Goal: Transaction & Acquisition: Purchase product/service

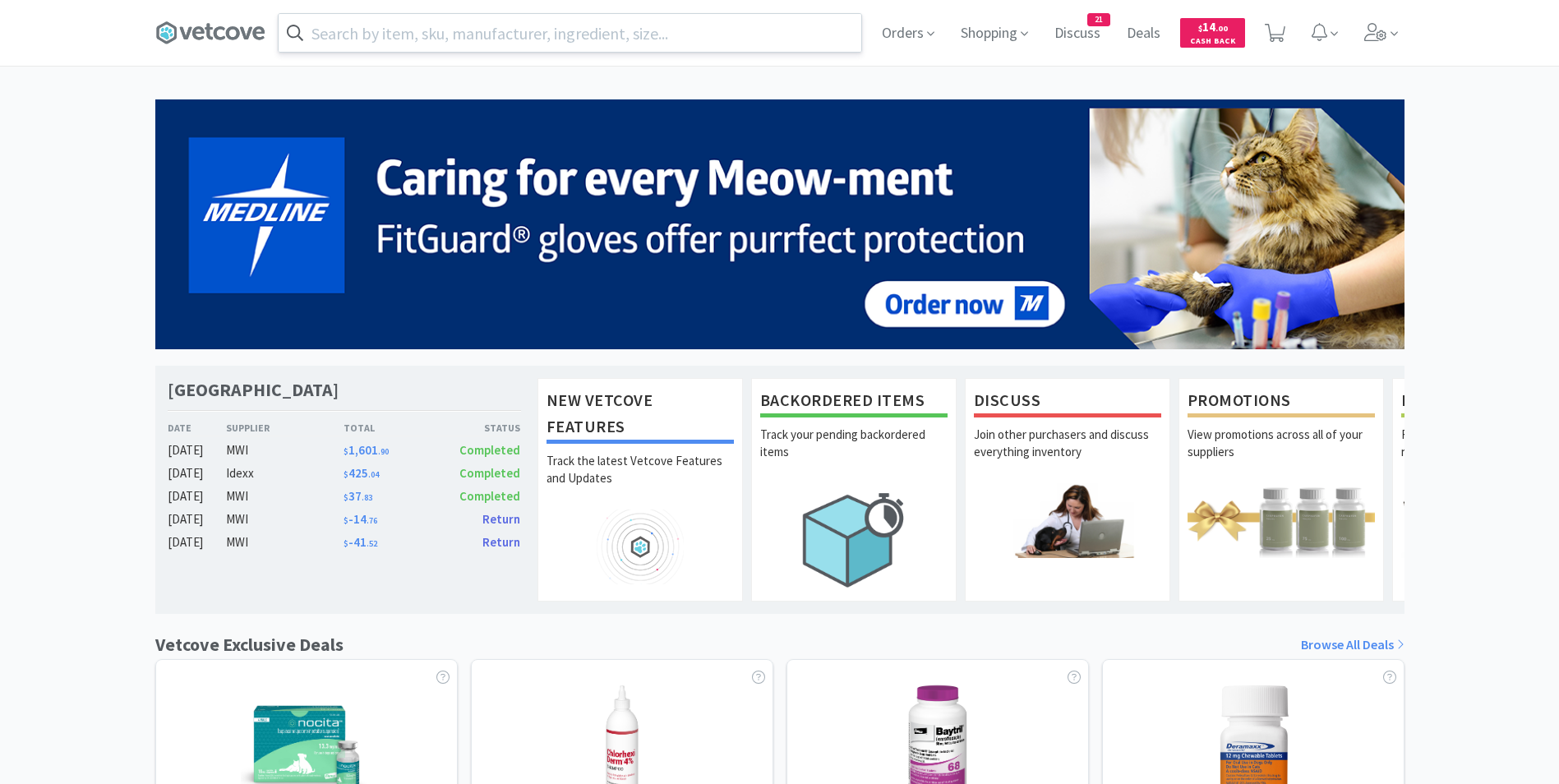
click at [351, 34] on input "text" at bounding box center [570, 33] width 583 height 38
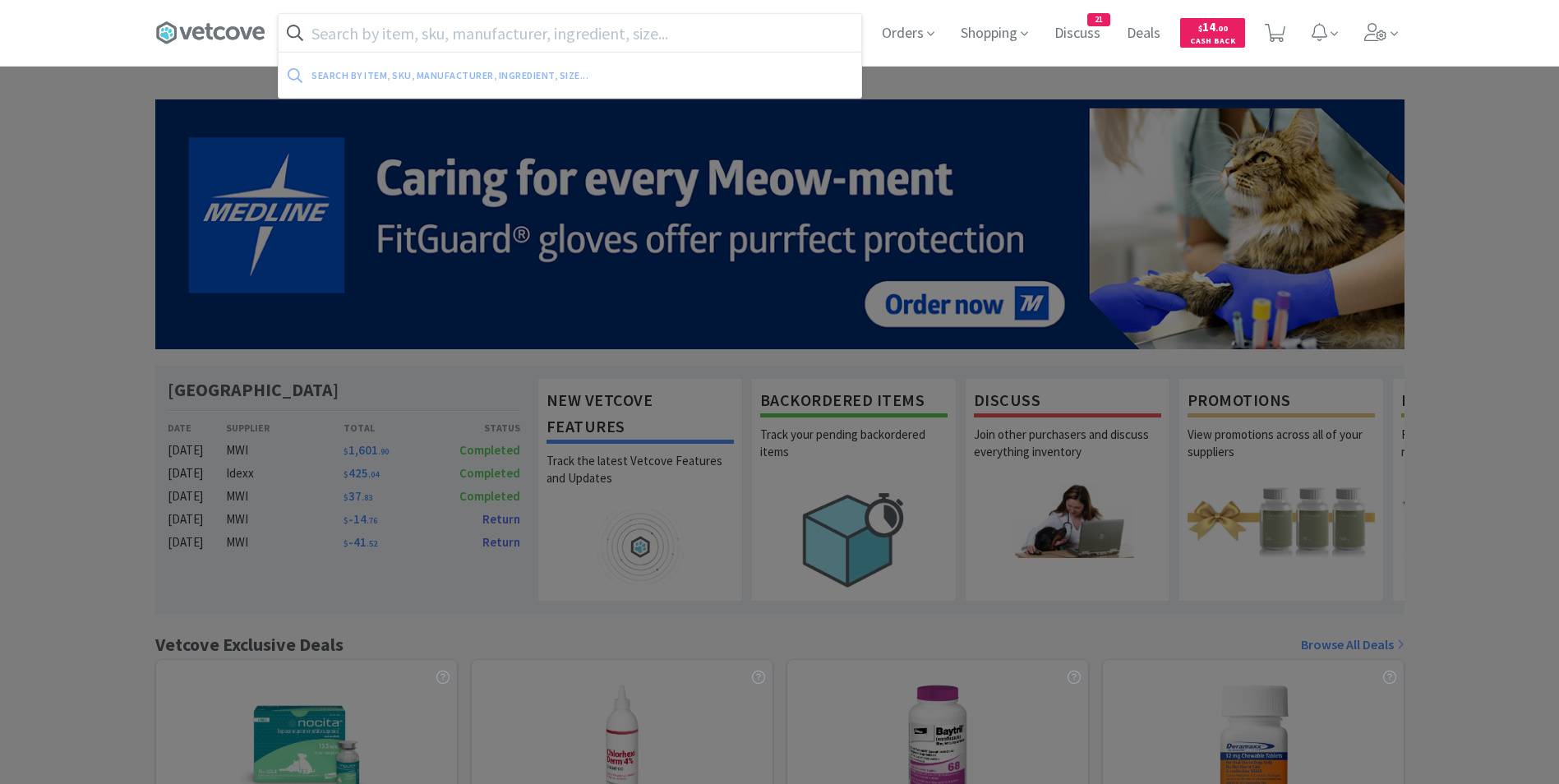
click at [351, 34] on input "text" at bounding box center [570, 33] width 583 height 38
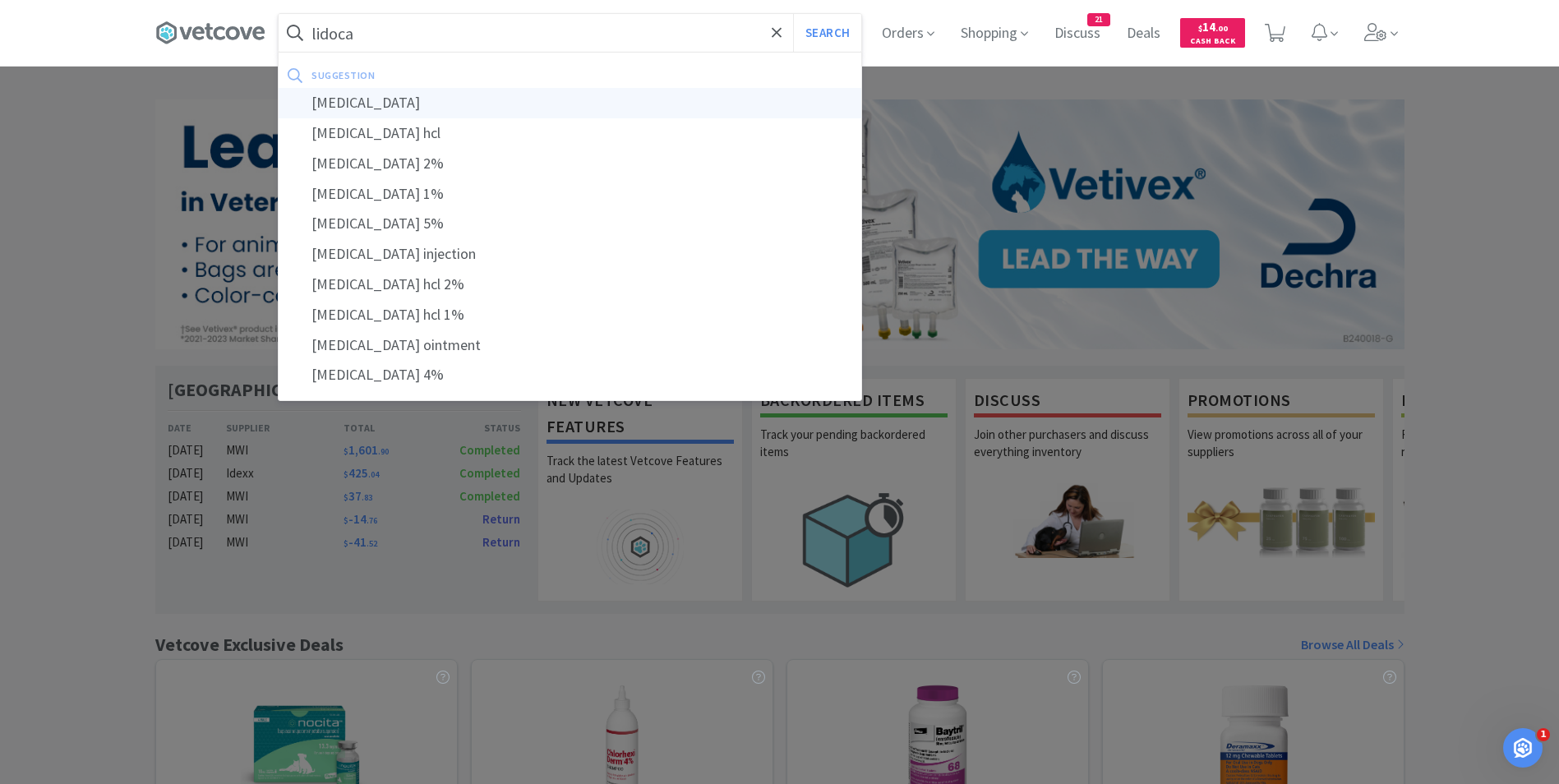
click at [340, 105] on div "[MEDICAL_DATA]" at bounding box center [570, 103] width 583 height 30
type input "[MEDICAL_DATA]"
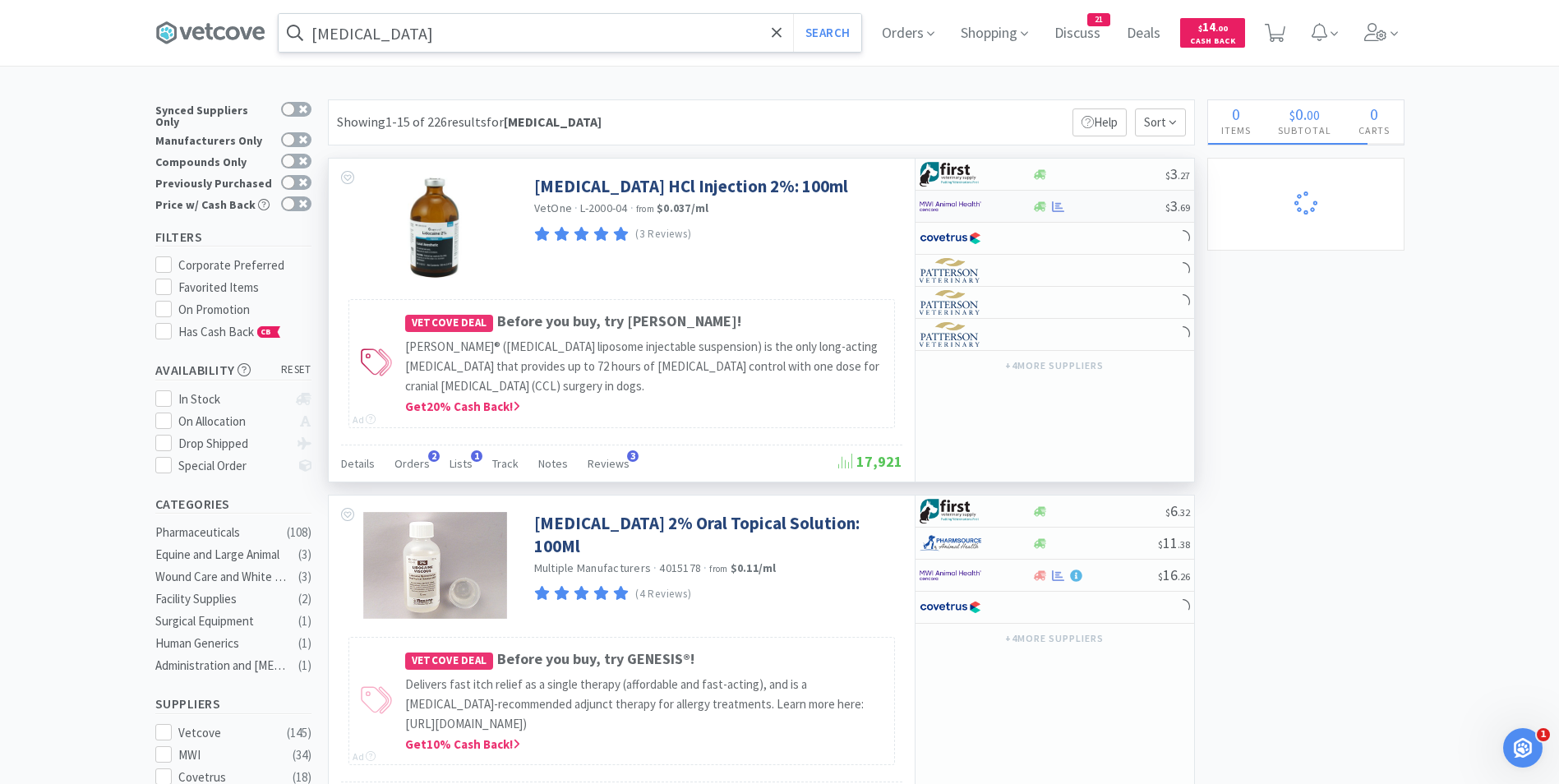
click at [968, 210] on img at bounding box center [950, 206] width 61 height 24
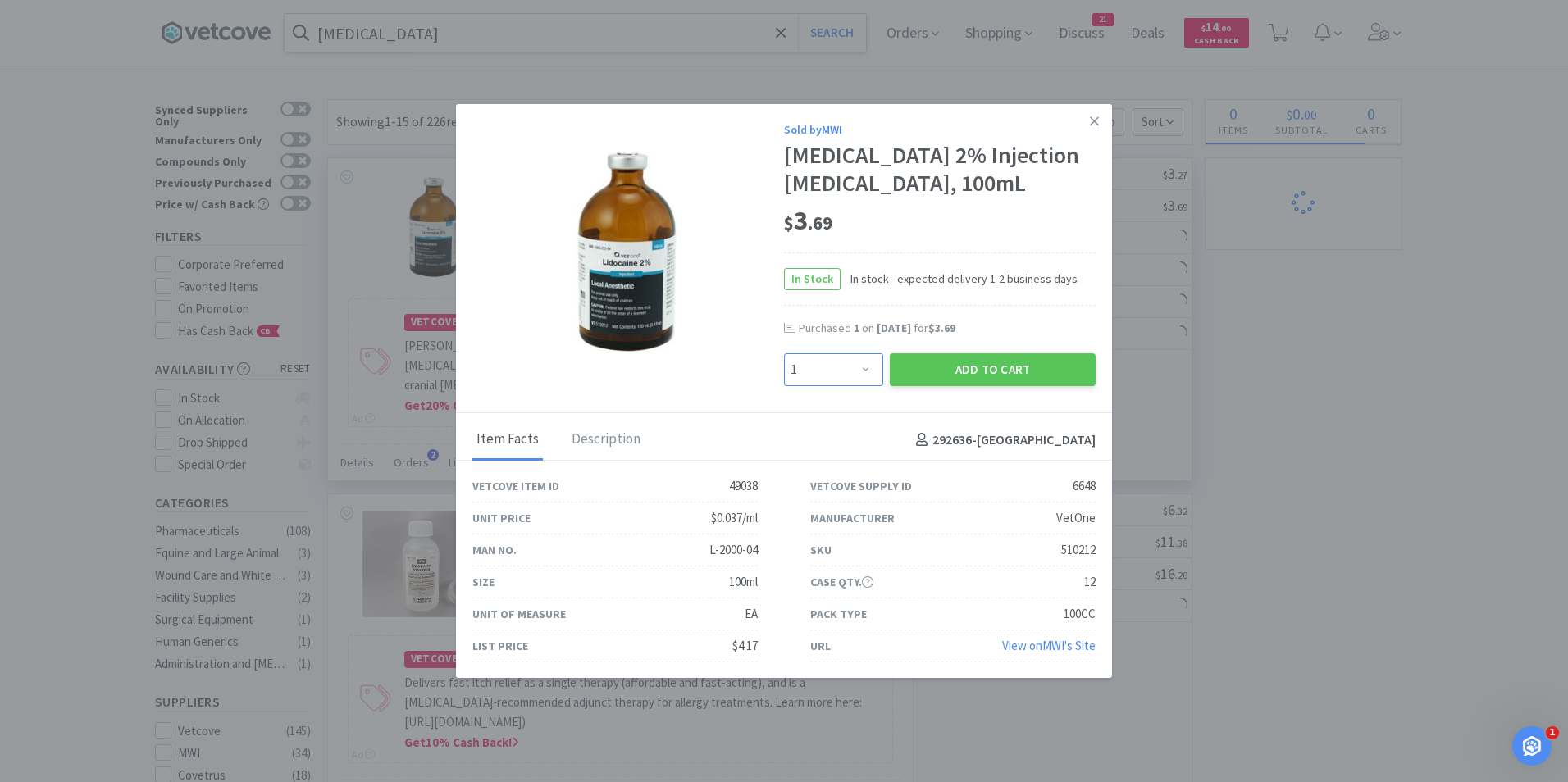
click at [858, 370] on select "Enter Quantity 1 2 3 4 5 6 7 8 9 10 11 12 13 14 15 16 17 18 19 20 Enter Quantity" at bounding box center [834, 369] width 99 height 33
select select "2"
click at [784, 353] on select "Enter Quantity 1 2 3 4 5 6 7 8 9 10 11 12 13 14 15 16 17 18 19 20 Enter Quantity" at bounding box center [834, 369] width 99 height 33
click at [943, 368] on button "Add to Cart" at bounding box center [992, 369] width 206 height 33
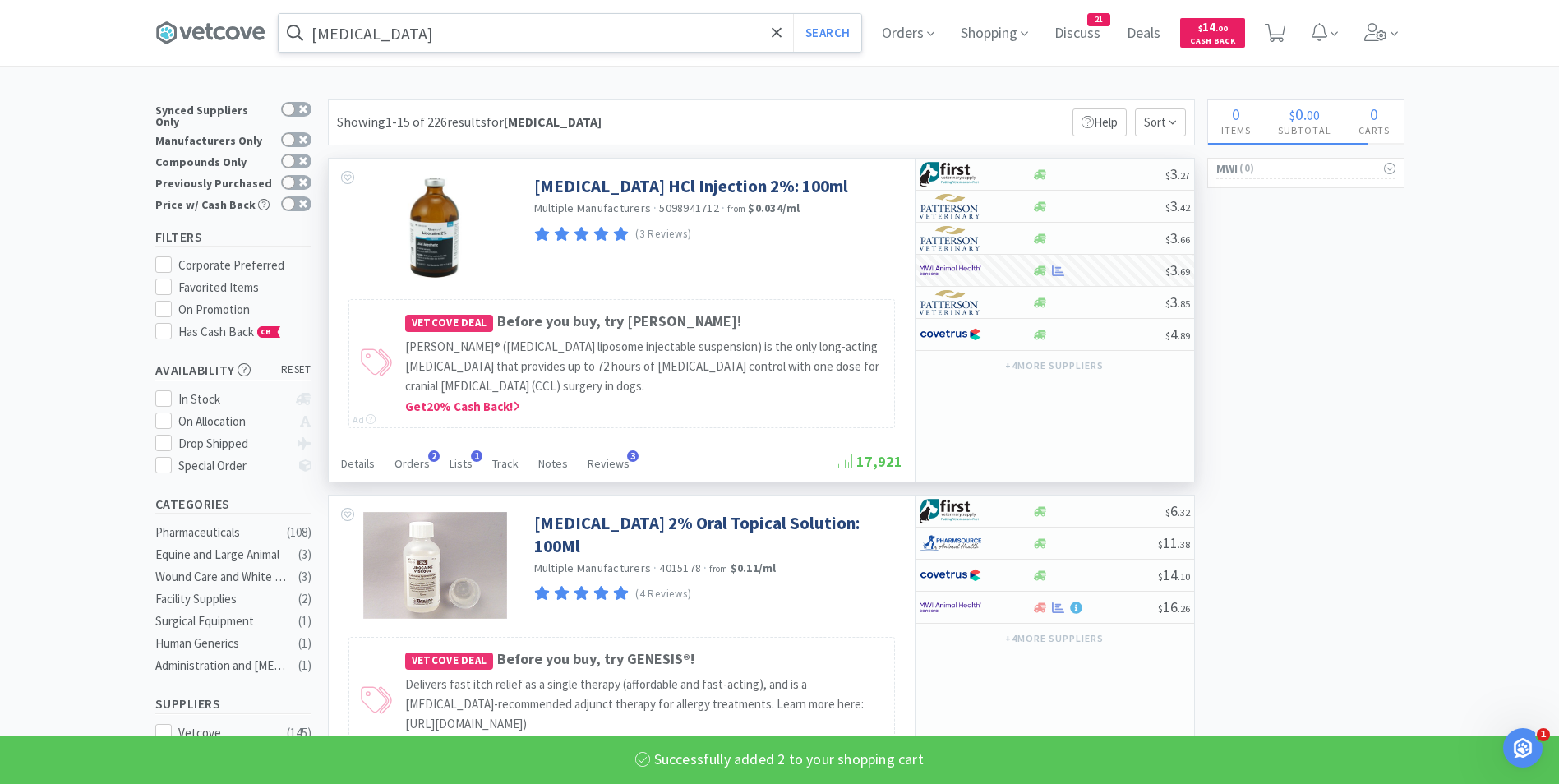
select select "2"
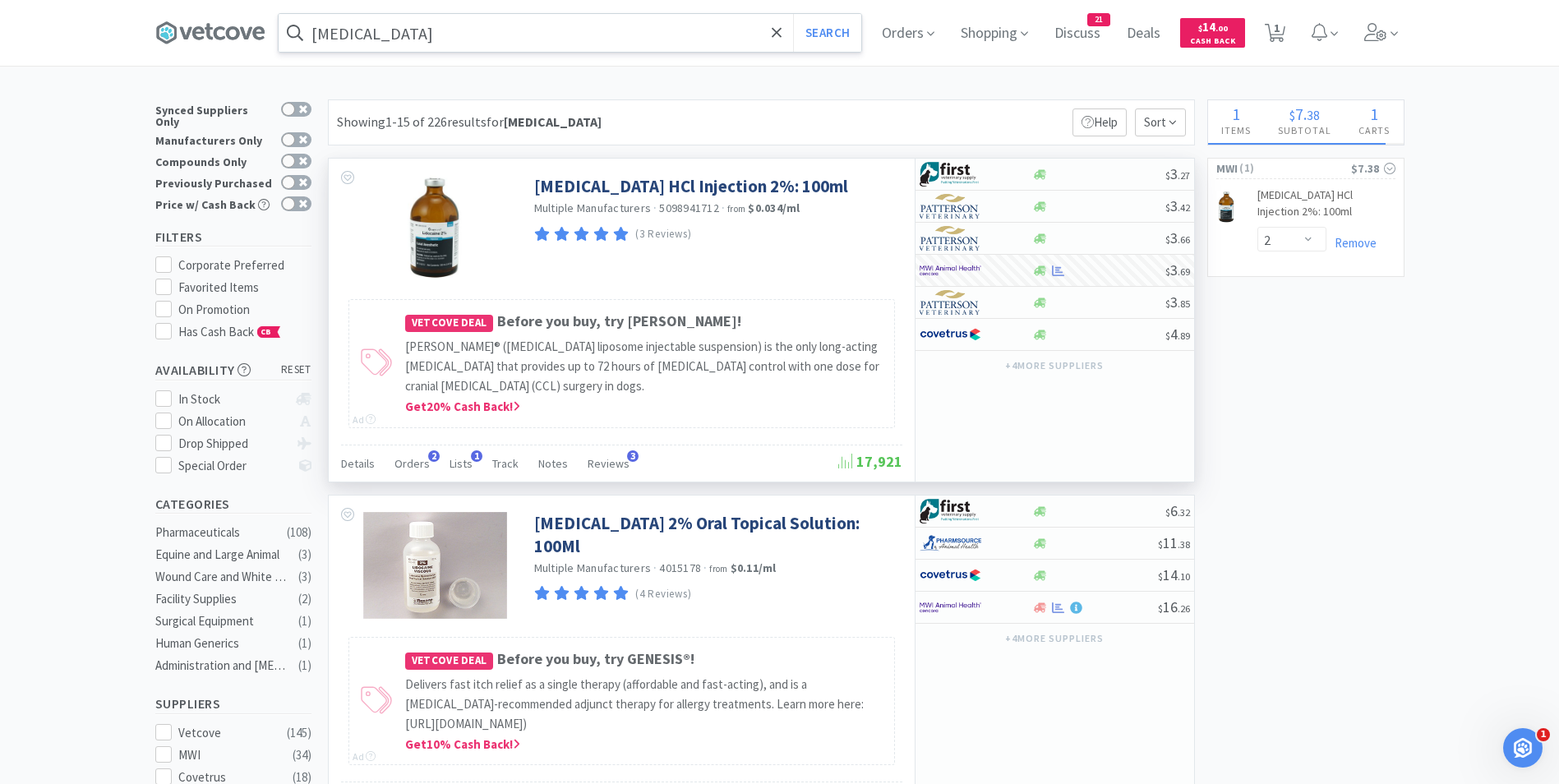
click at [514, 42] on input "[MEDICAL_DATA]" at bounding box center [570, 33] width 583 height 38
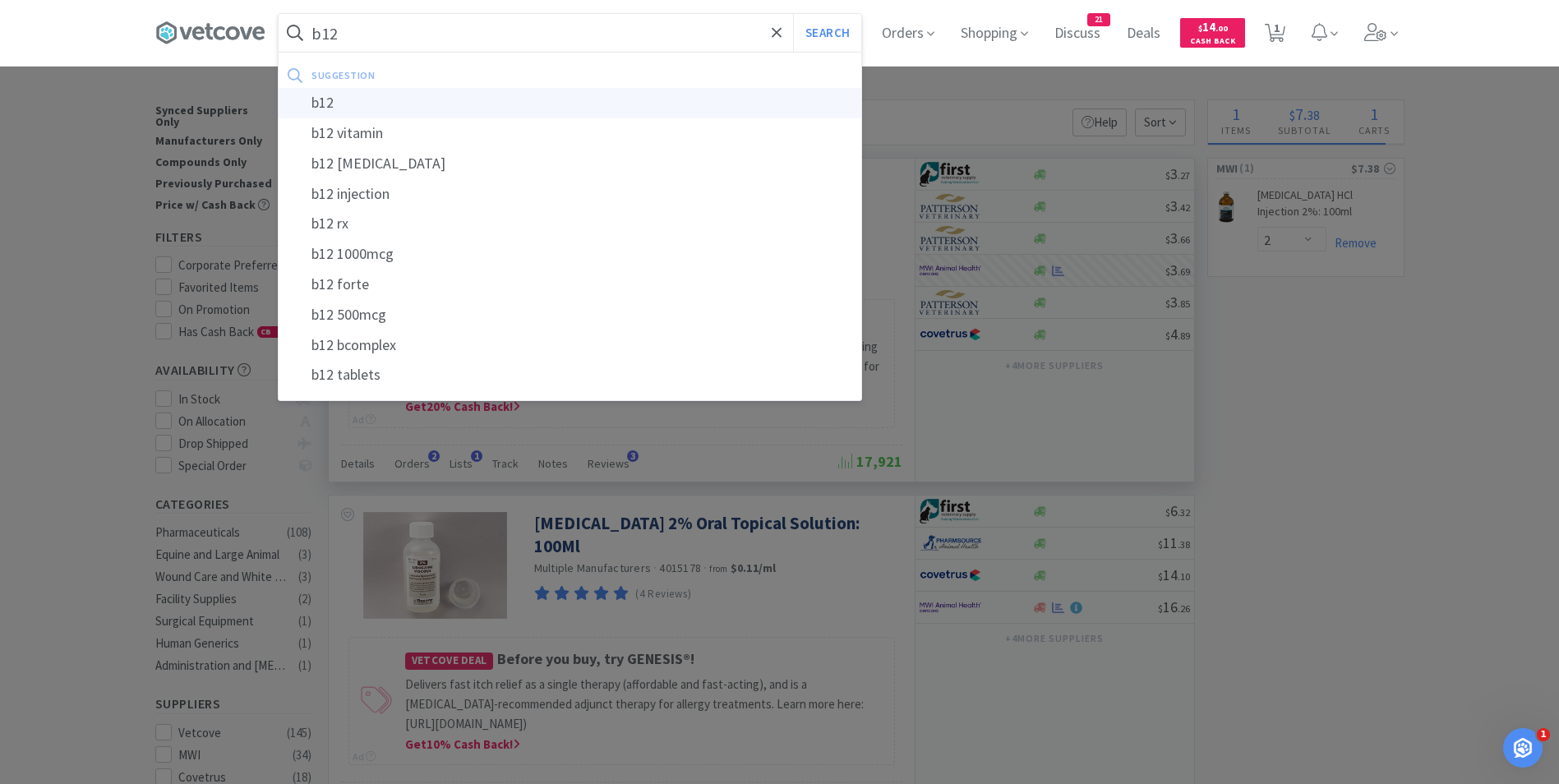
type input "b12"
click at [480, 98] on div "b12" at bounding box center [570, 103] width 583 height 30
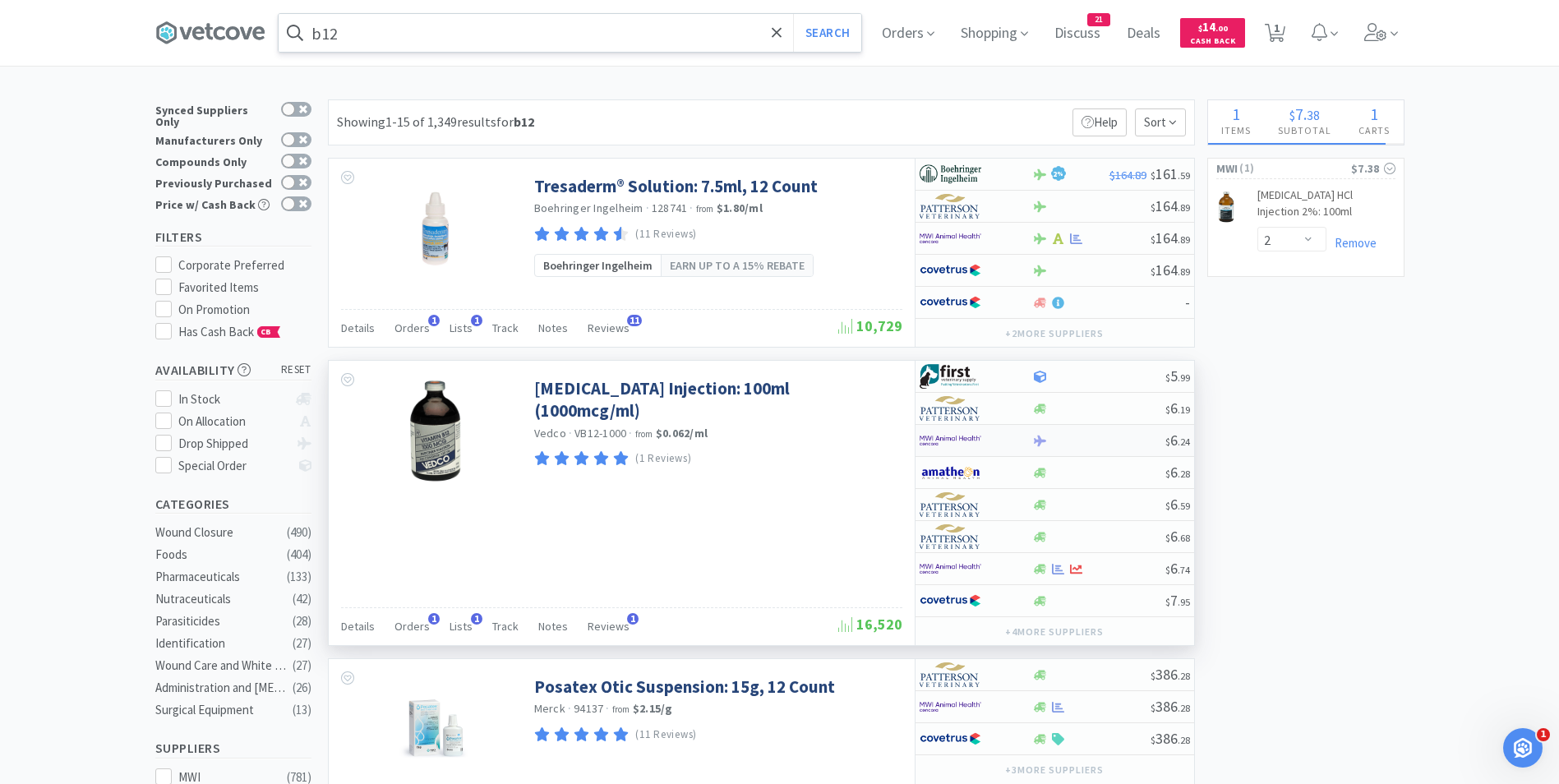
click at [957, 444] on img at bounding box center [950, 440] width 61 height 24
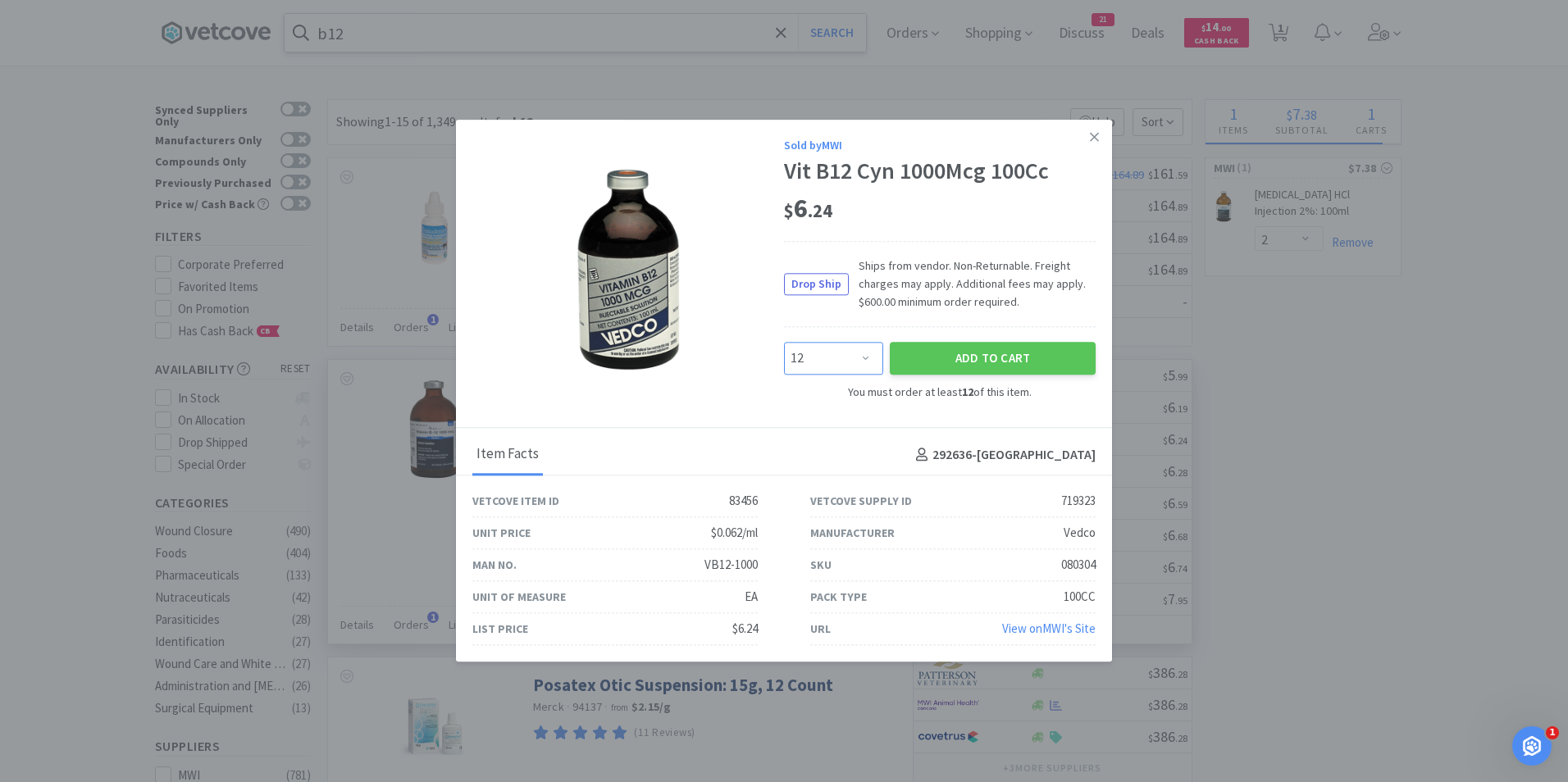
click at [864, 361] on select "Enter Quantity 12 24 36 48 60 72 84 96 108 120 132 144 156 168 180 192 204 216 …" at bounding box center [834, 357] width 99 height 33
select select "72"
click at [784, 341] on select "Enter Quantity 12 24 36 48 60 72 84 96 108 120 132 144 156 168 180 192 204 216 …" at bounding box center [834, 357] width 99 height 33
click at [865, 353] on select "Enter Quantity 12 24 36 48 60 72 84 96 108 120 132 144 156 168 180 192 204 216 …" at bounding box center [834, 357] width 99 height 33
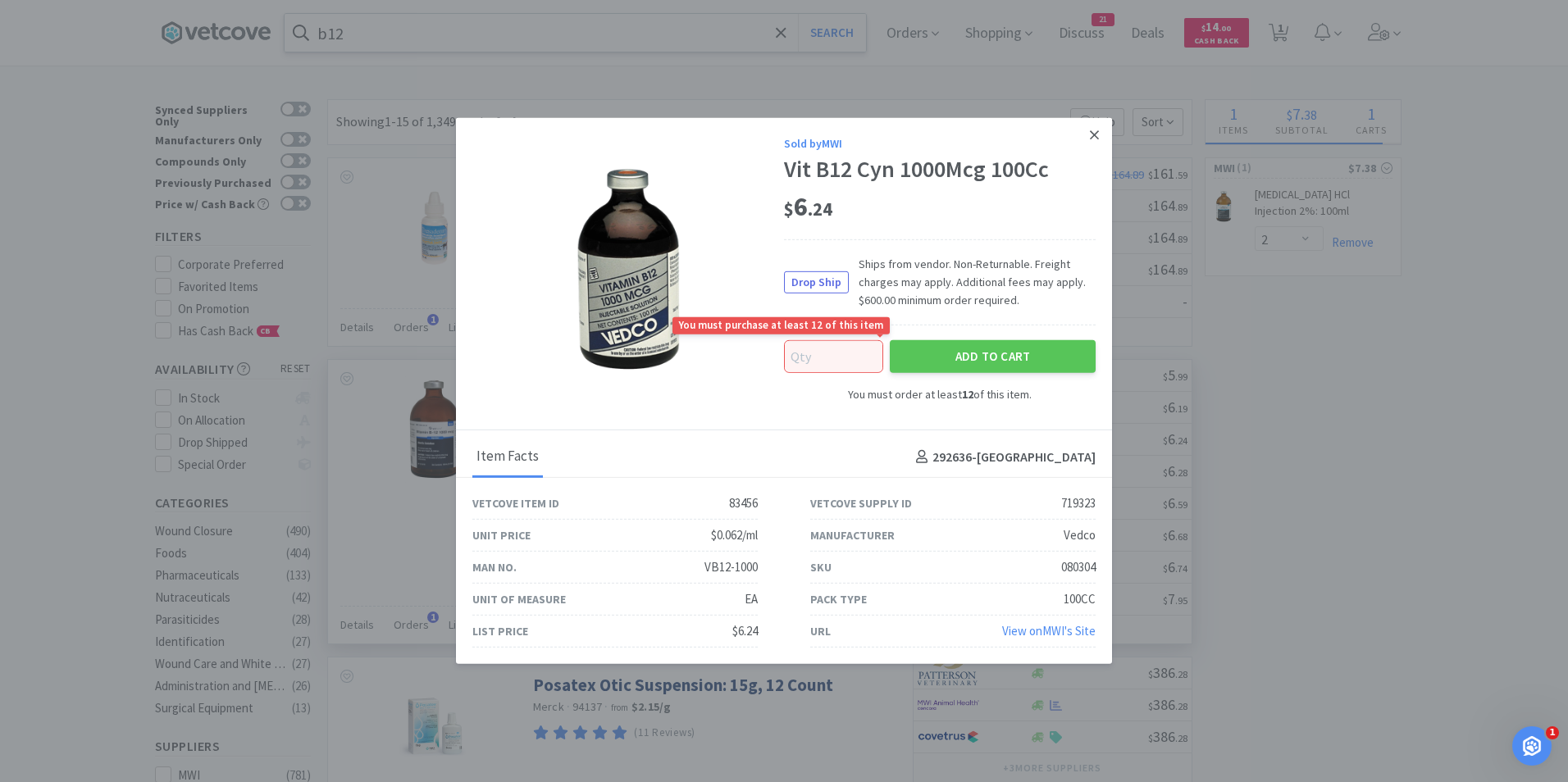
type input "0"
click at [1095, 137] on icon at bounding box center [1094, 135] width 9 height 15
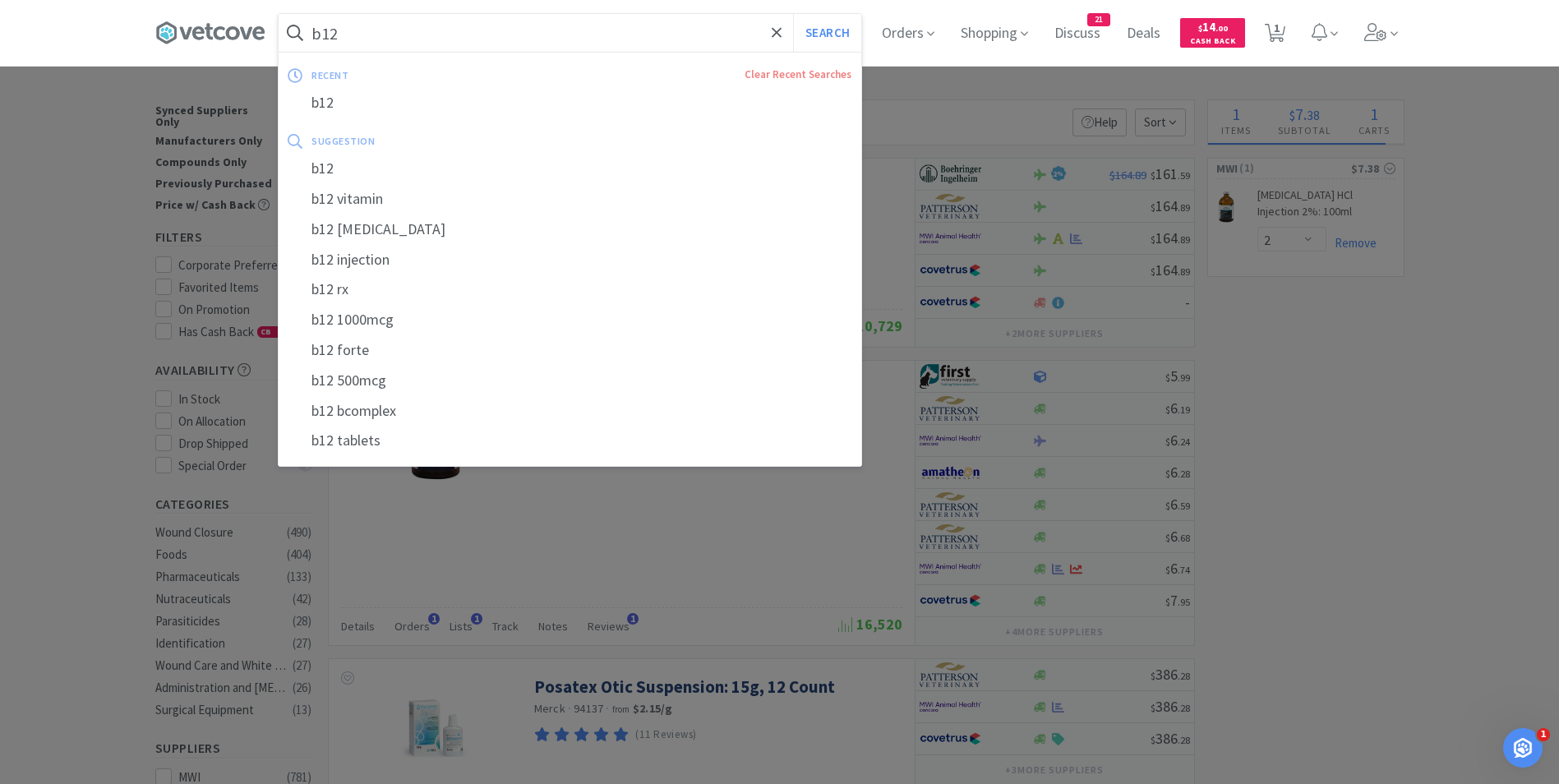
click at [479, 36] on input "b12" at bounding box center [570, 33] width 583 height 38
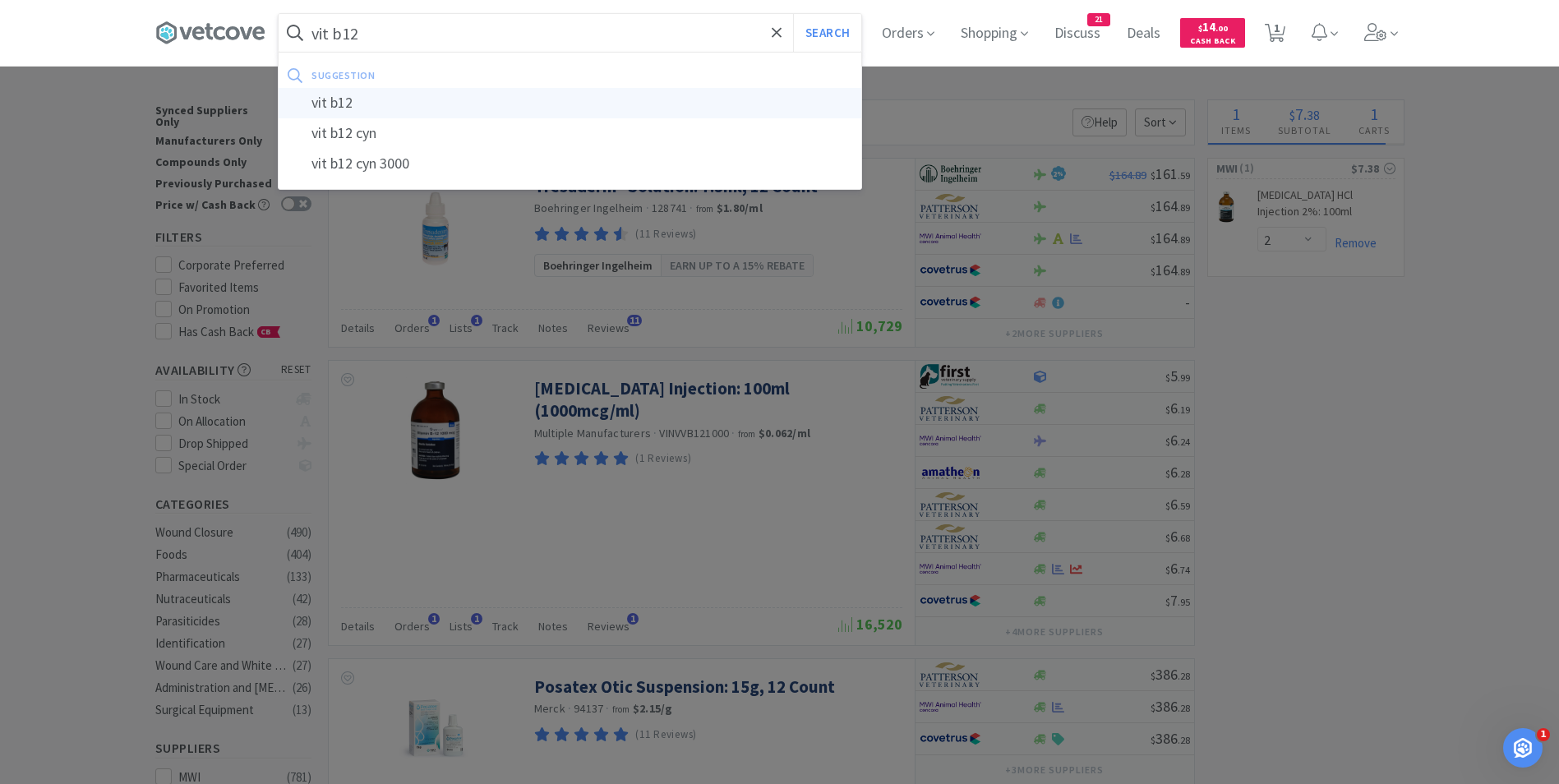
type input "vit b12"
click at [431, 105] on div "vit b12" at bounding box center [570, 103] width 583 height 30
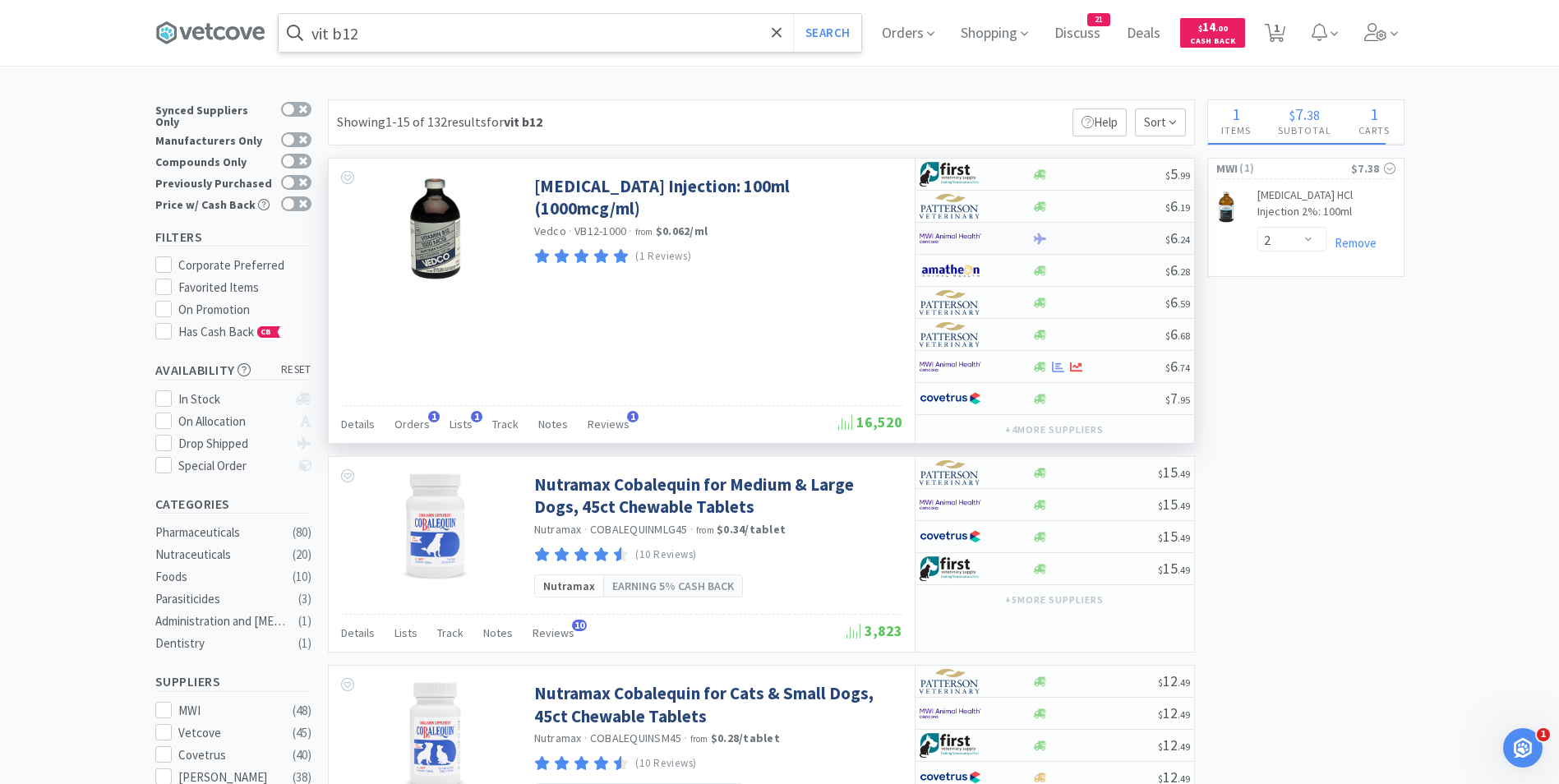
click at [941, 240] on img at bounding box center [950, 238] width 61 height 24
select select "12"
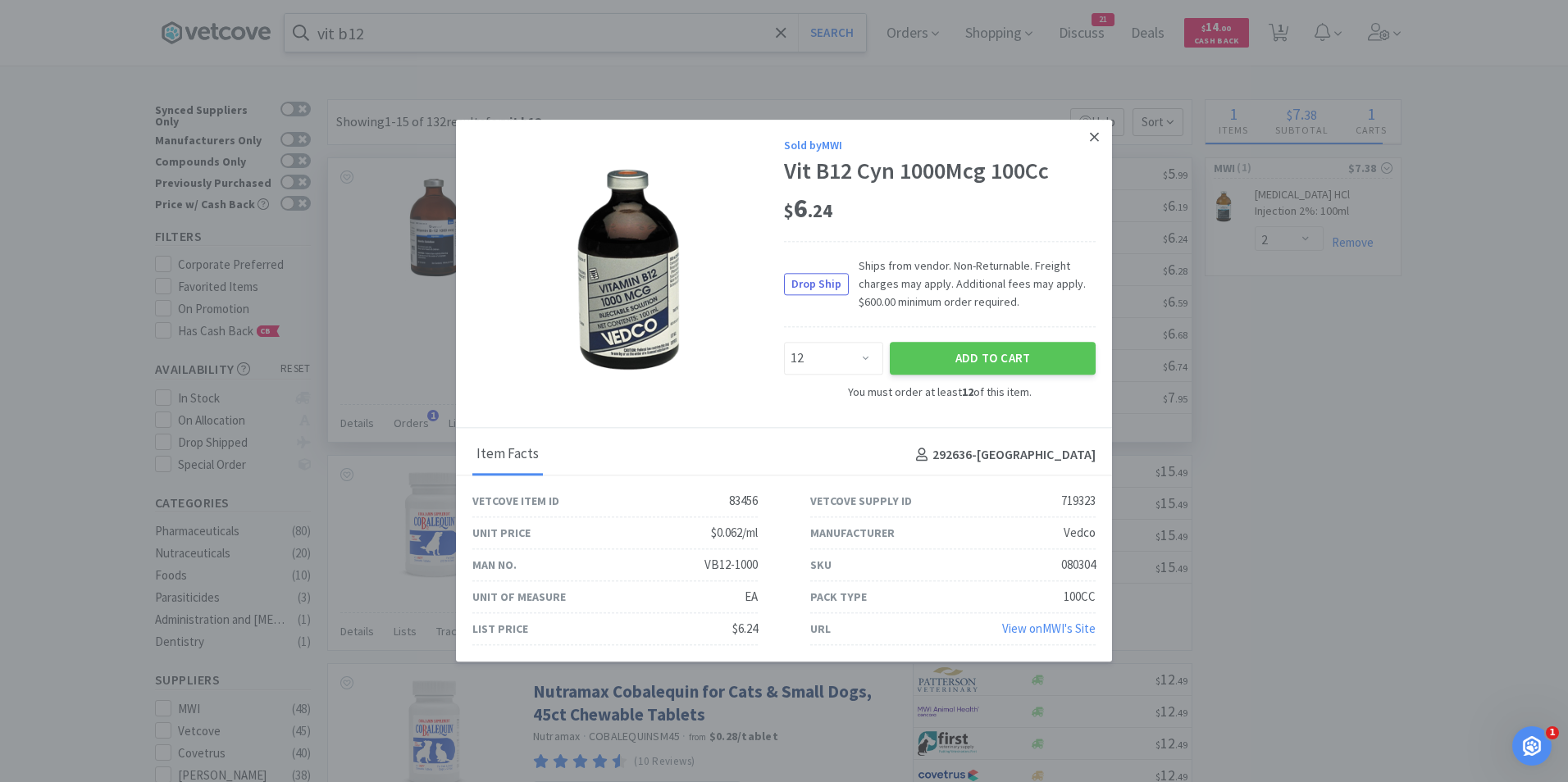
click at [1093, 138] on icon at bounding box center [1094, 137] width 9 height 9
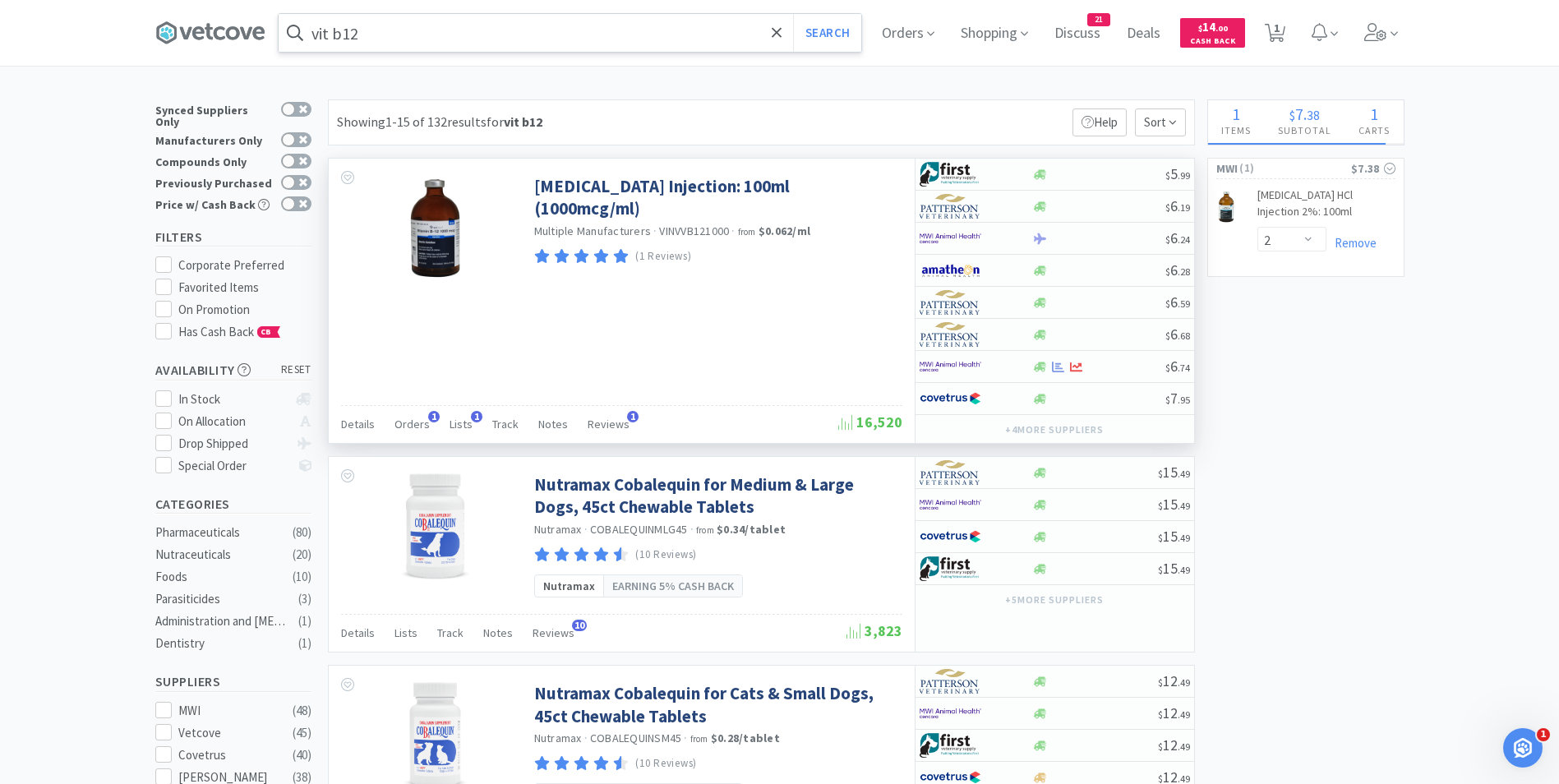
click at [406, 29] on input "vit b12" at bounding box center [570, 33] width 583 height 38
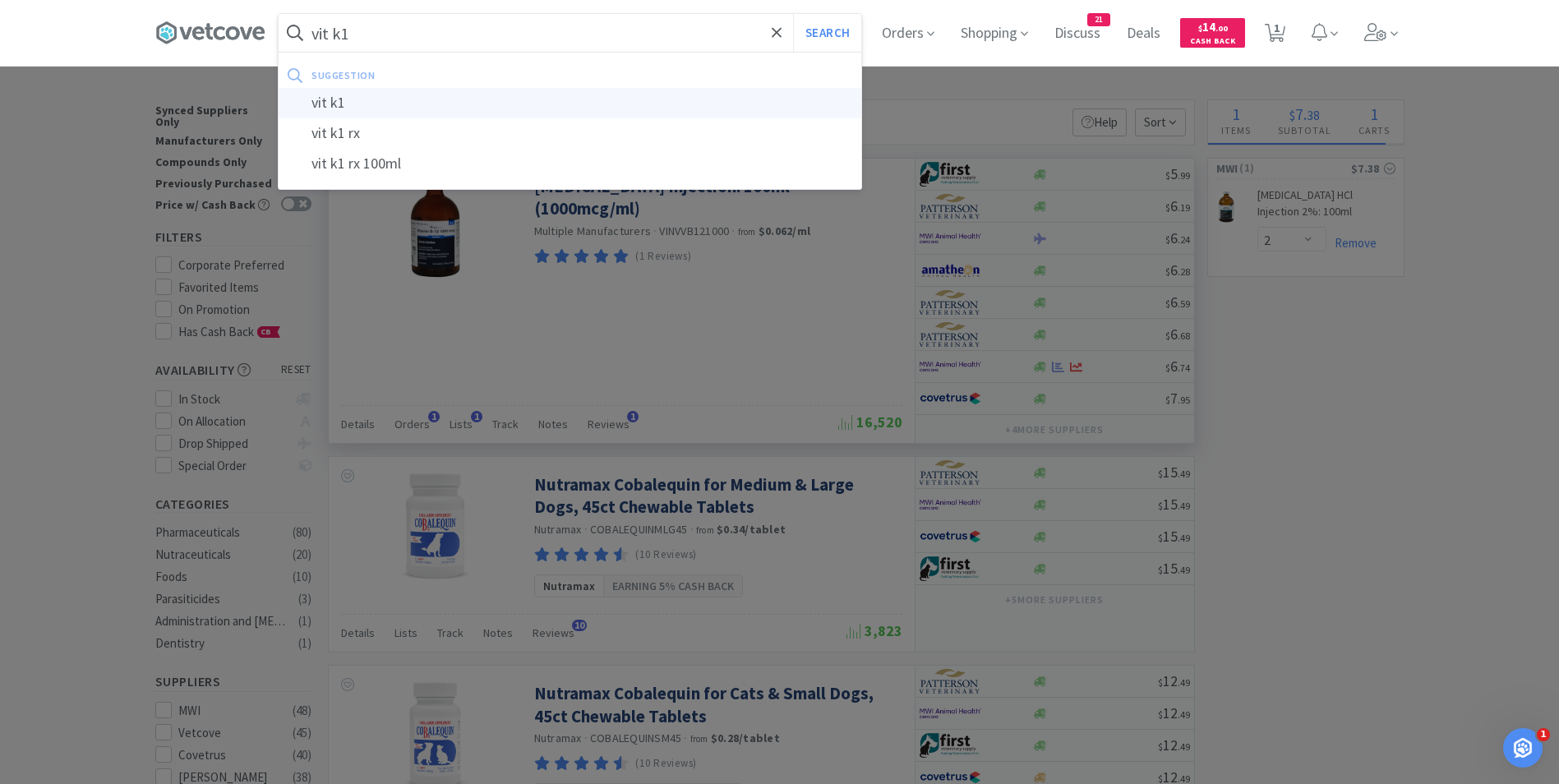
type input "vit k1"
click at [384, 100] on div "vit k1" at bounding box center [570, 103] width 583 height 30
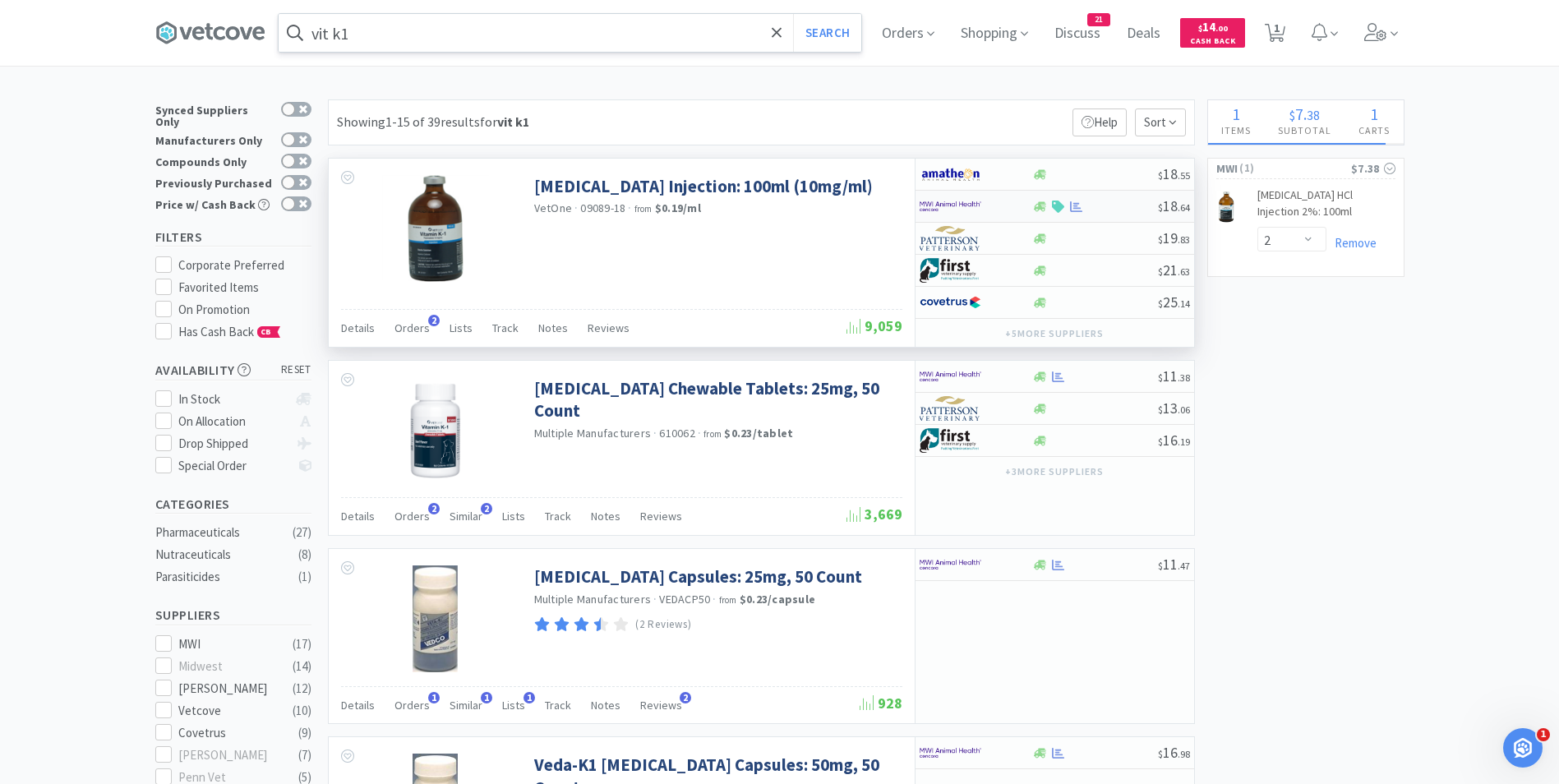
click at [938, 203] on img at bounding box center [950, 206] width 61 height 24
select select "1"
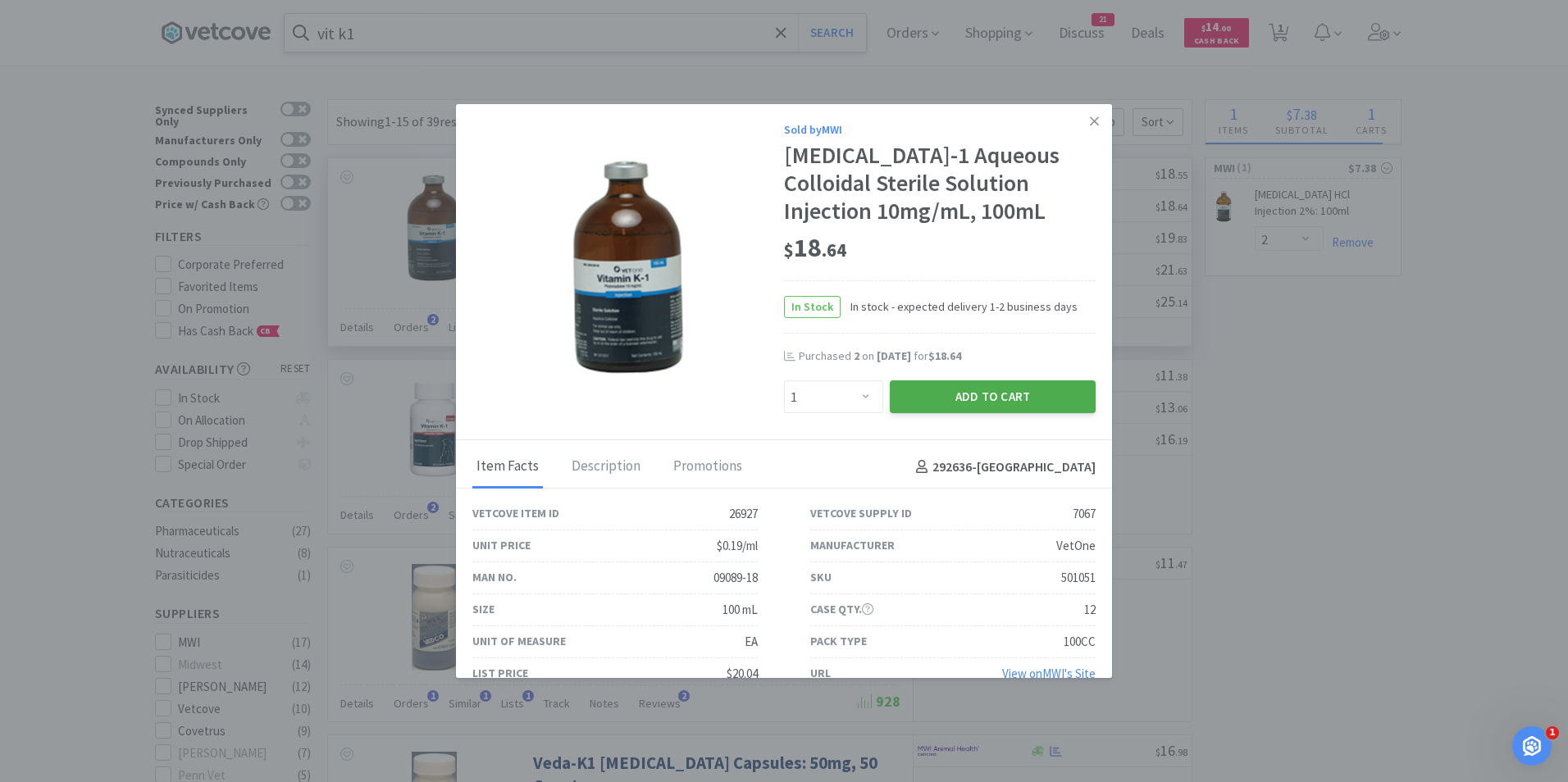
click at [956, 399] on button "Add to Cart" at bounding box center [992, 396] width 206 height 33
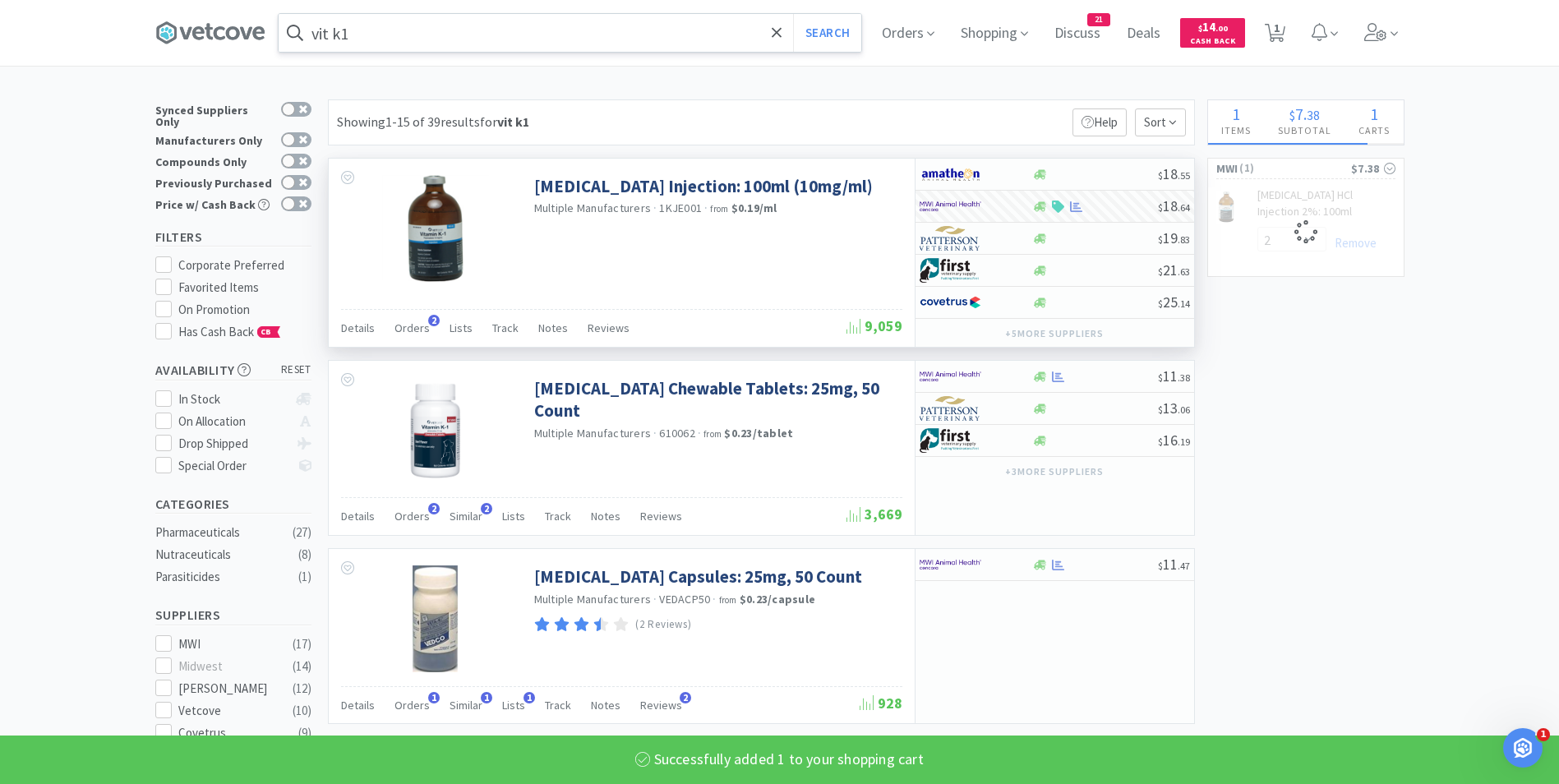
select select "1"
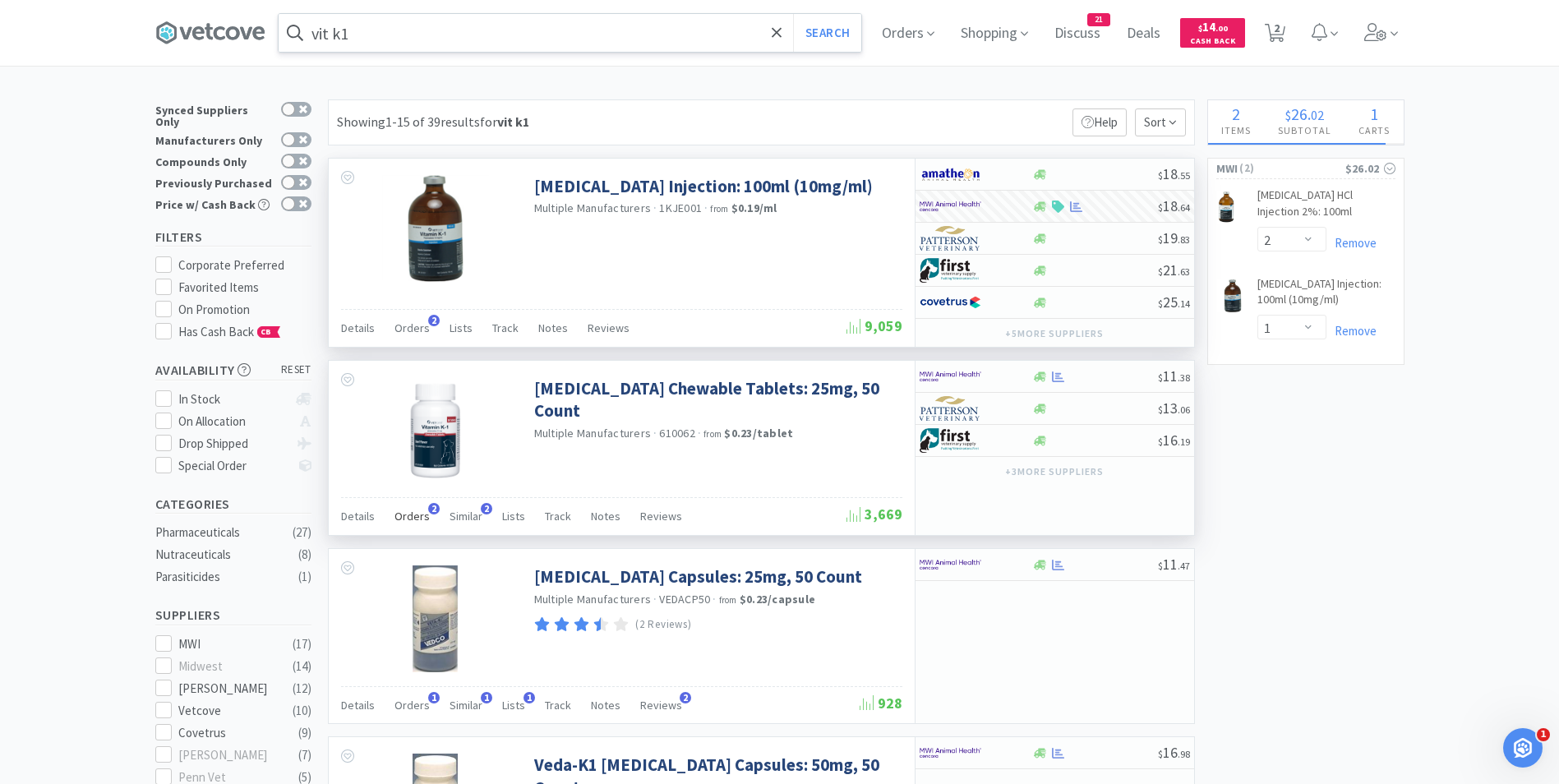
click at [411, 515] on span "Orders" at bounding box center [412, 516] width 35 height 15
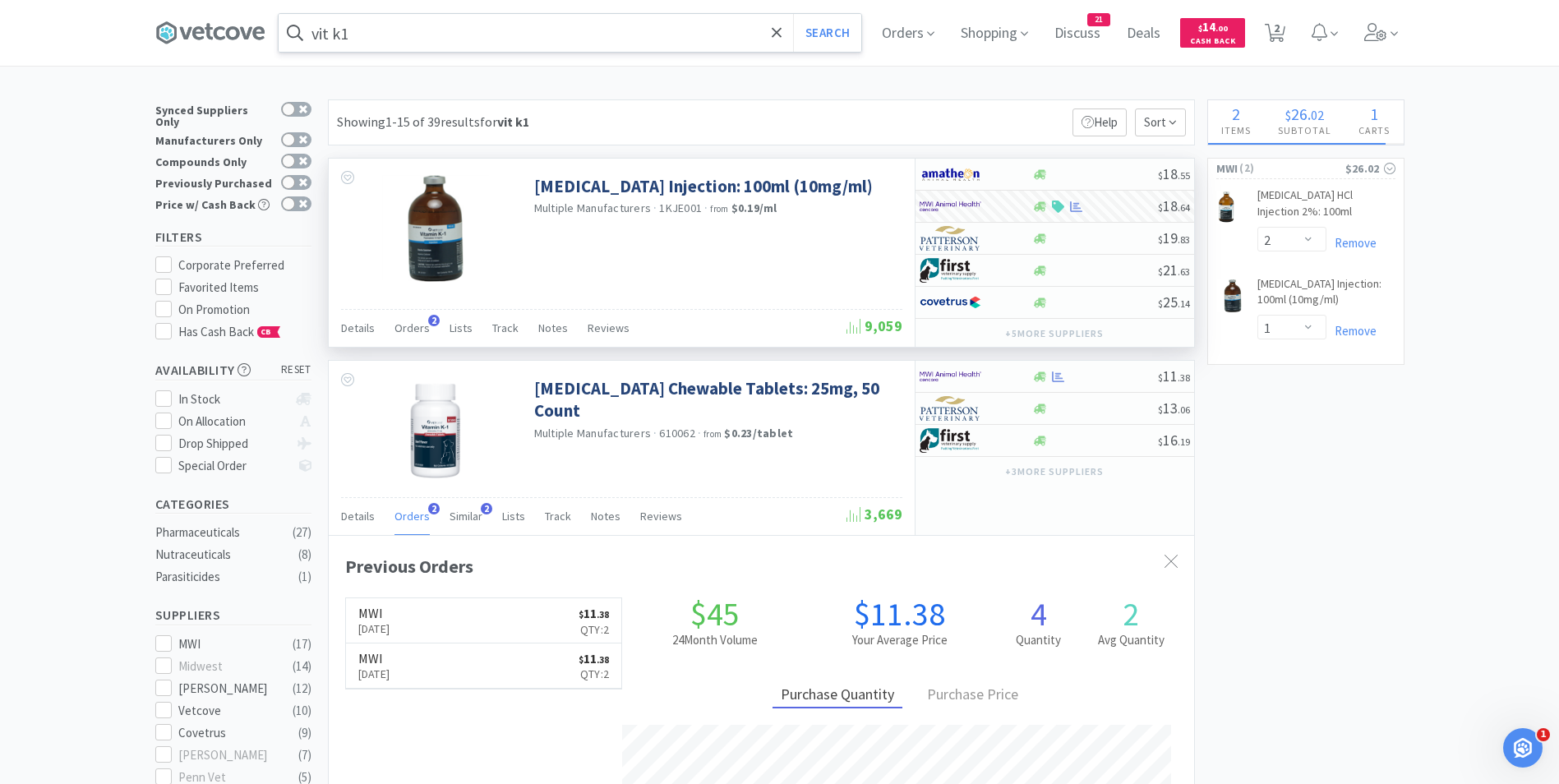
scroll to position [426, 866]
click at [386, 31] on input "vit k1" at bounding box center [570, 33] width 583 height 38
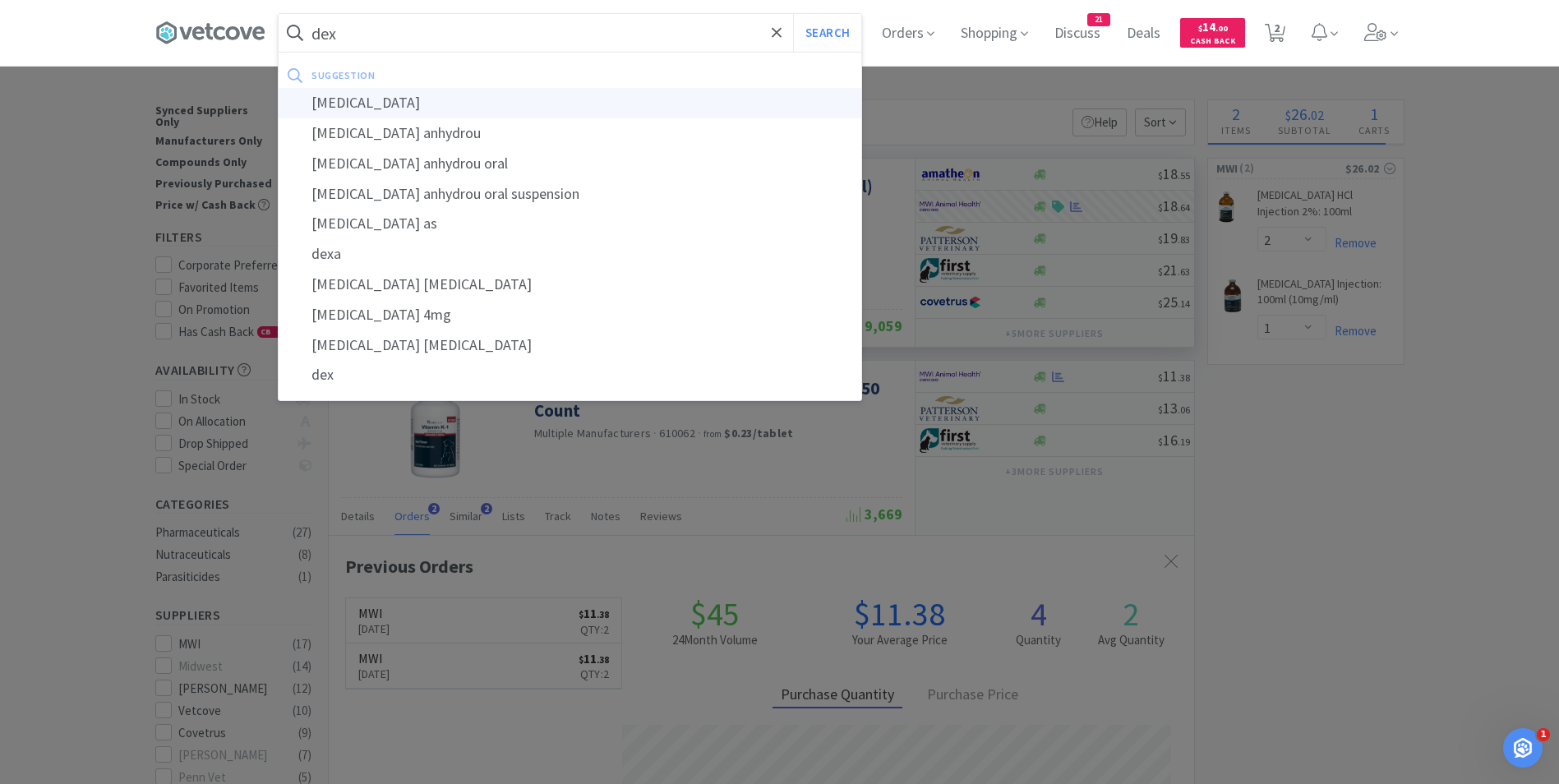
click at [370, 98] on div "[MEDICAL_DATA]" at bounding box center [570, 103] width 583 height 30
type input "[MEDICAL_DATA]"
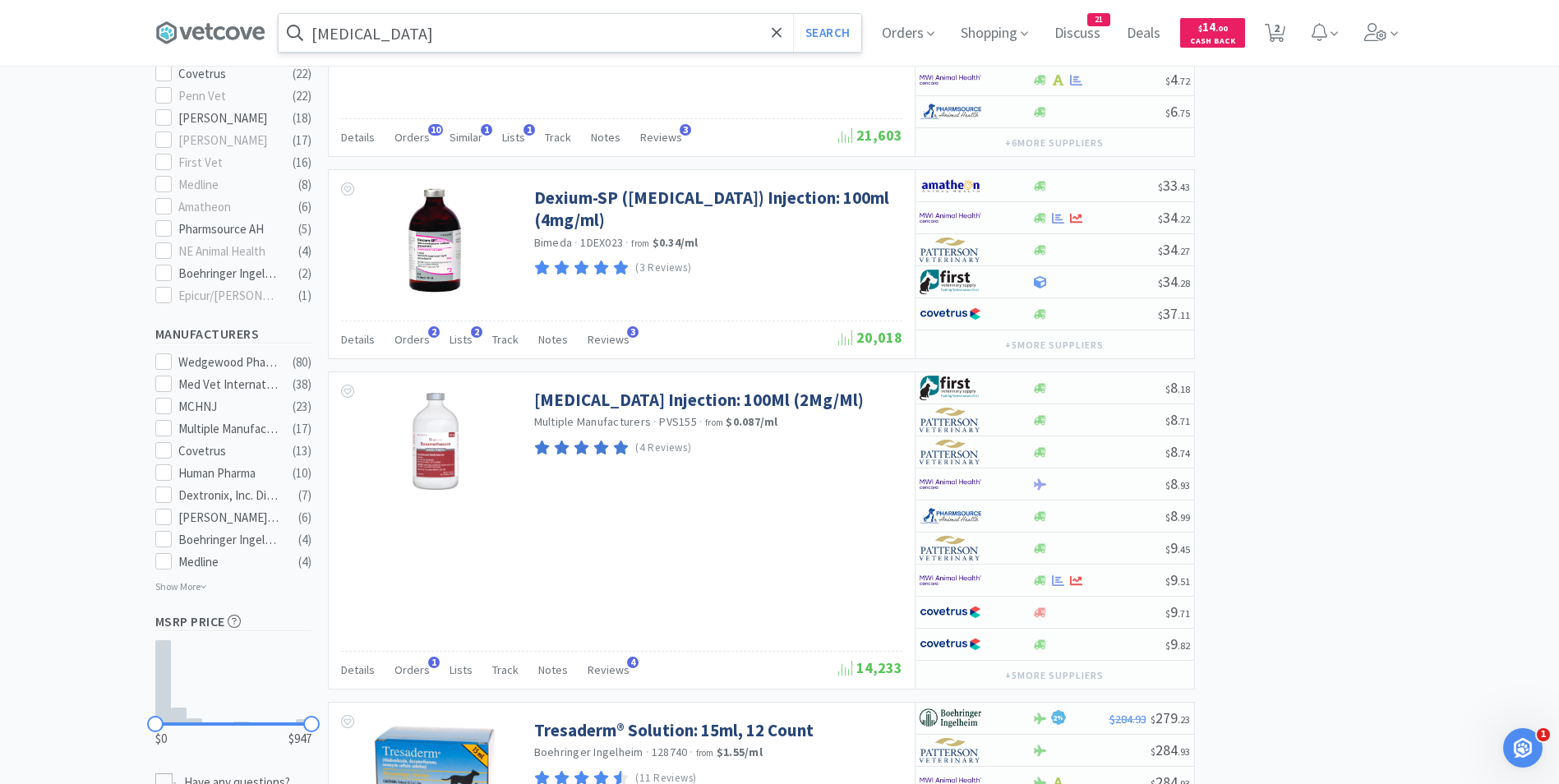
scroll to position [660, 0]
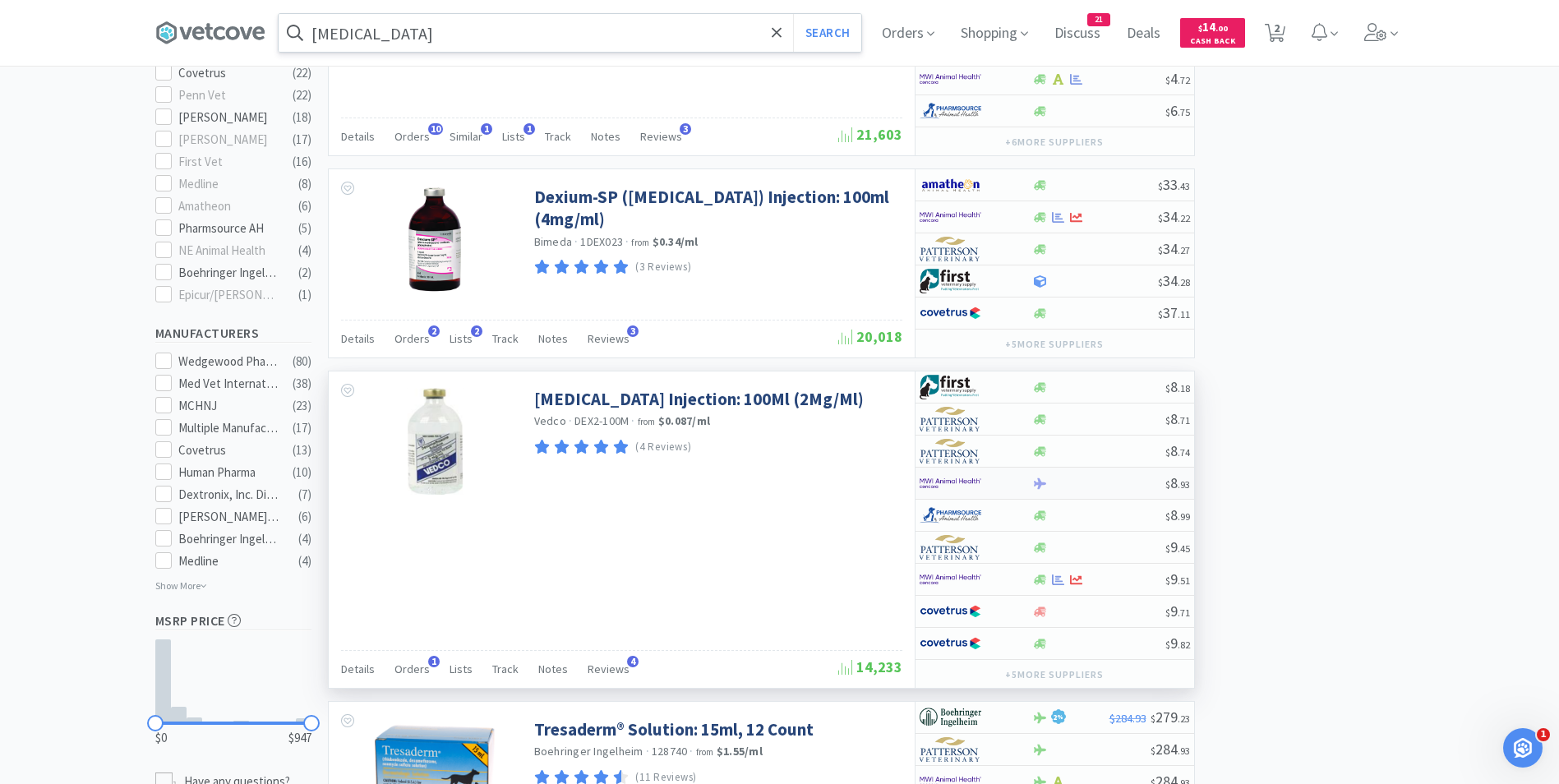
click at [957, 482] on img at bounding box center [950, 483] width 61 height 24
select select "12"
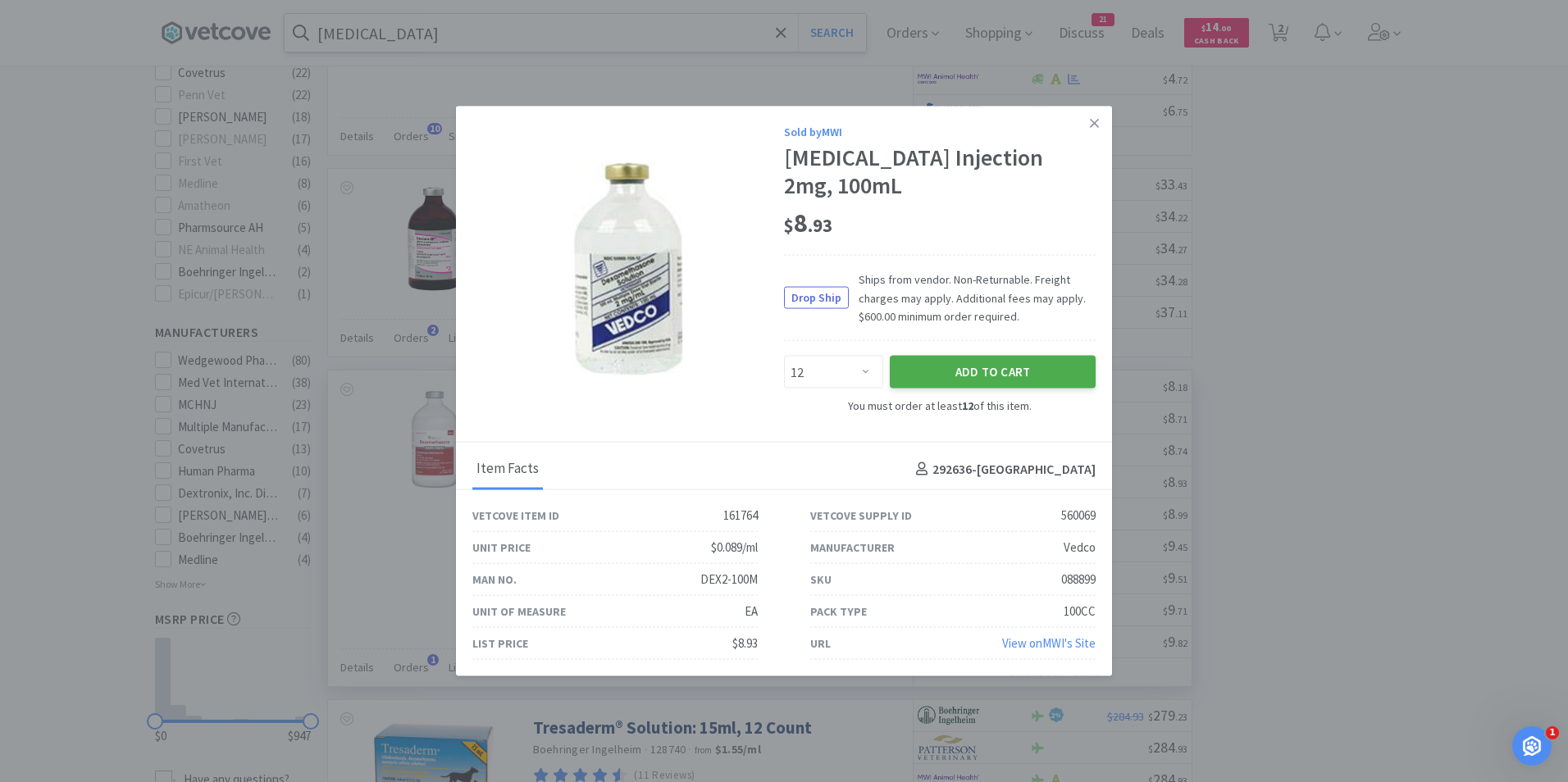
click at [970, 374] on button "Add to Cart" at bounding box center [992, 372] width 206 height 33
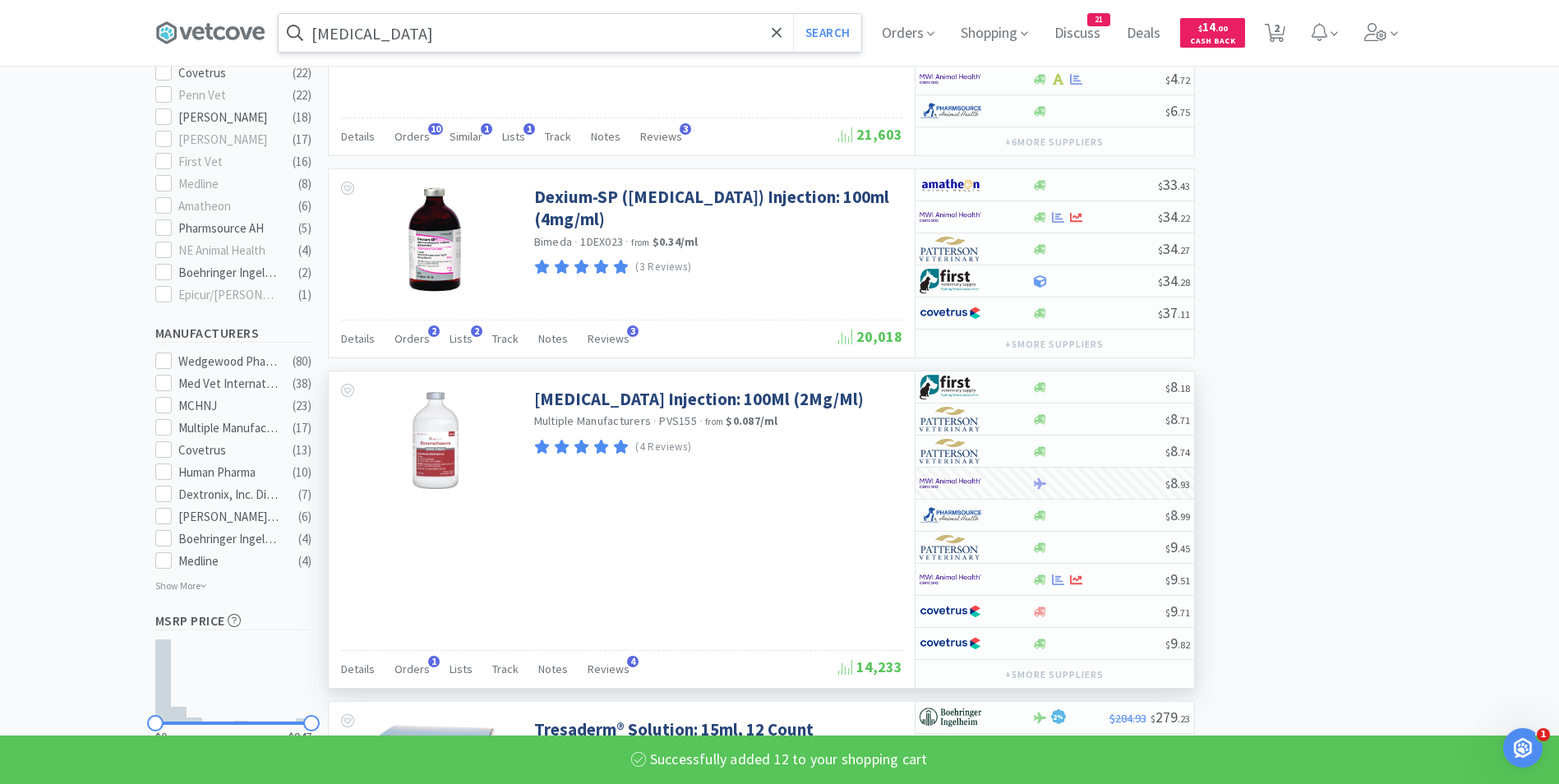
select select "12"
select select "2"
select select "1"
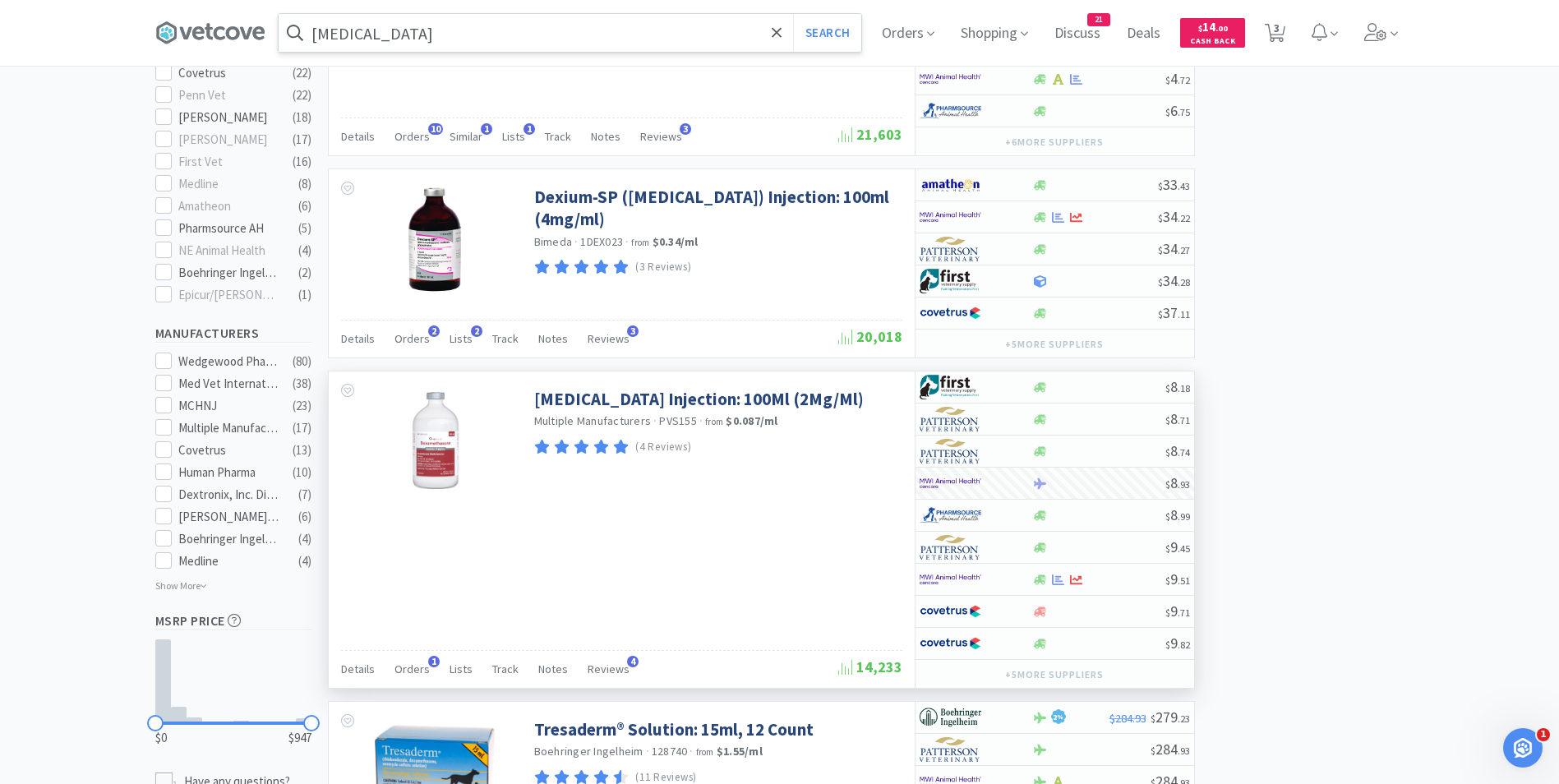
click at [448, 40] on input "[MEDICAL_DATA]" at bounding box center [570, 33] width 583 height 38
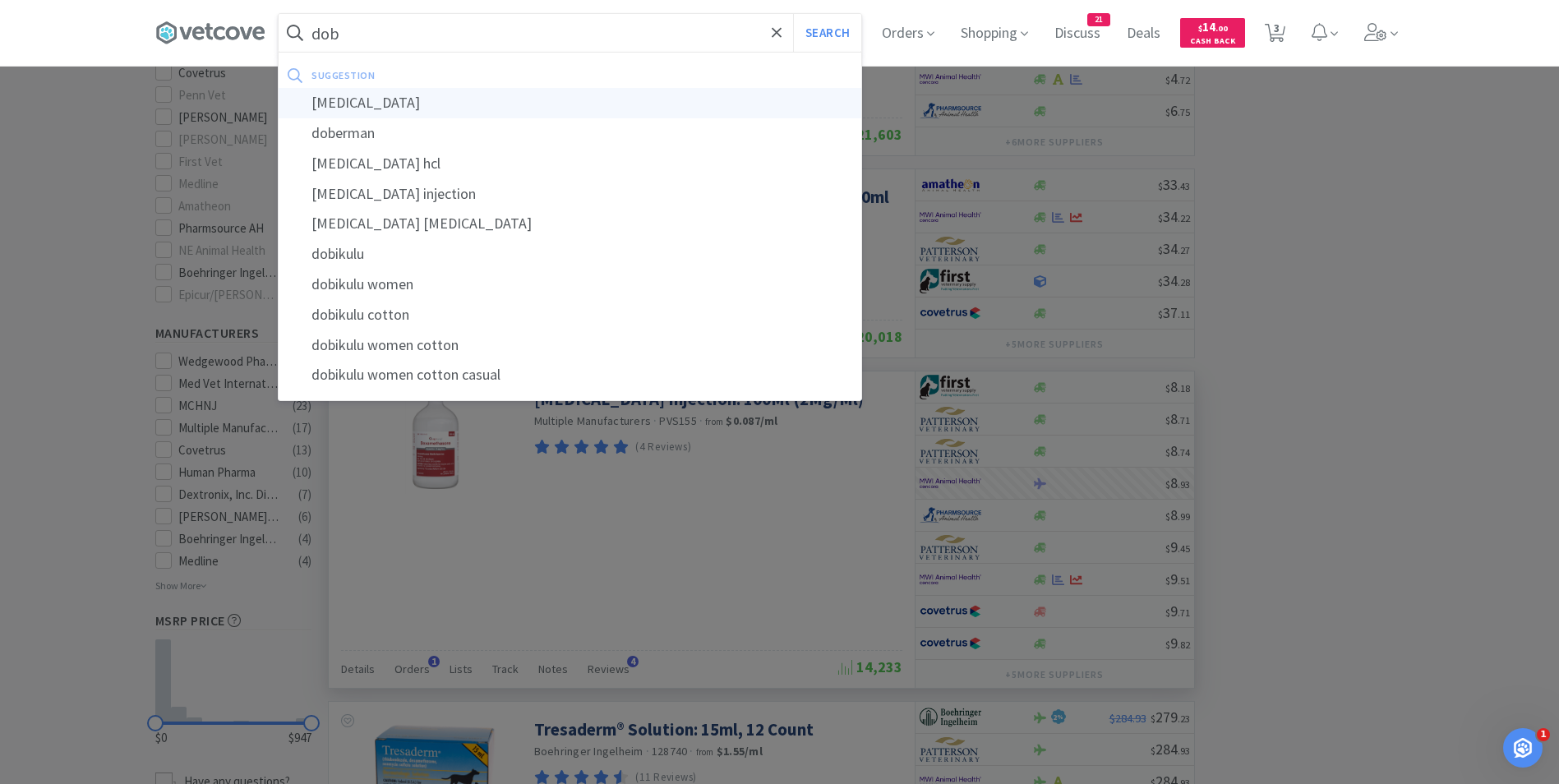
click at [434, 103] on div "[MEDICAL_DATA]" at bounding box center [570, 103] width 583 height 30
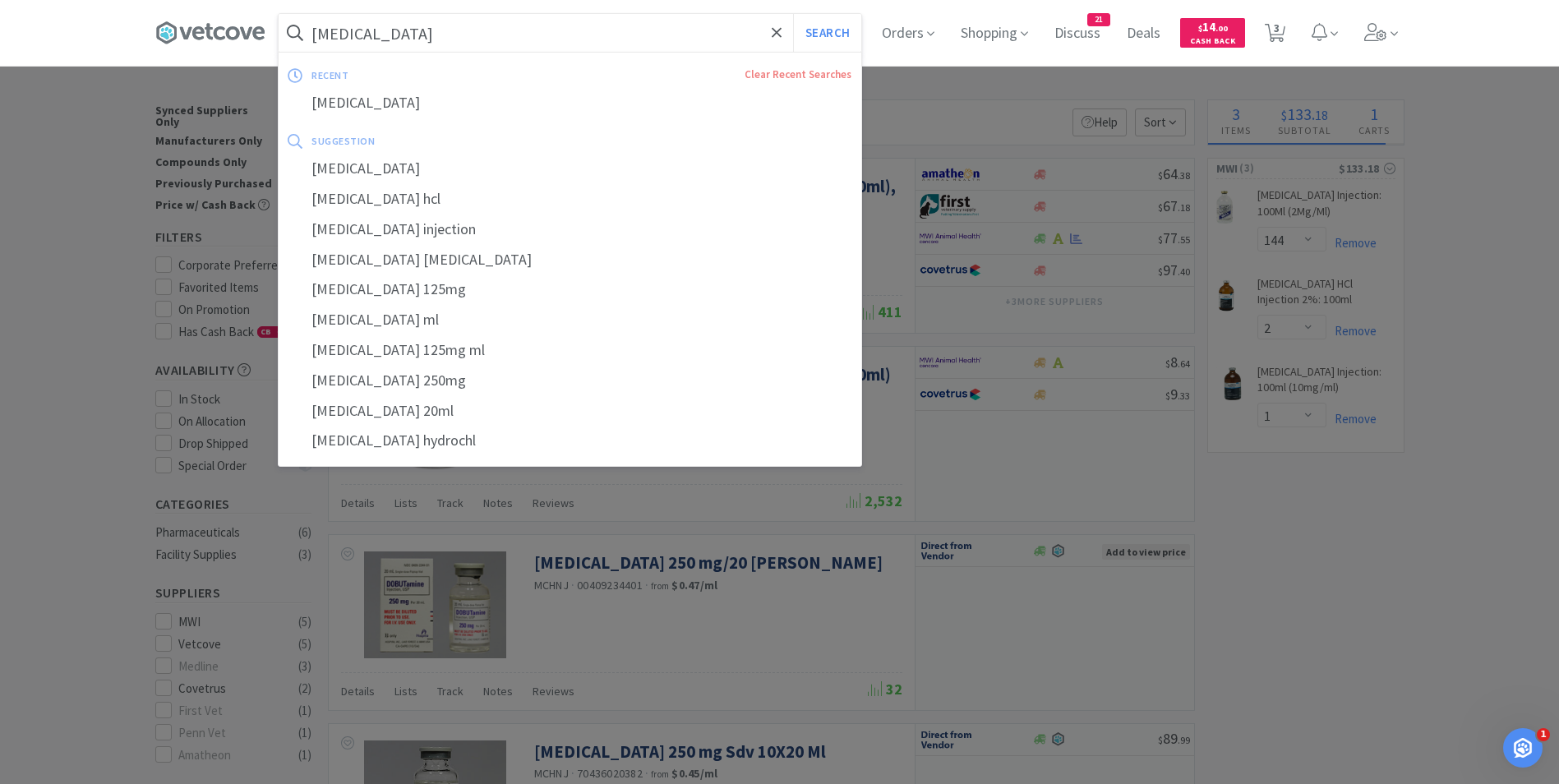
click at [432, 43] on input "[MEDICAL_DATA]" at bounding box center [570, 33] width 583 height 38
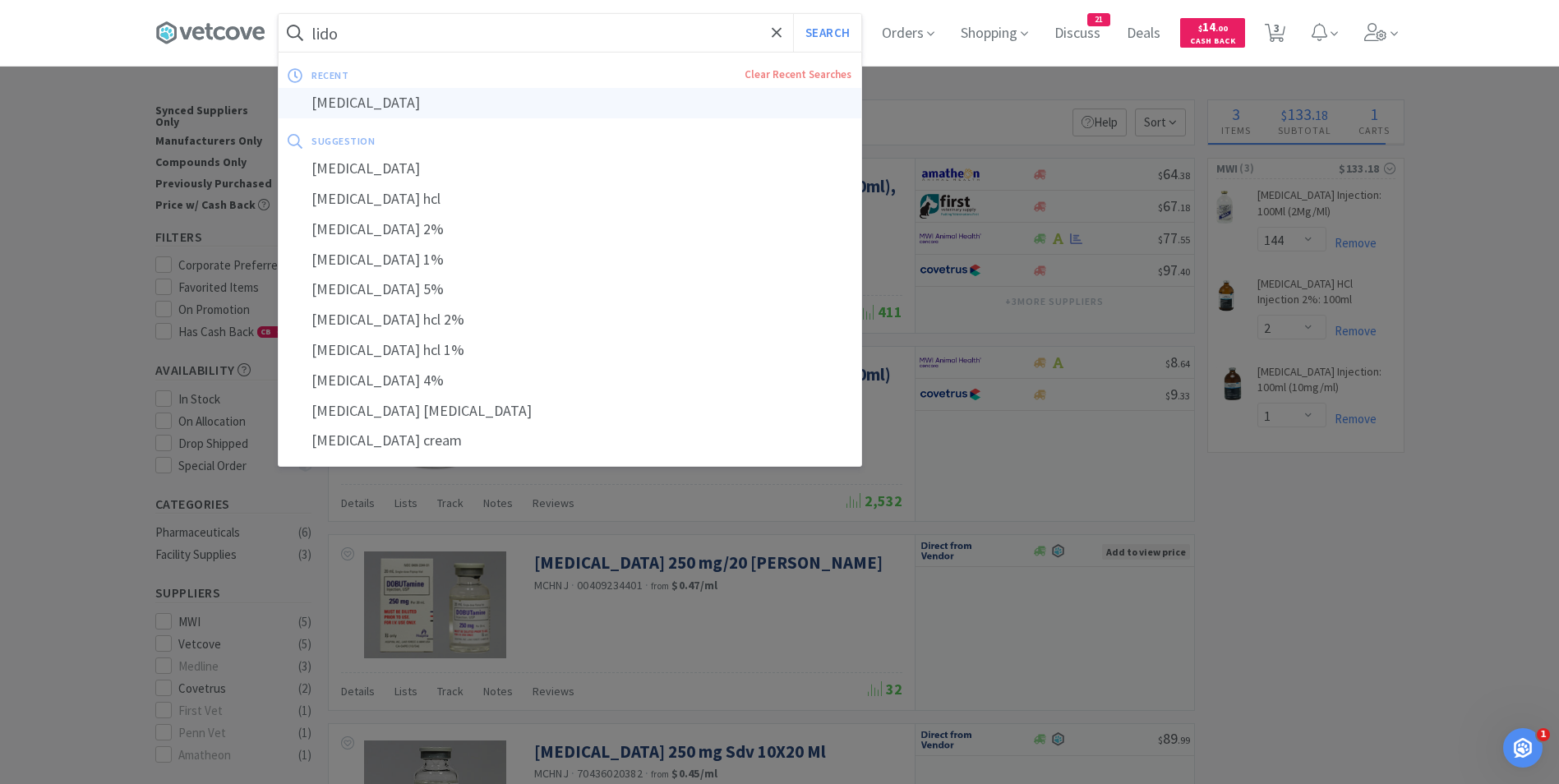
click at [369, 100] on div "[MEDICAL_DATA]" at bounding box center [570, 103] width 583 height 30
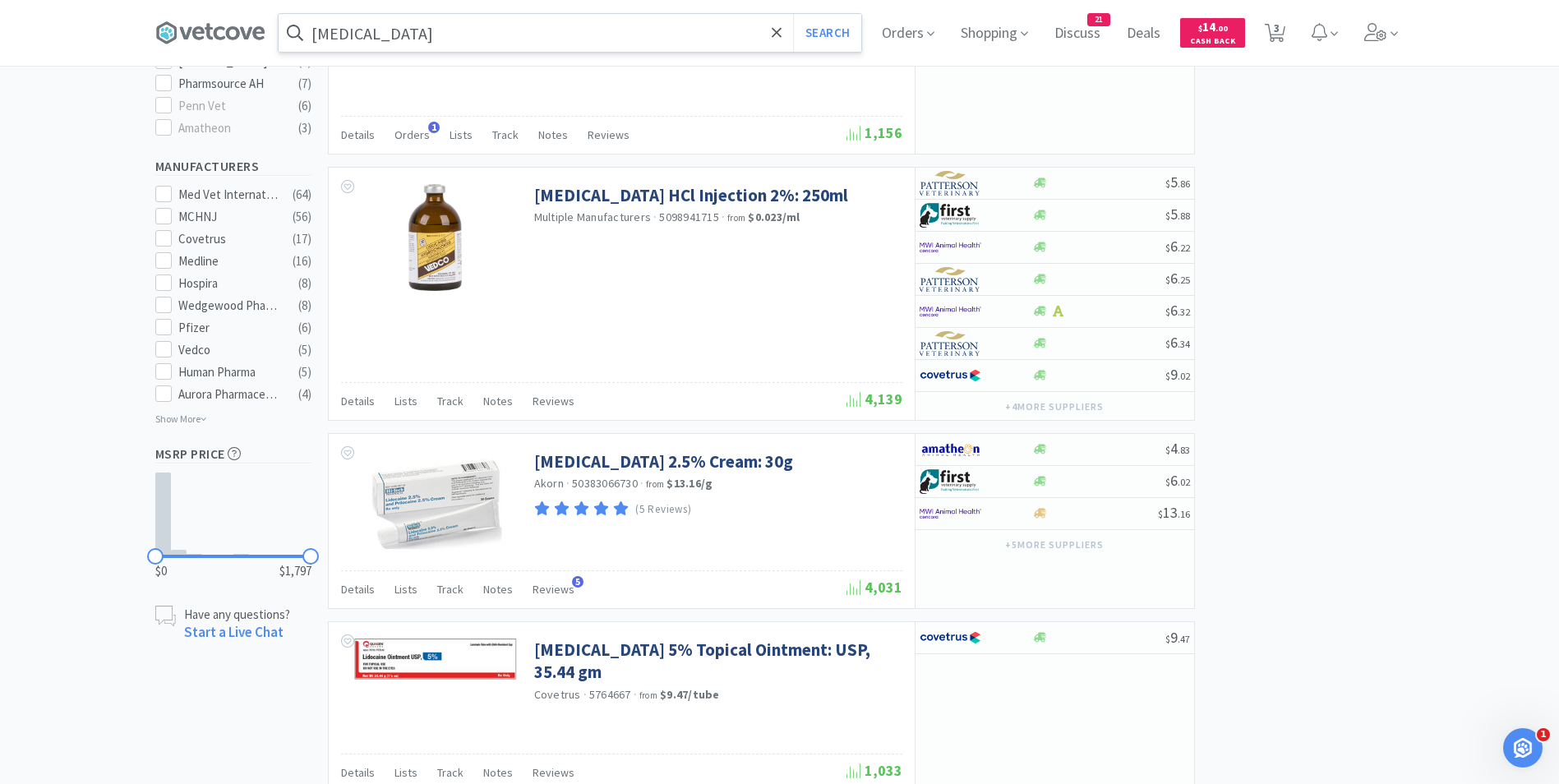
scroll to position [915, 0]
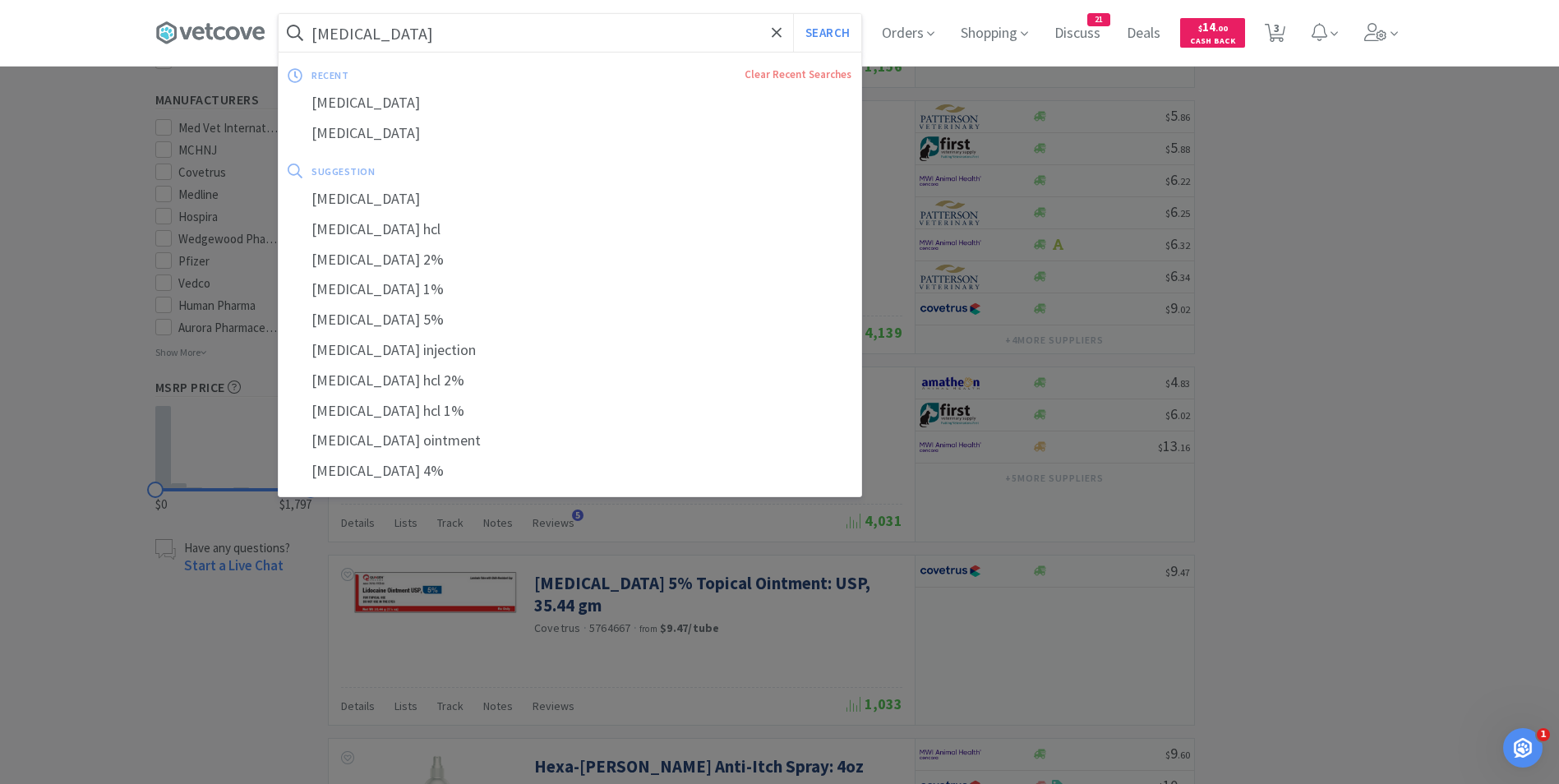
click at [587, 36] on input "[MEDICAL_DATA]" at bounding box center [570, 33] width 583 height 38
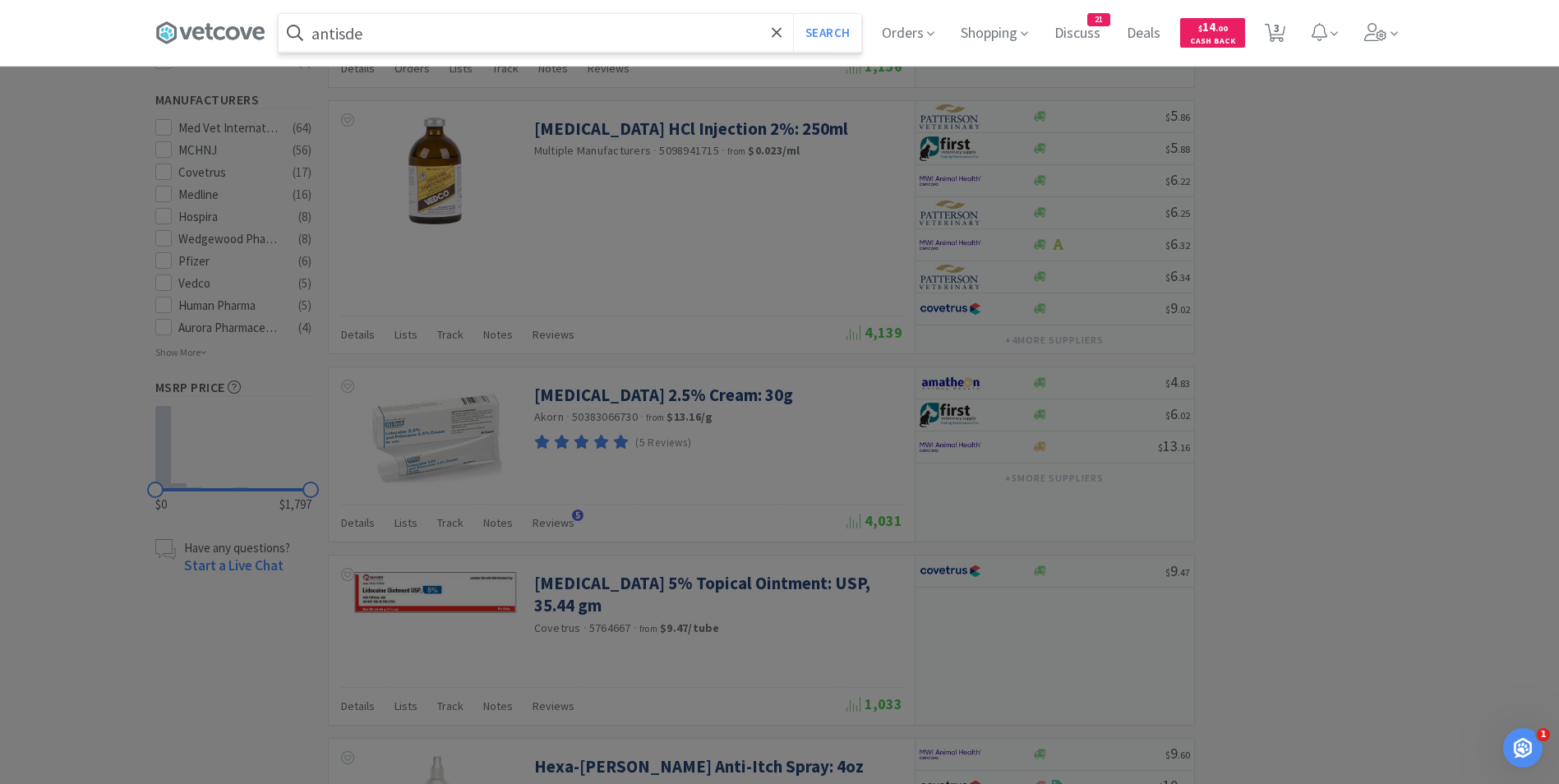
click at [793, 14] on button "Search" at bounding box center [827, 33] width 68 height 38
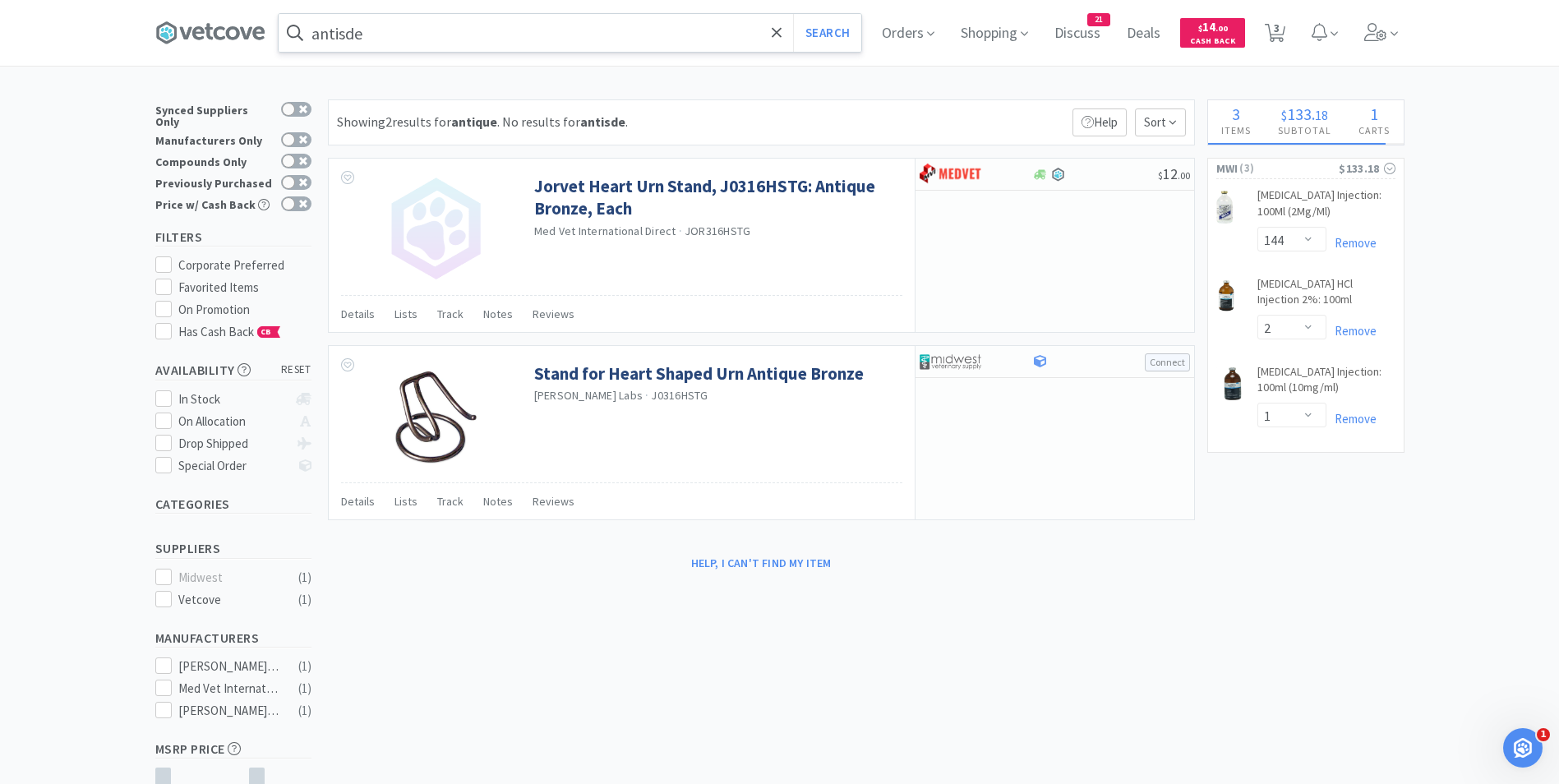
click at [380, 34] on input "antisde" at bounding box center [570, 33] width 583 height 38
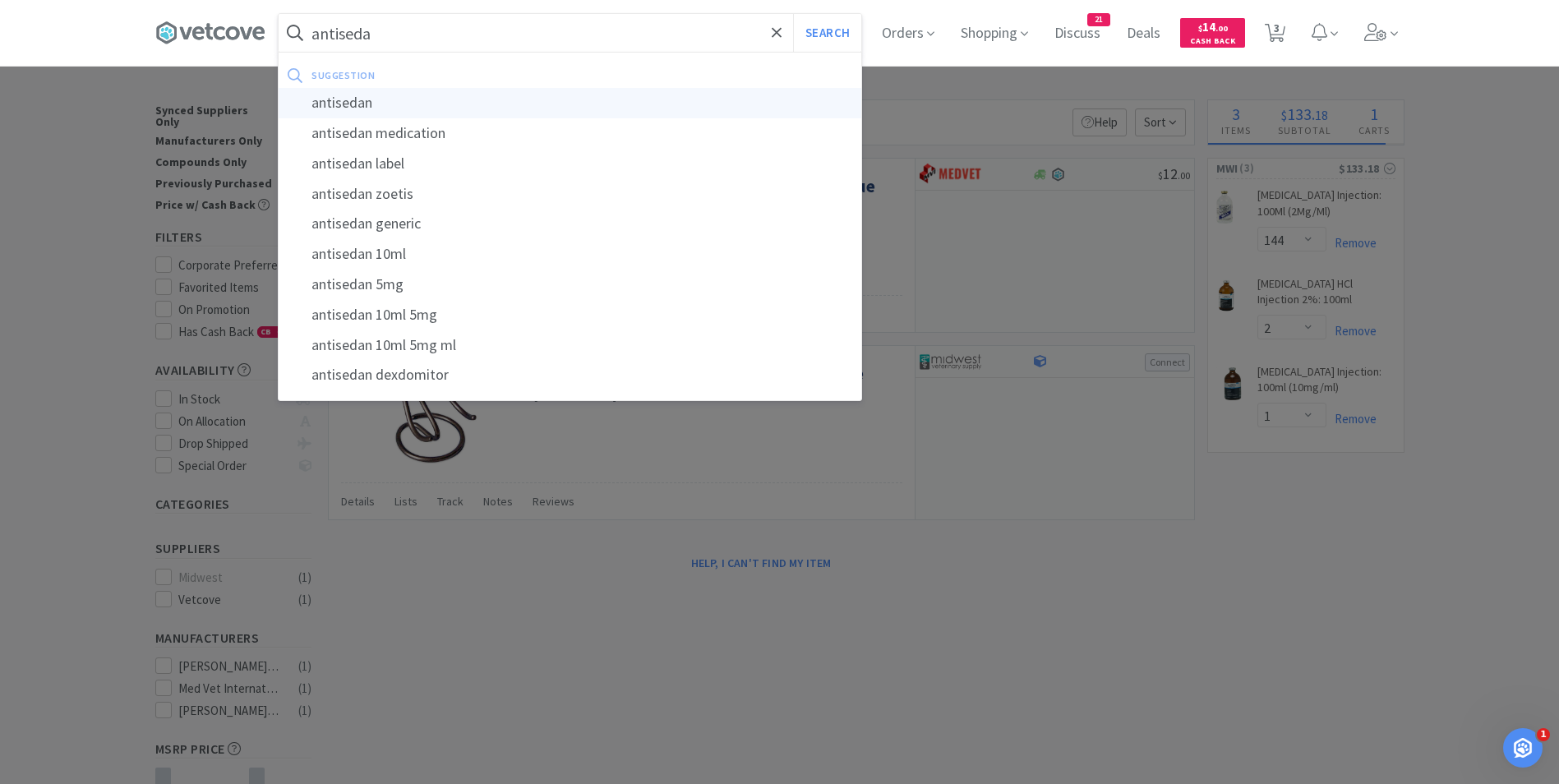
click at [381, 112] on div "antisedan" at bounding box center [570, 103] width 583 height 30
type input "antisedan"
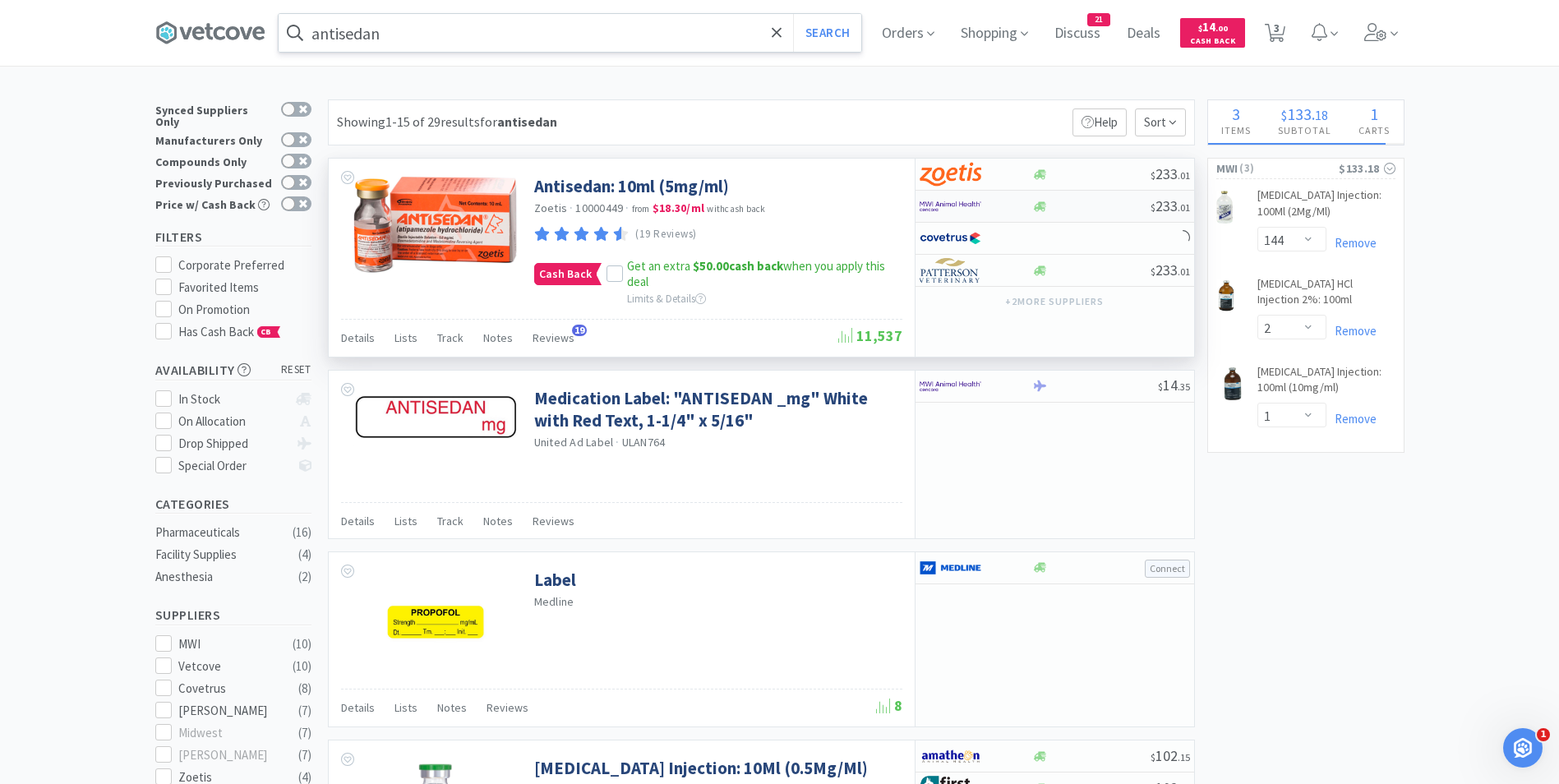
click at [949, 200] on img at bounding box center [950, 206] width 61 height 24
select select "1"
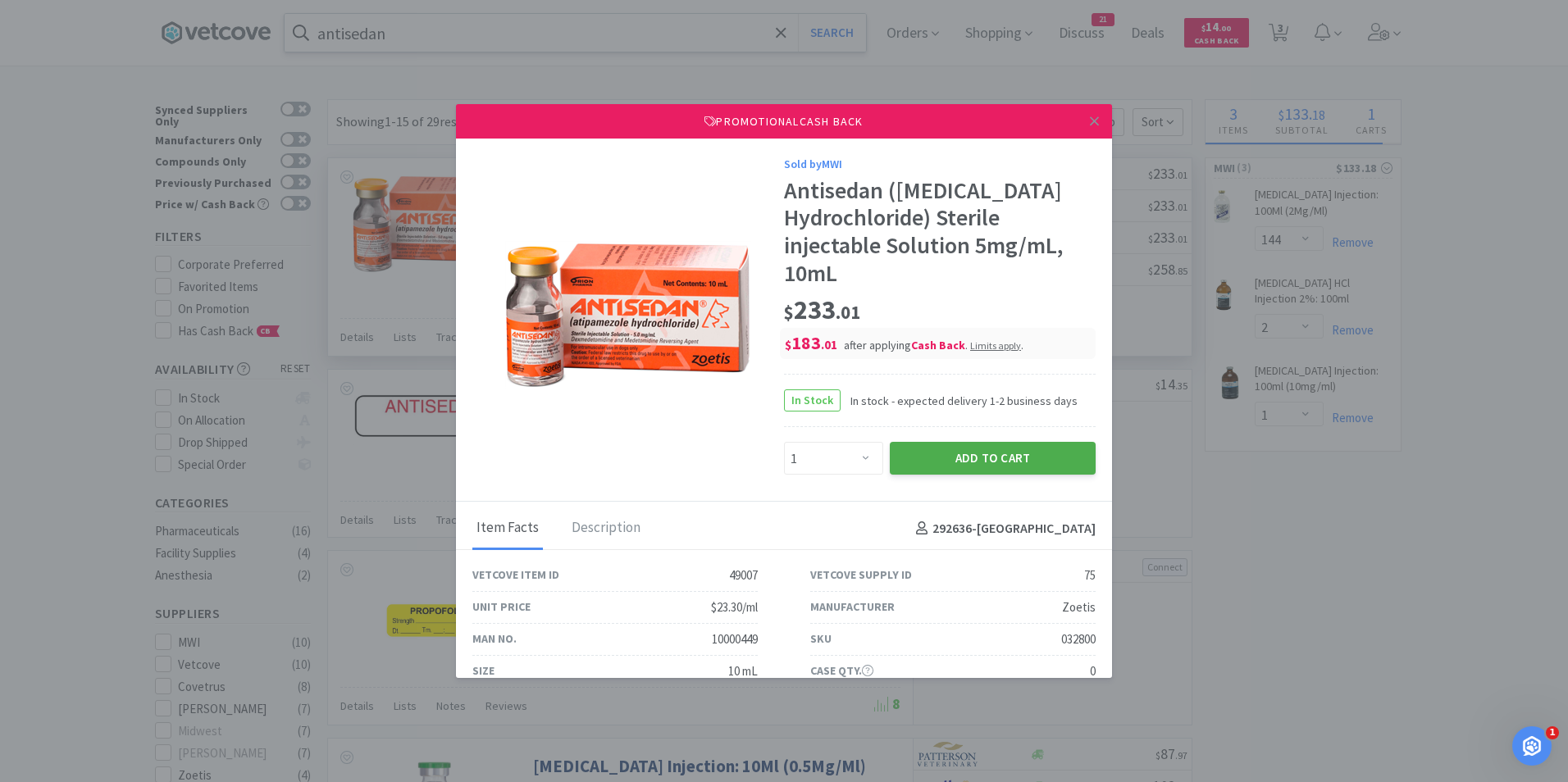
click at [1011, 448] on button "Add to Cart" at bounding box center [992, 458] width 206 height 33
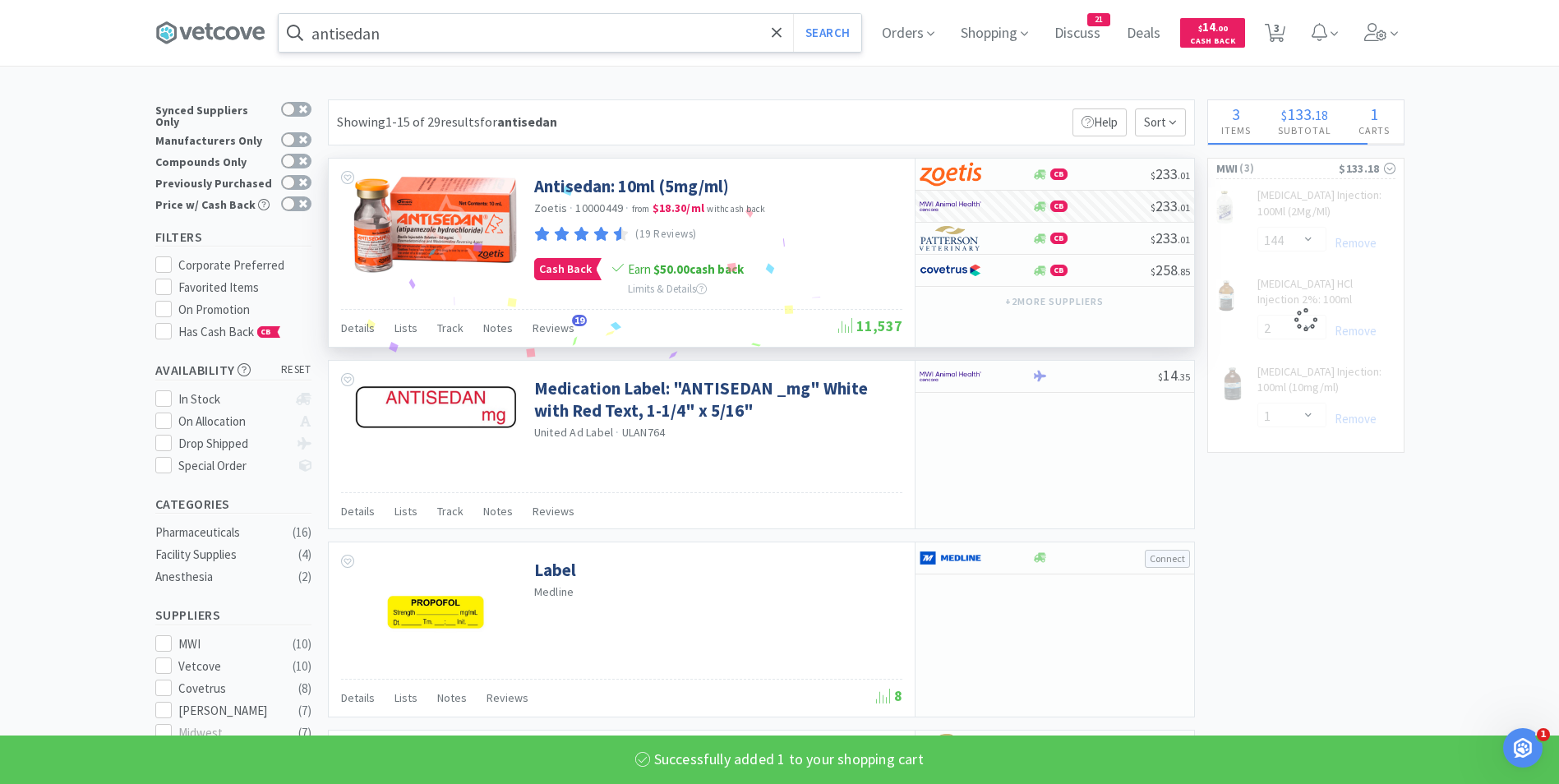
select select "12"
select select "2"
select select "1"
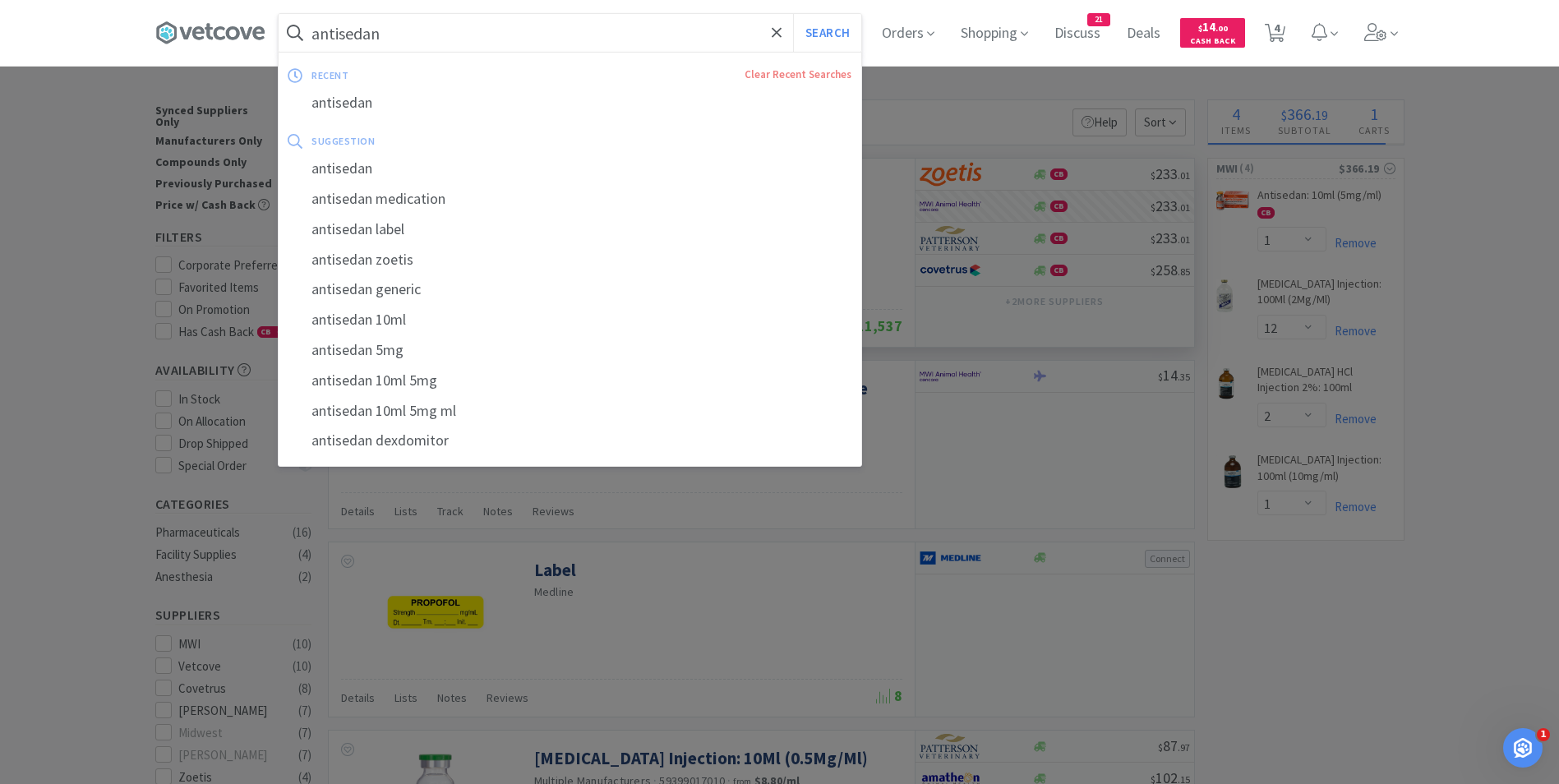
click at [443, 27] on input "antisedan" at bounding box center [570, 33] width 583 height 38
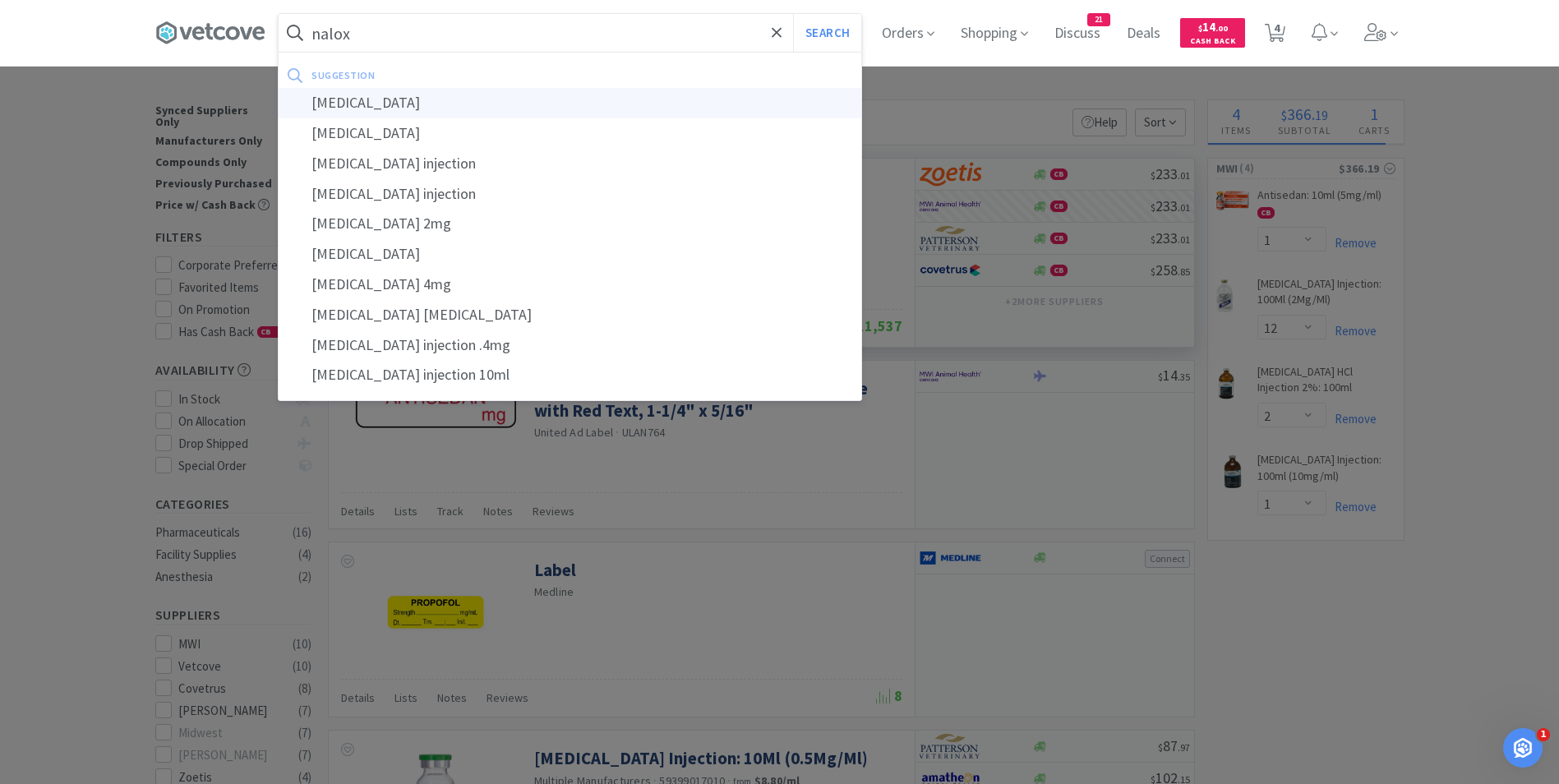
click at [405, 101] on div "[MEDICAL_DATA]" at bounding box center [570, 103] width 583 height 30
type input "[MEDICAL_DATA]"
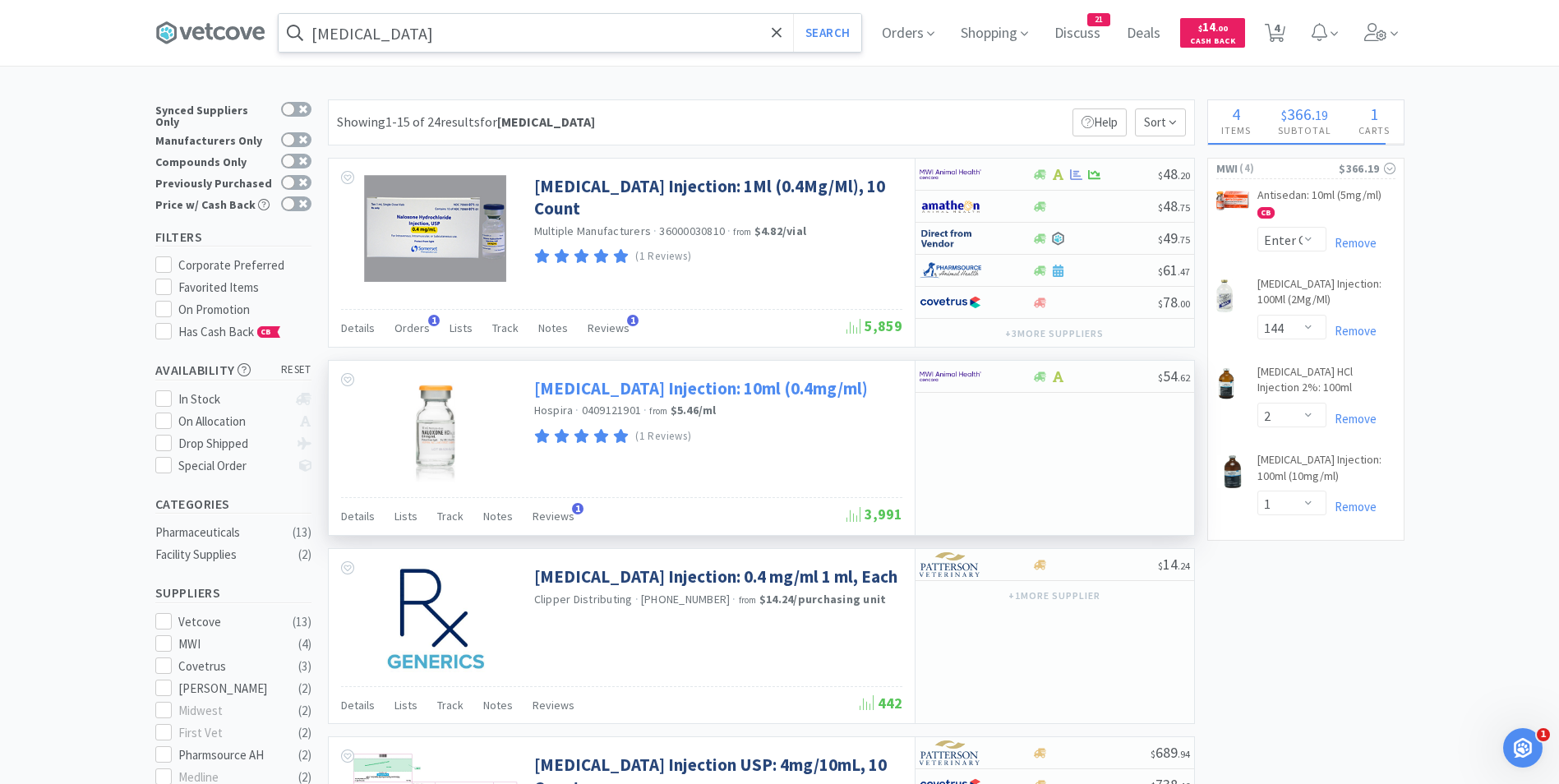
click at [605, 395] on link "[MEDICAL_DATA] Injection: 10ml (0.4mg/ml)" at bounding box center [701, 388] width 334 height 22
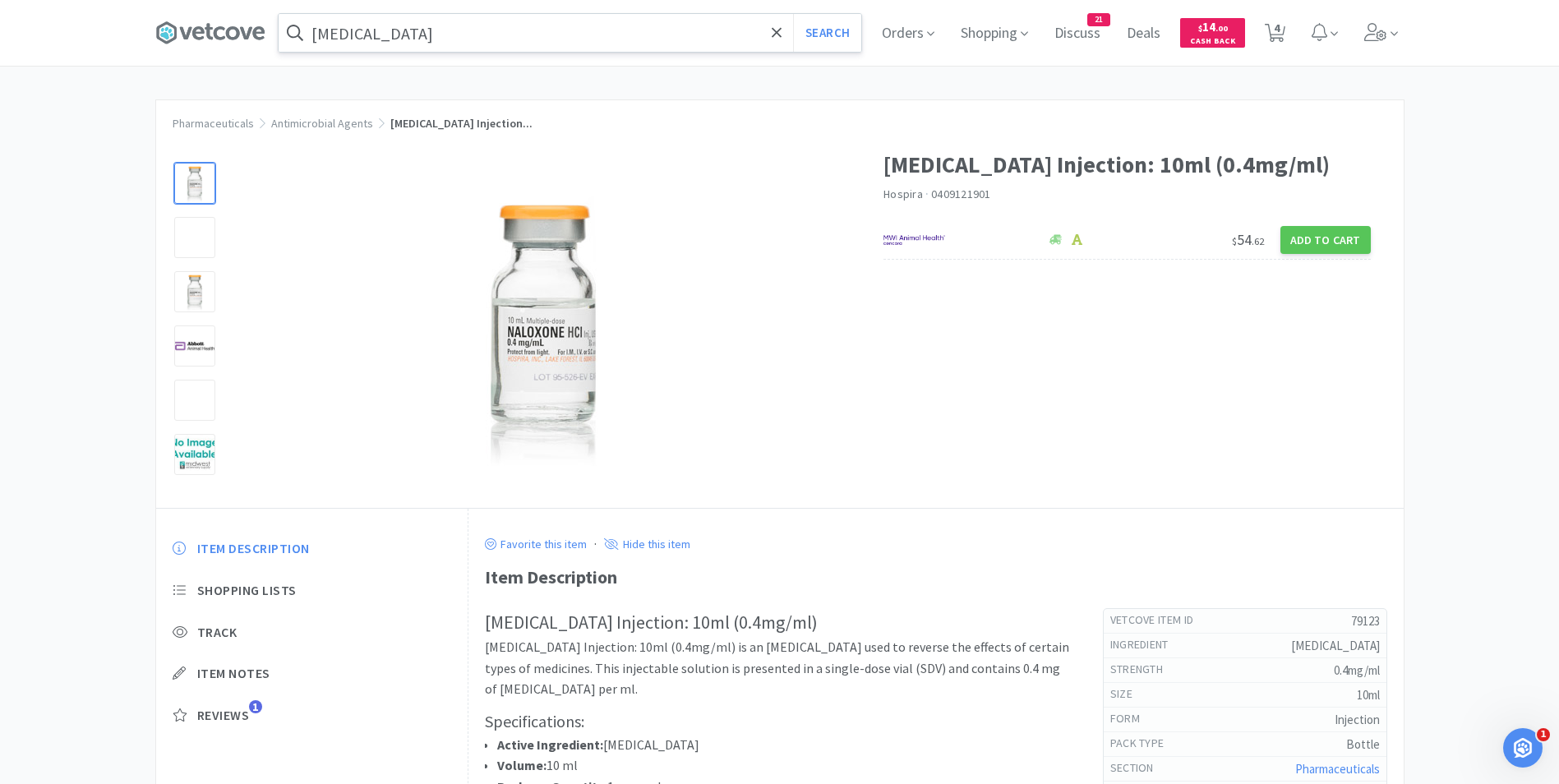
drag, startPoint x: 1334, startPoint y: 230, endPoint x: 1268, endPoint y: 287, distance: 87.2
click at [1268, 287] on div "[MEDICAL_DATA] Injection: 10ml (0.4mg/ml) Hospira · 0409121901 $ 54 . 62 Add to…" at bounding box center [780, 318] width 1248 height 378
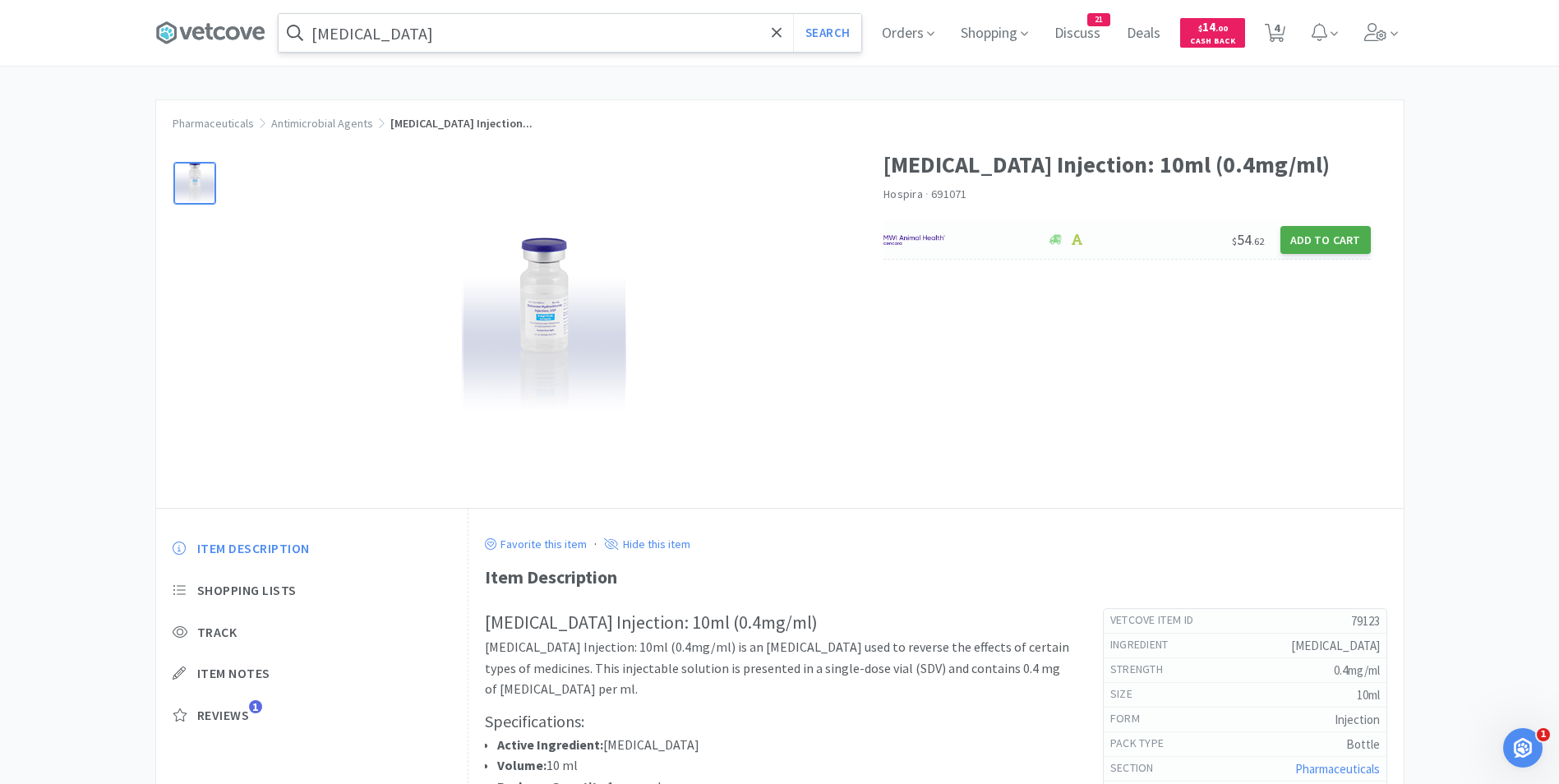
click at [1332, 238] on button "Add to Cart" at bounding box center [1325, 240] width 90 height 28
select select "1"
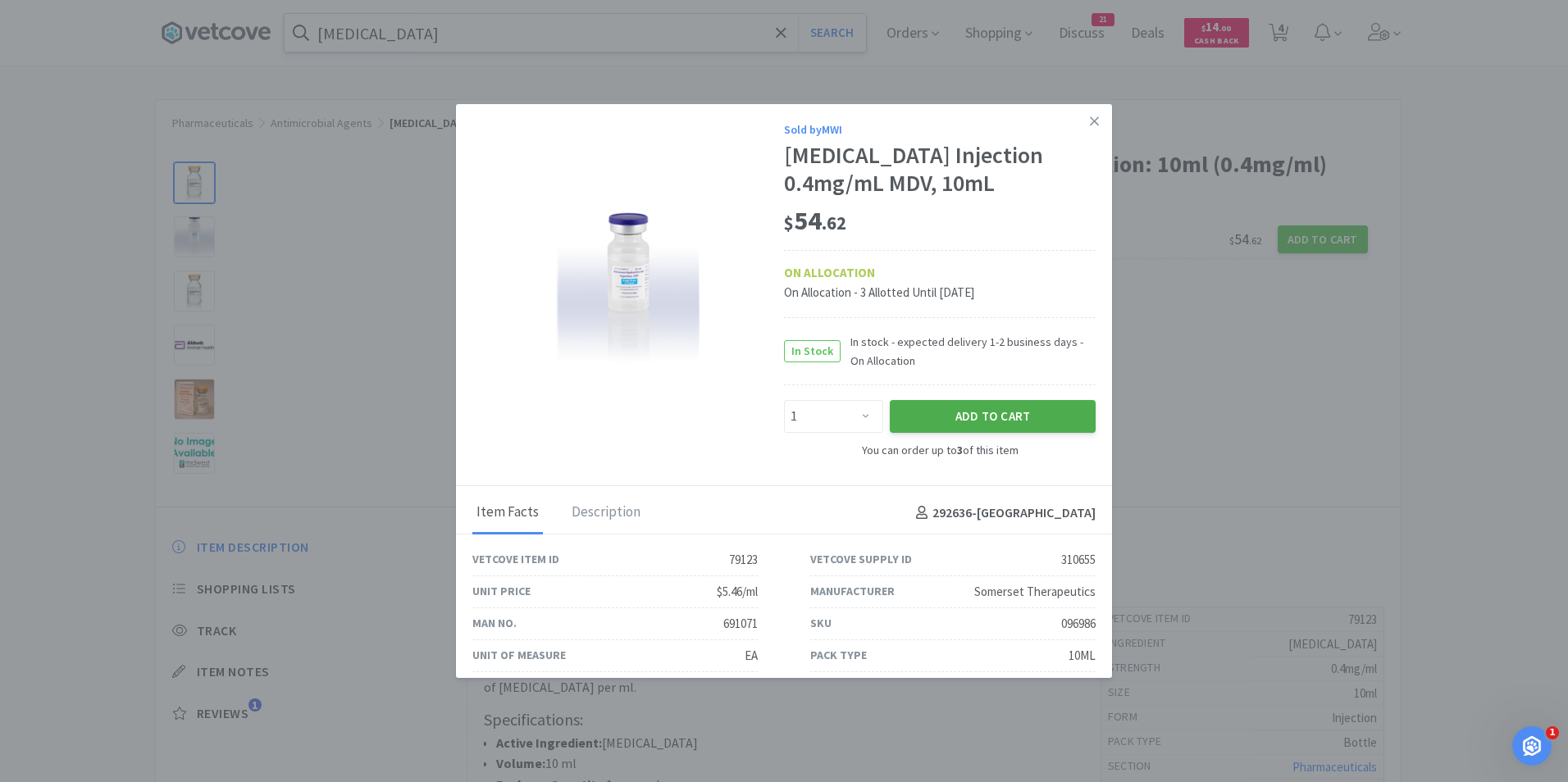
click at [986, 420] on button "Add to Cart" at bounding box center [992, 416] width 206 height 33
click at [1094, 168] on div "Sold by MWI [MEDICAL_DATA] Injection 0.4mg/mL MDV, 10mL $ 54 . 62 ON ALLOCATION…" at bounding box center [784, 297] width 656 height 386
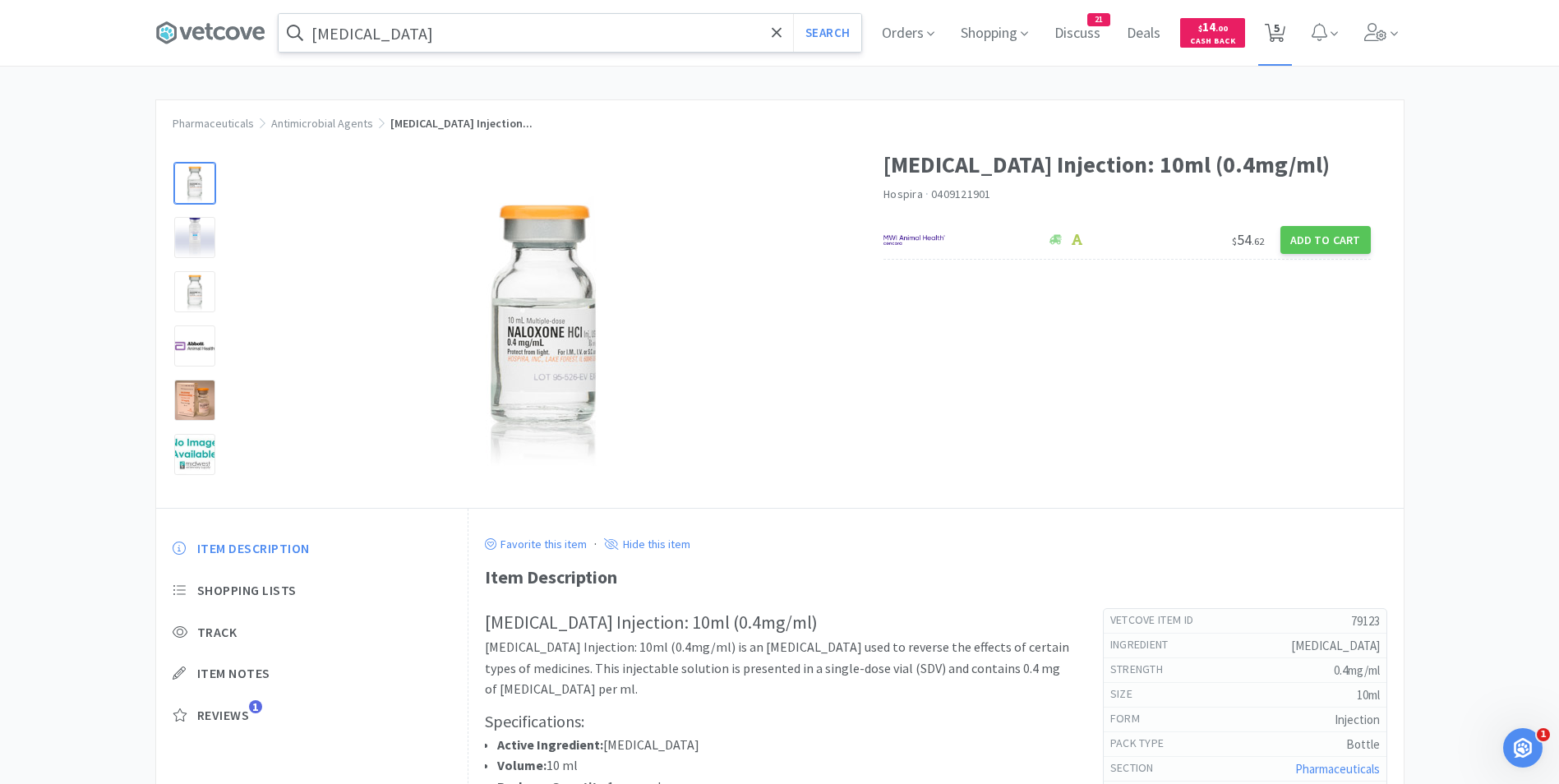
click at [1280, 35] on span "5" at bounding box center [1276, 28] width 6 height 66
select select "1"
select select "12"
select select "2"
select select "1"
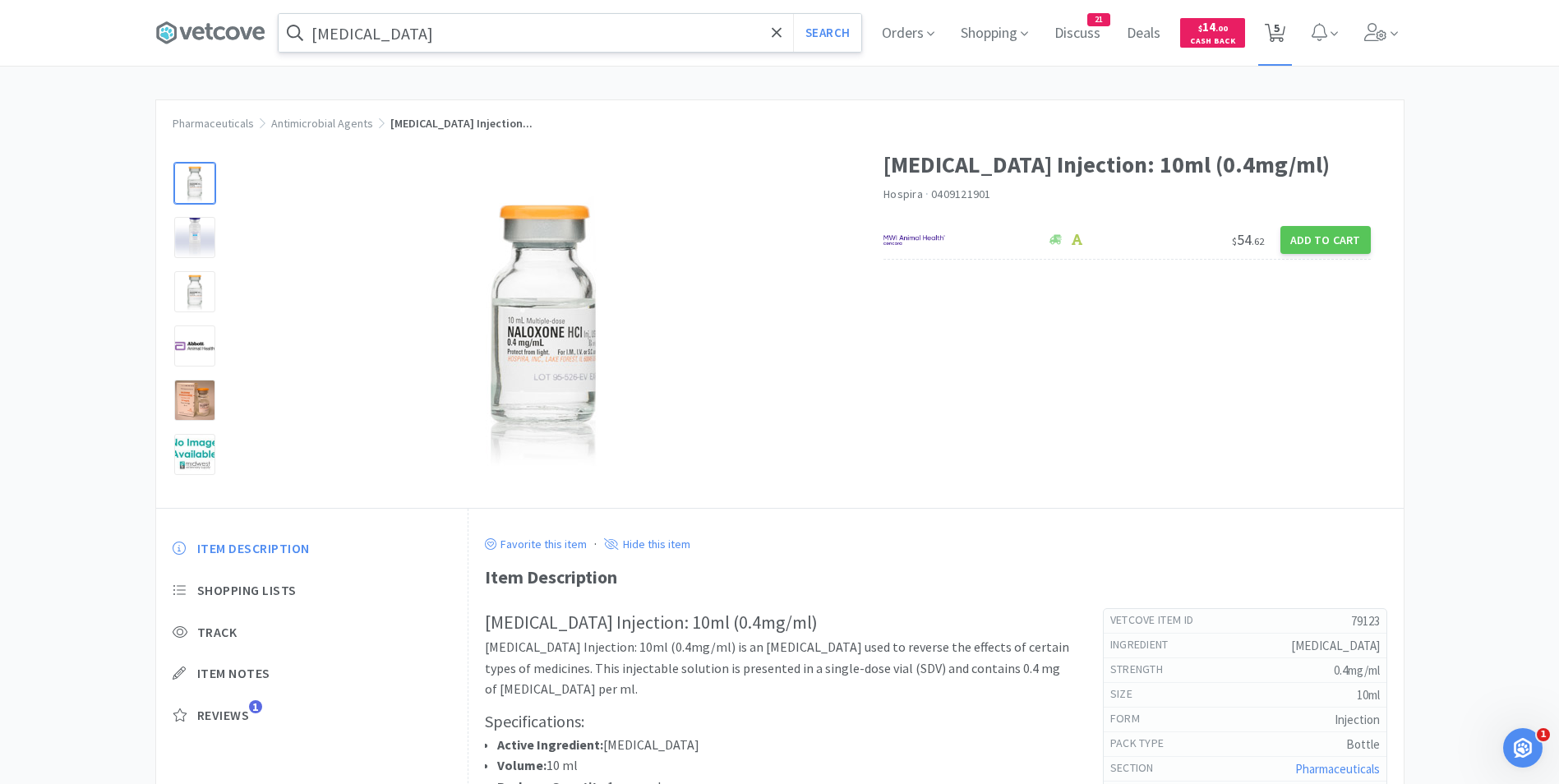
select select "1"
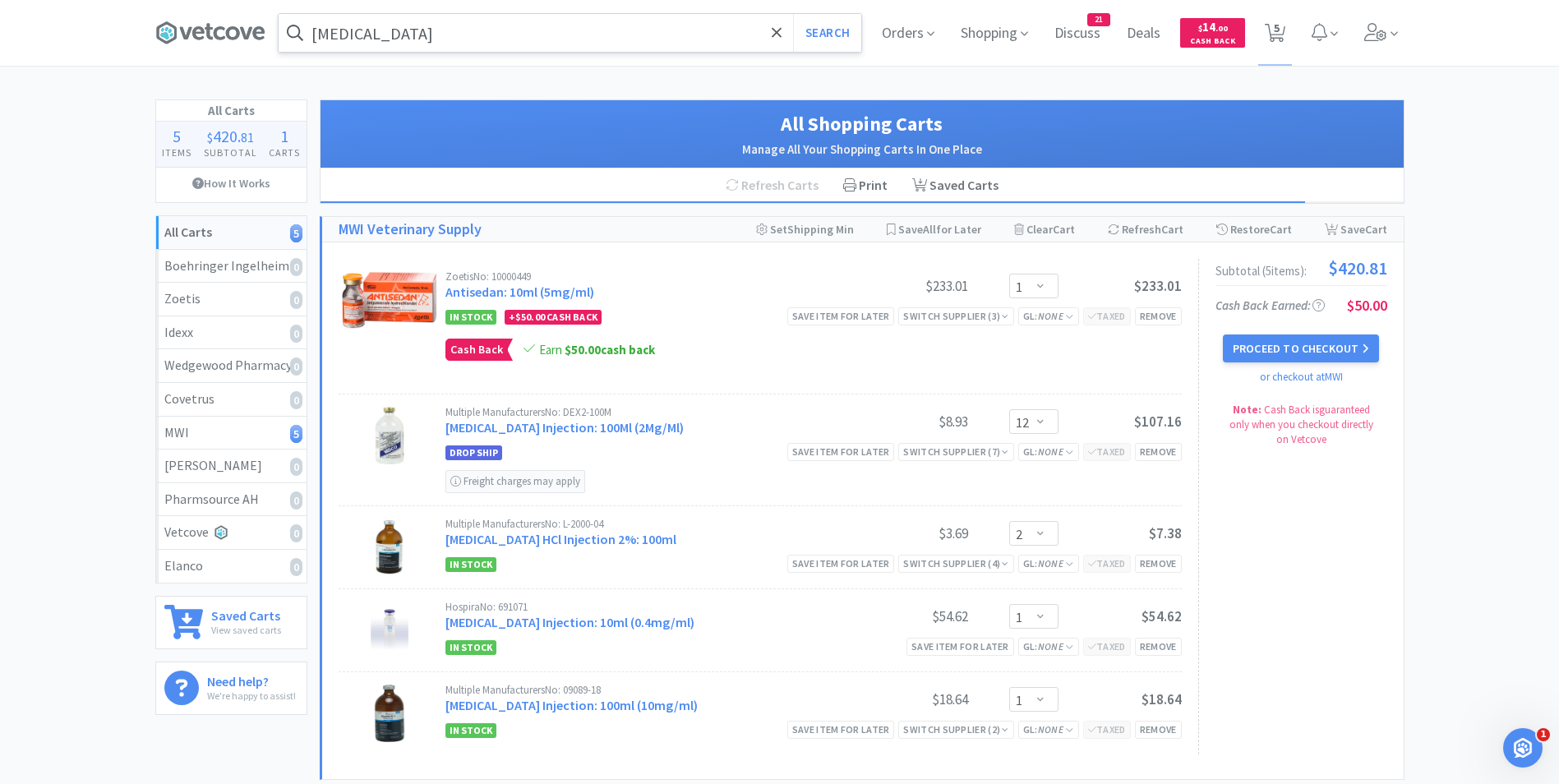
click at [419, 30] on input "[MEDICAL_DATA]" at bounding box center [570, 33] width 583 height 38
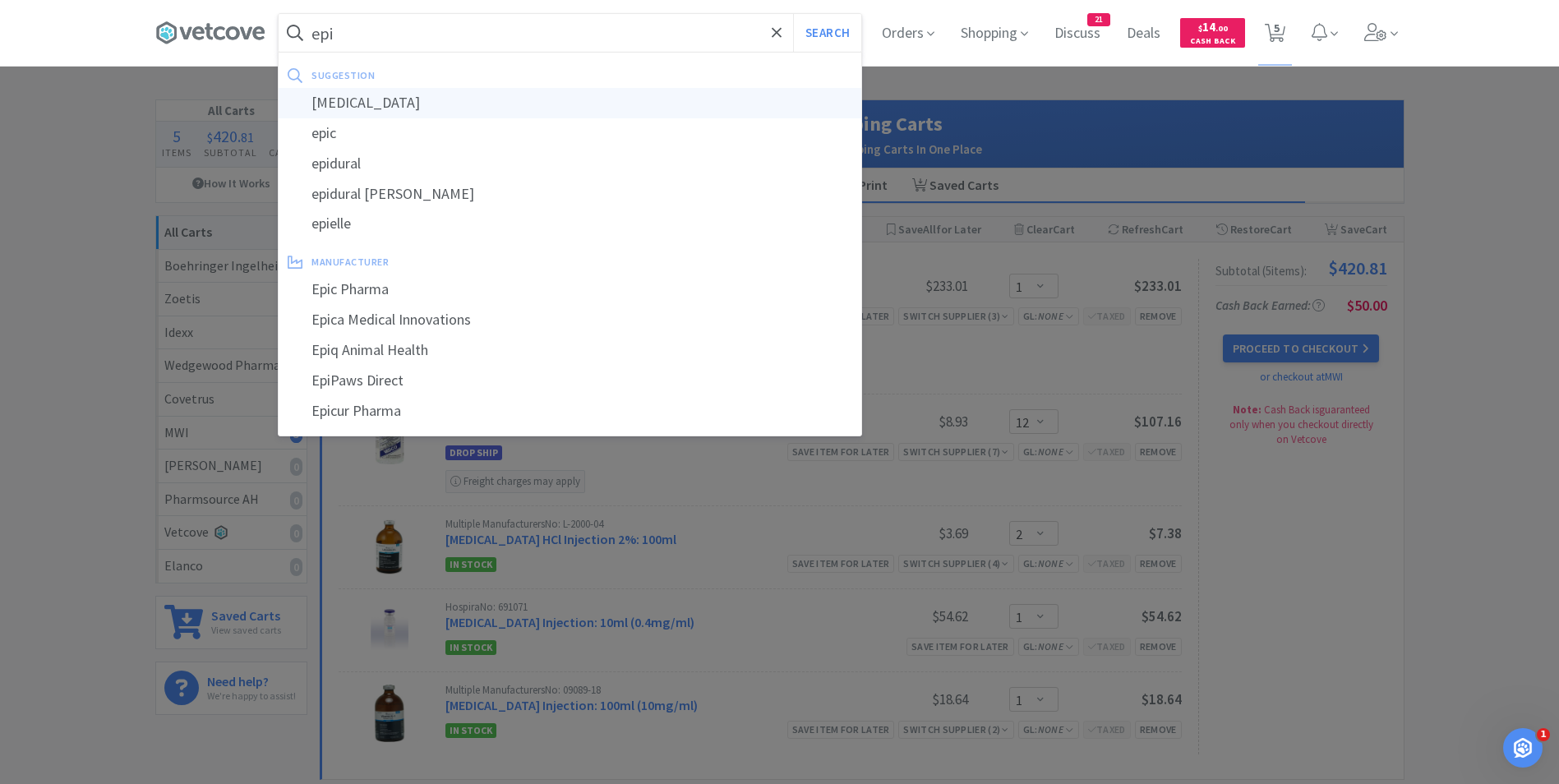
click at [406, 101] on div "[MEDICAL_DATA]" at bounding box center [570, 103] width 583 height 30
type input "[MEDICAL_DATA]"
select select "1"
select select "12"
select select "2"
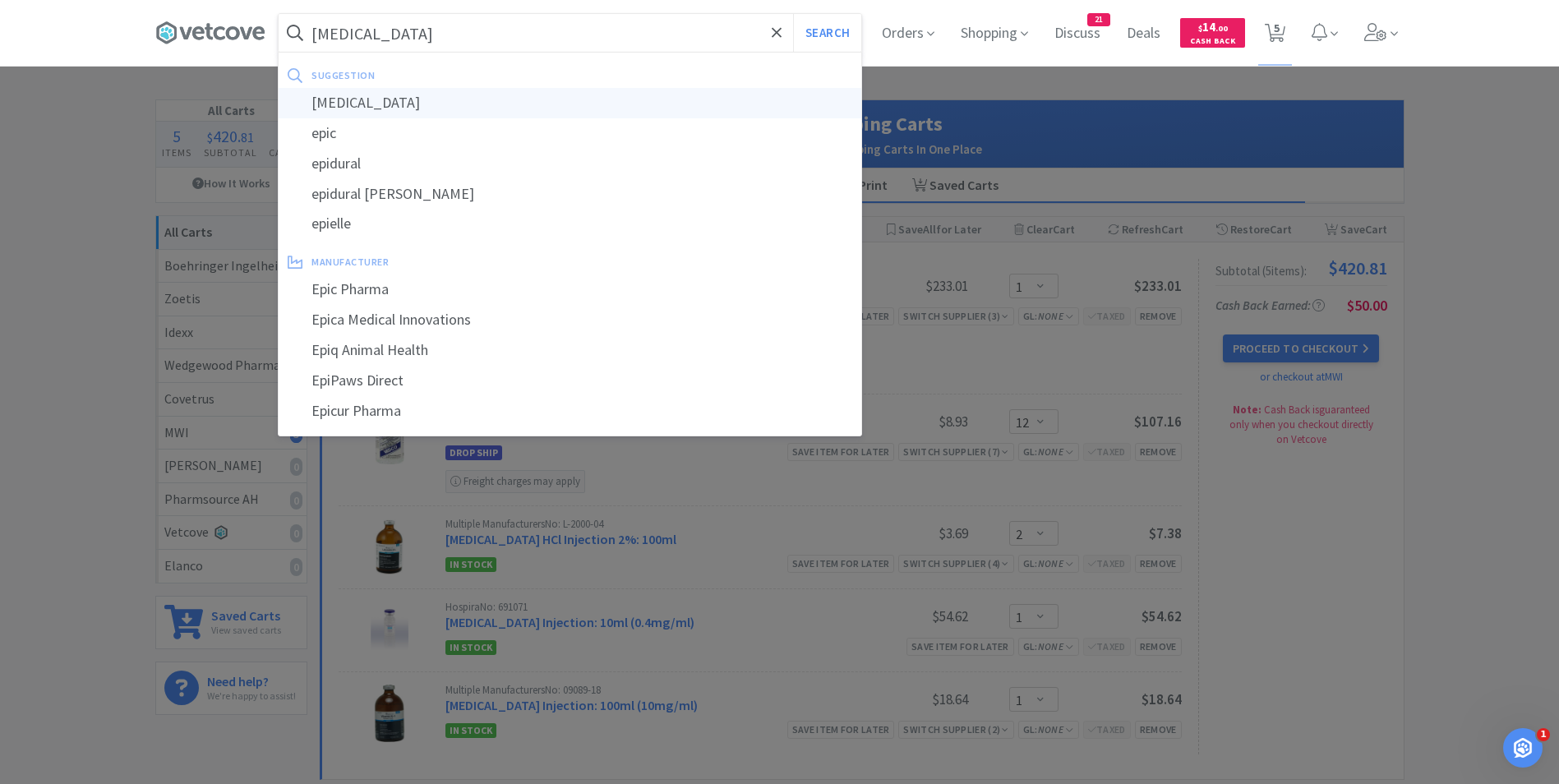
select select "1"
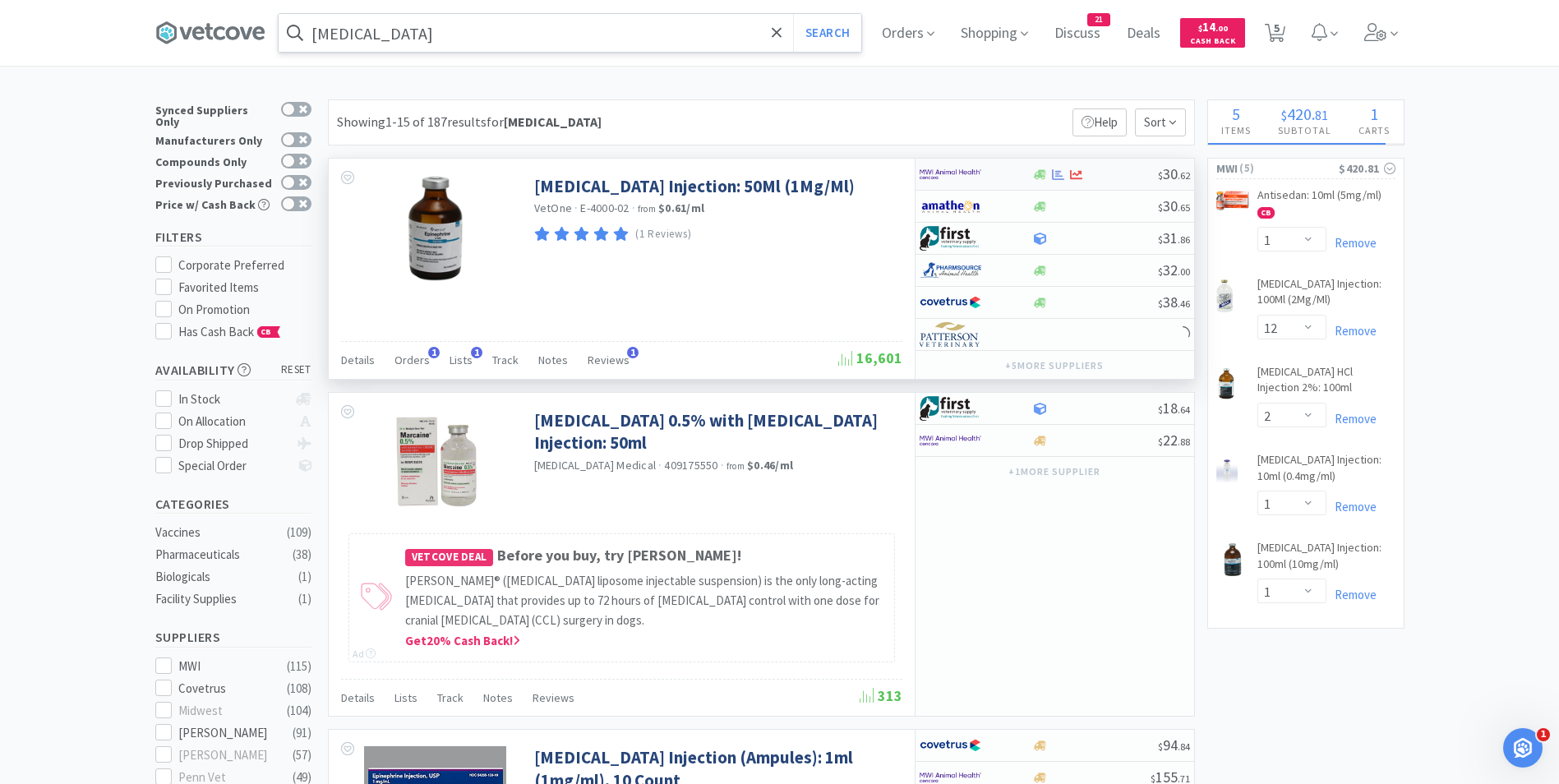
click at [941, 175] on img at bounding box center [950, 173] width 61 height 24
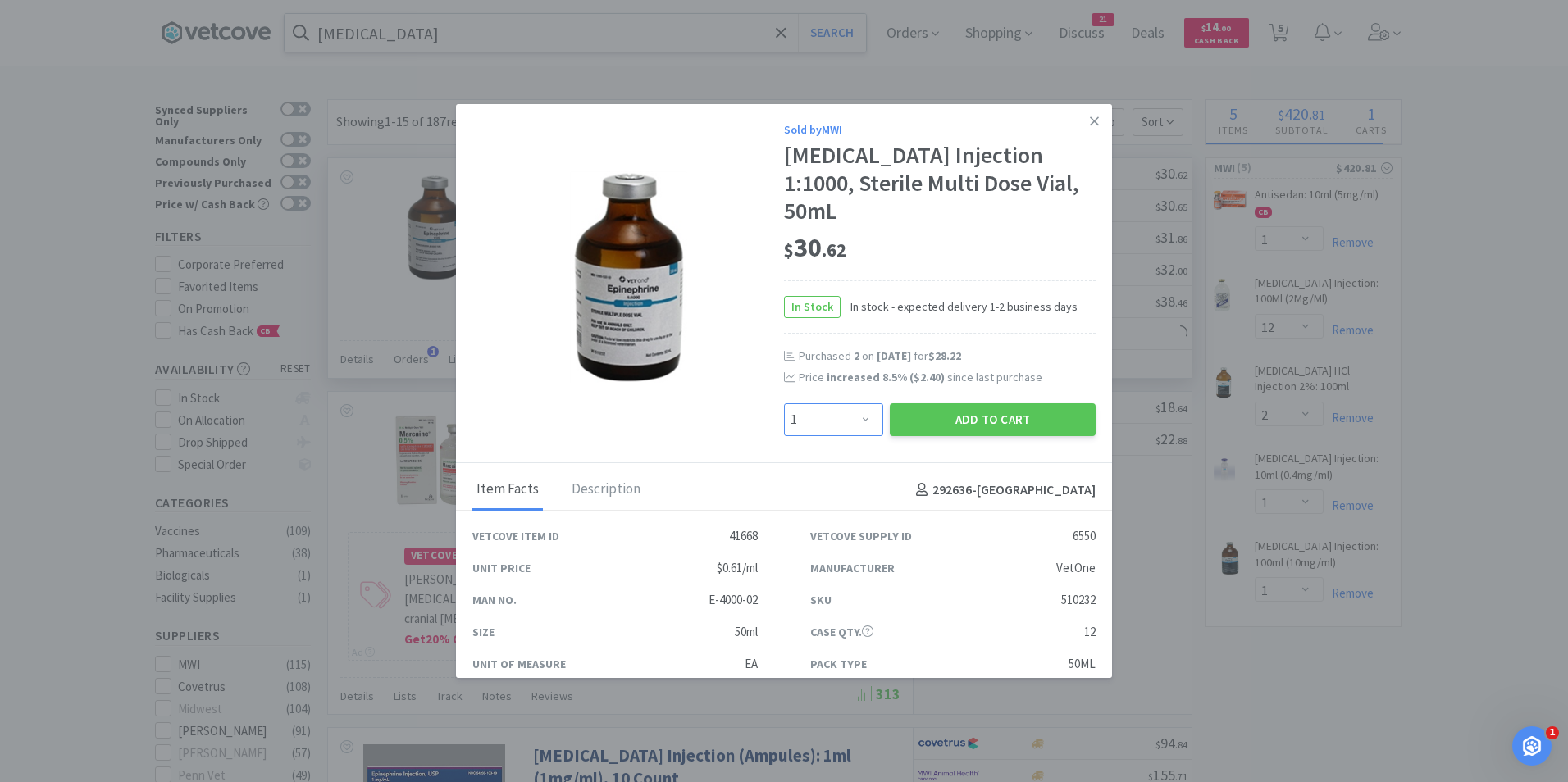
click at [855, 404] on select "Enter Quantity 1 2 3 4 5 6 7 8 9 10 11 12 13 14 15 16 17 18 19 20 Enter Quantity" at bounding box center [834, 420] width 99 height 33
select select "2"
click at [784, 404] on select "Enter Quantity 1 2 3 4 5 6 7 8 9 10 11 12 13 14 15 16 17 18 19 20 Enter Quantity" at bounding box center [834, 420] width 99 height 33
click at [985, 404] on button "Add to Cart" at bounding box center [992, 420] width 206 height 33
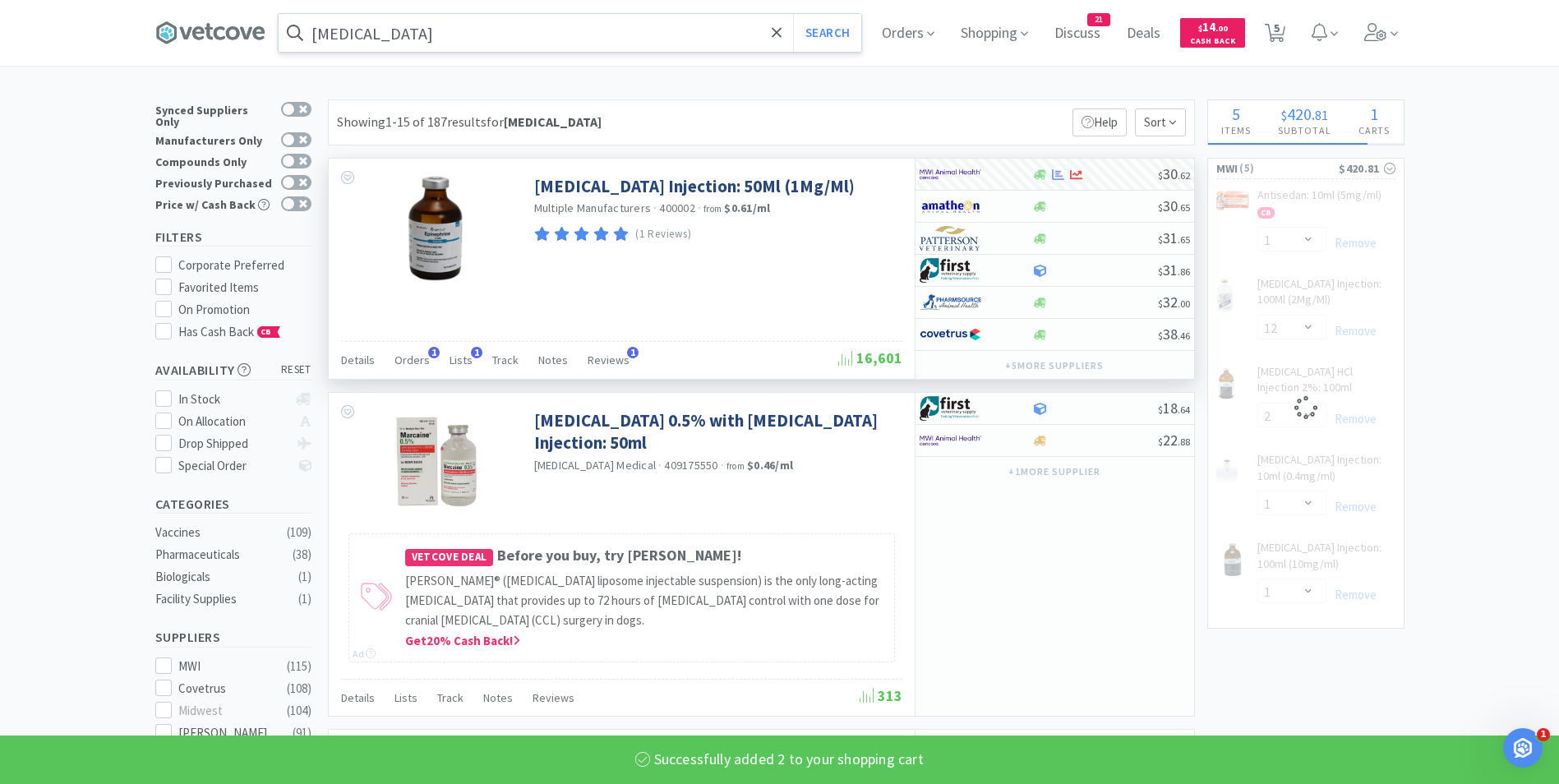
select select "2"
select select "1"
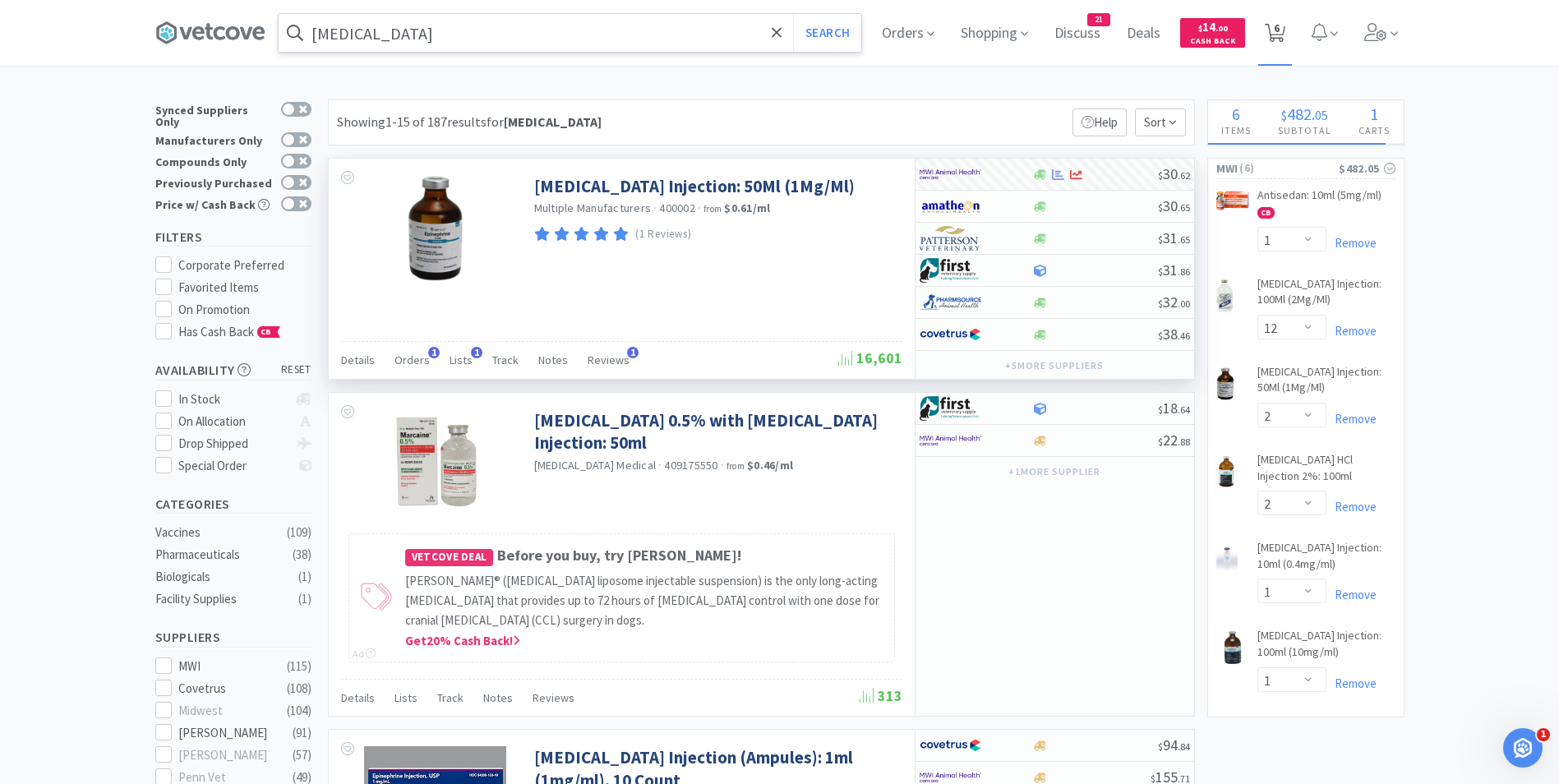
click at [1280, 34] on span "6" at bounding box center [1276, 28] width 6 height 66
select select "1"
select select "12"
select select "2"
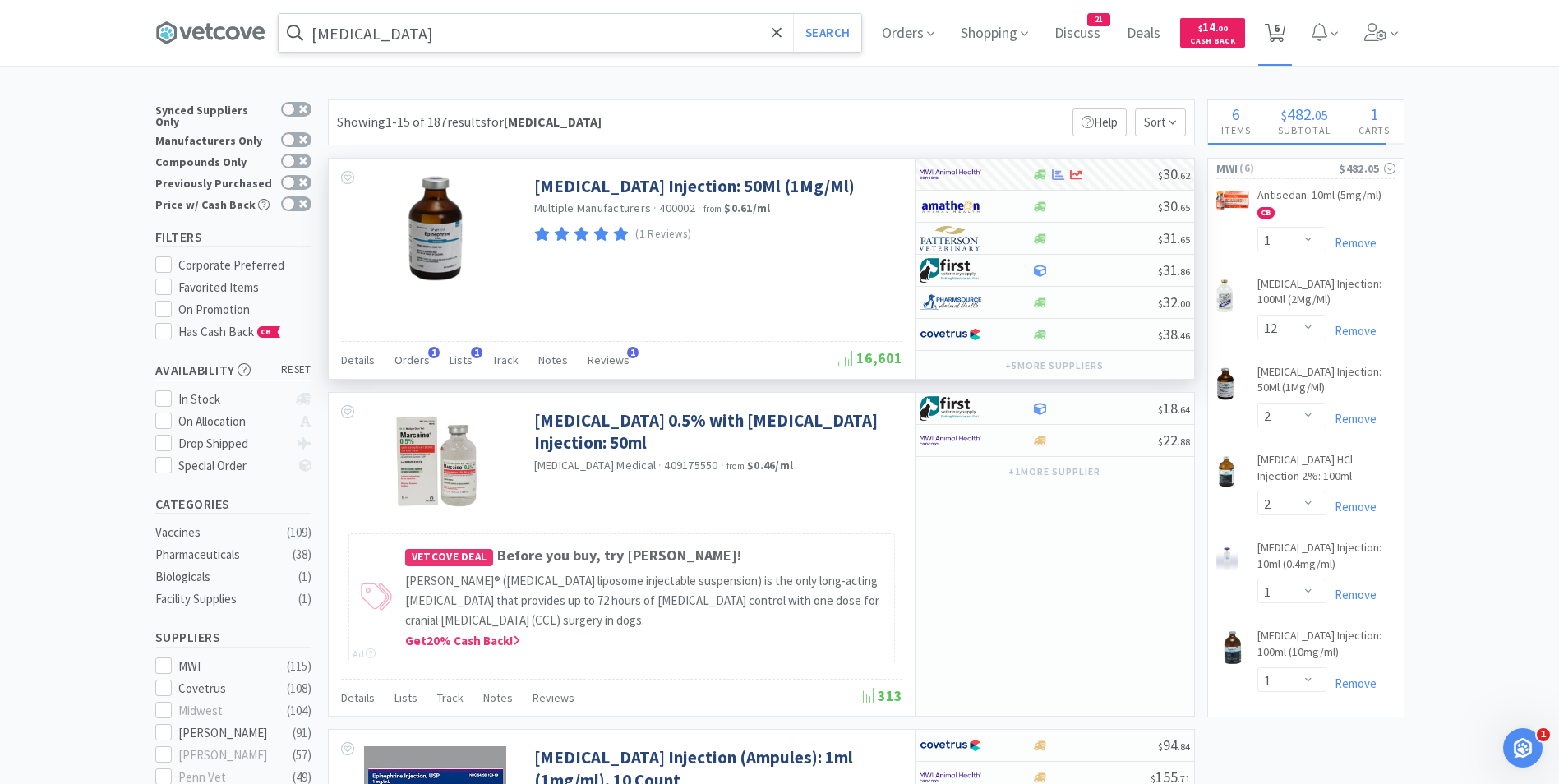
select select "1"
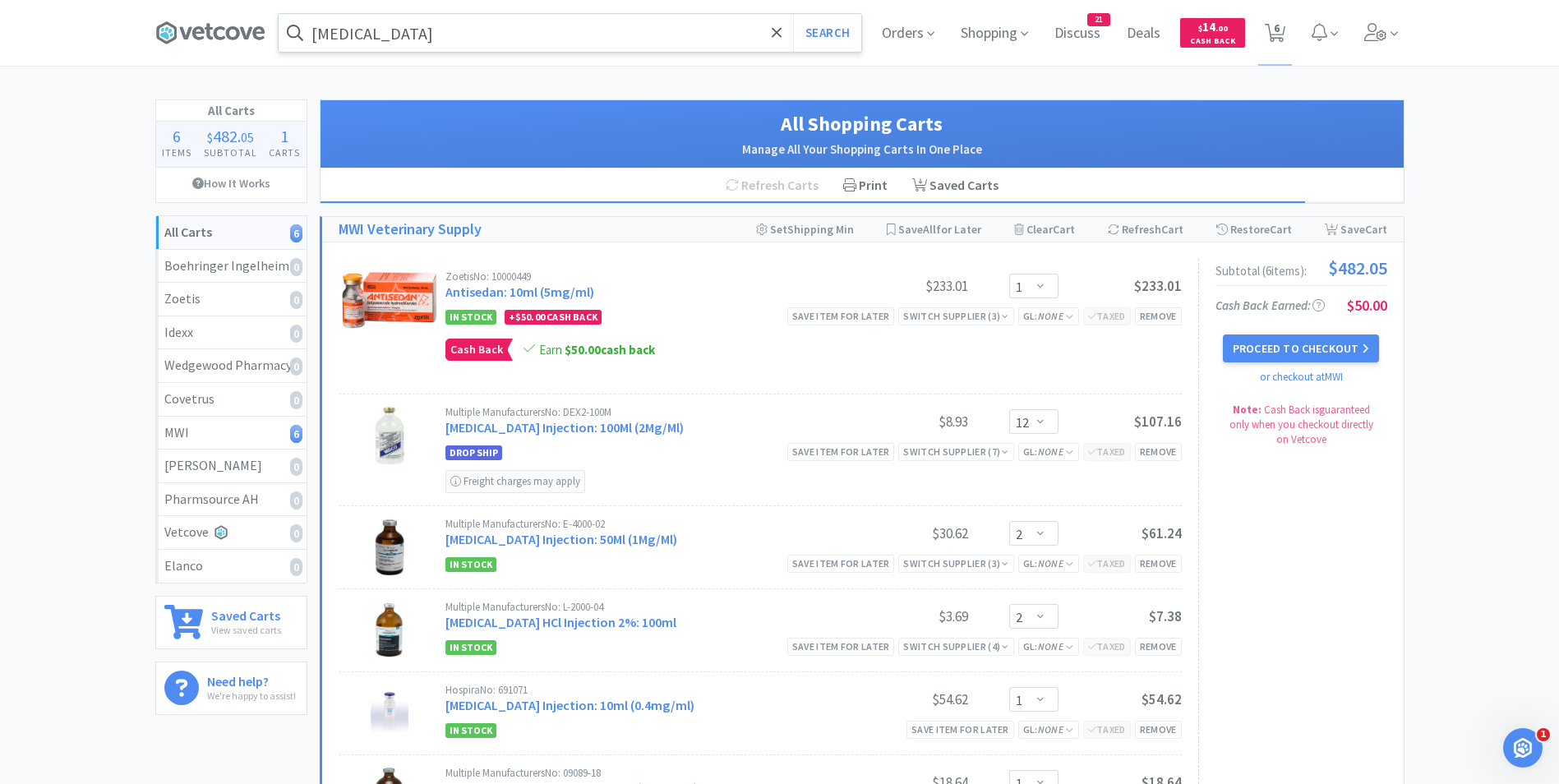
click at [435, 39] on input "[MEDICAL_DATA]" at bounding box center [570, 33] width 583 height 38
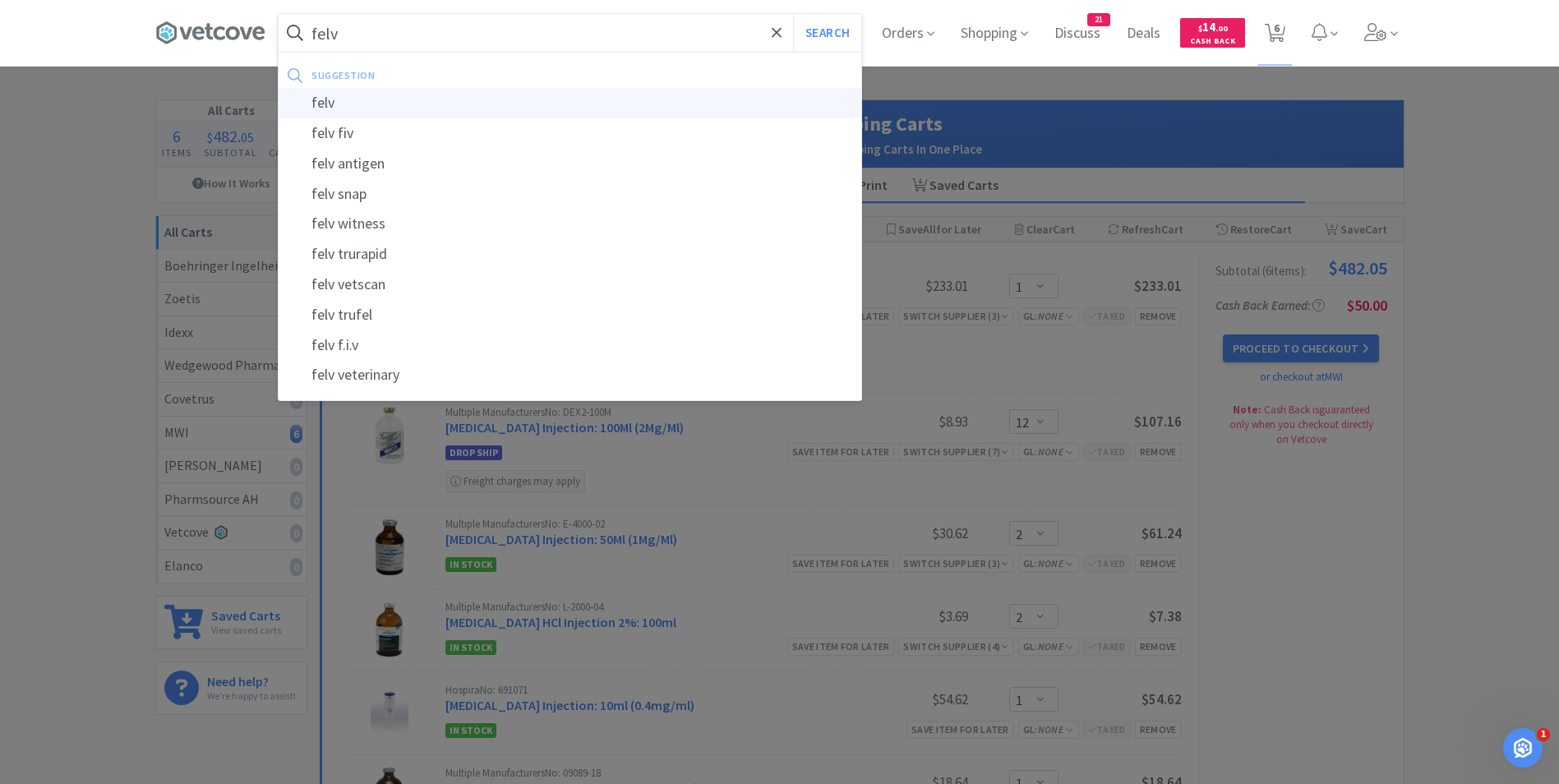
type input "felv"
click at [411, 108] on div "felv" at bounding box center [570, 103] width 583 height 30
select select "1"
select select "12"
select select "2"
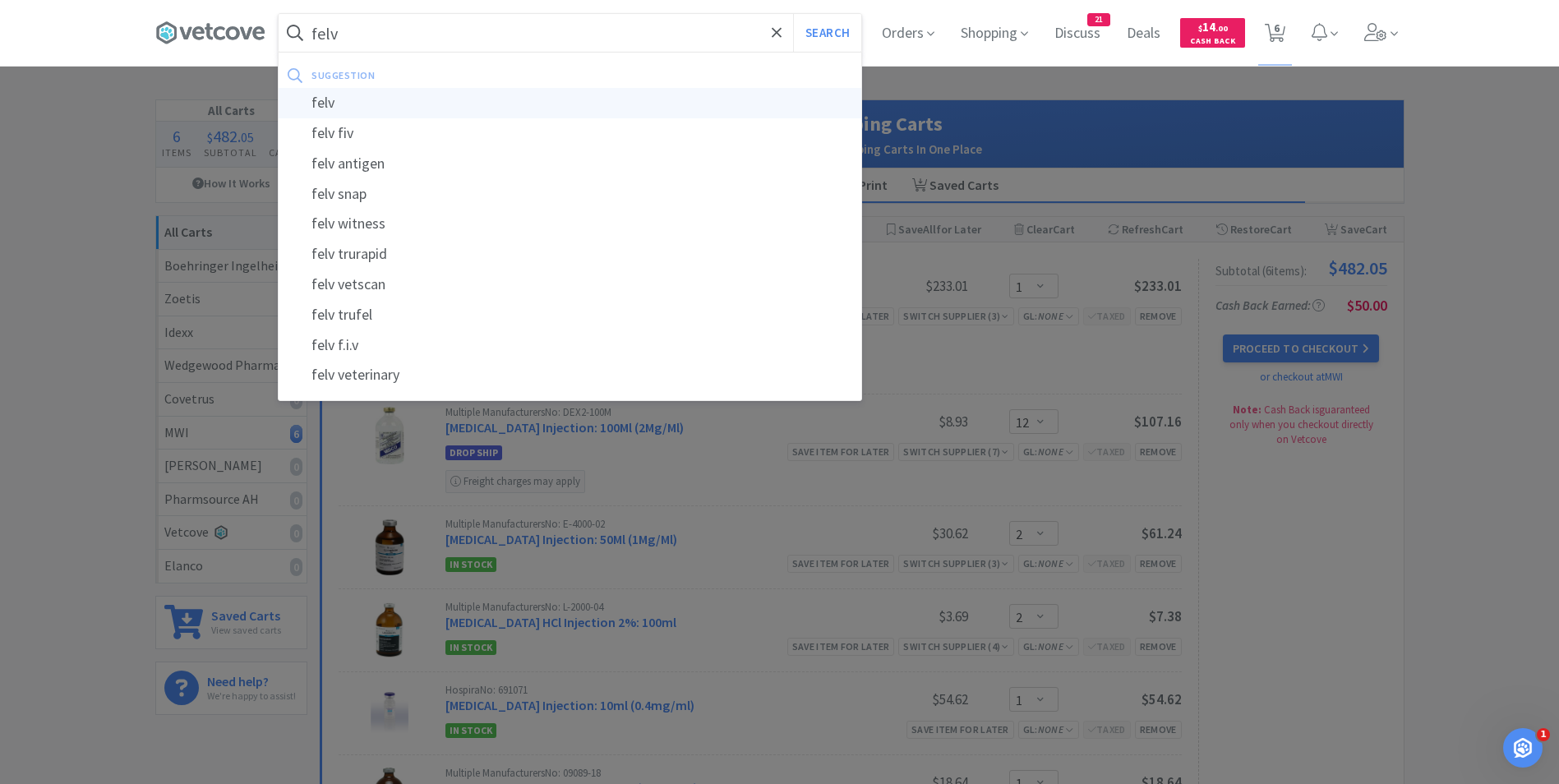
select select "2"
select select "1"
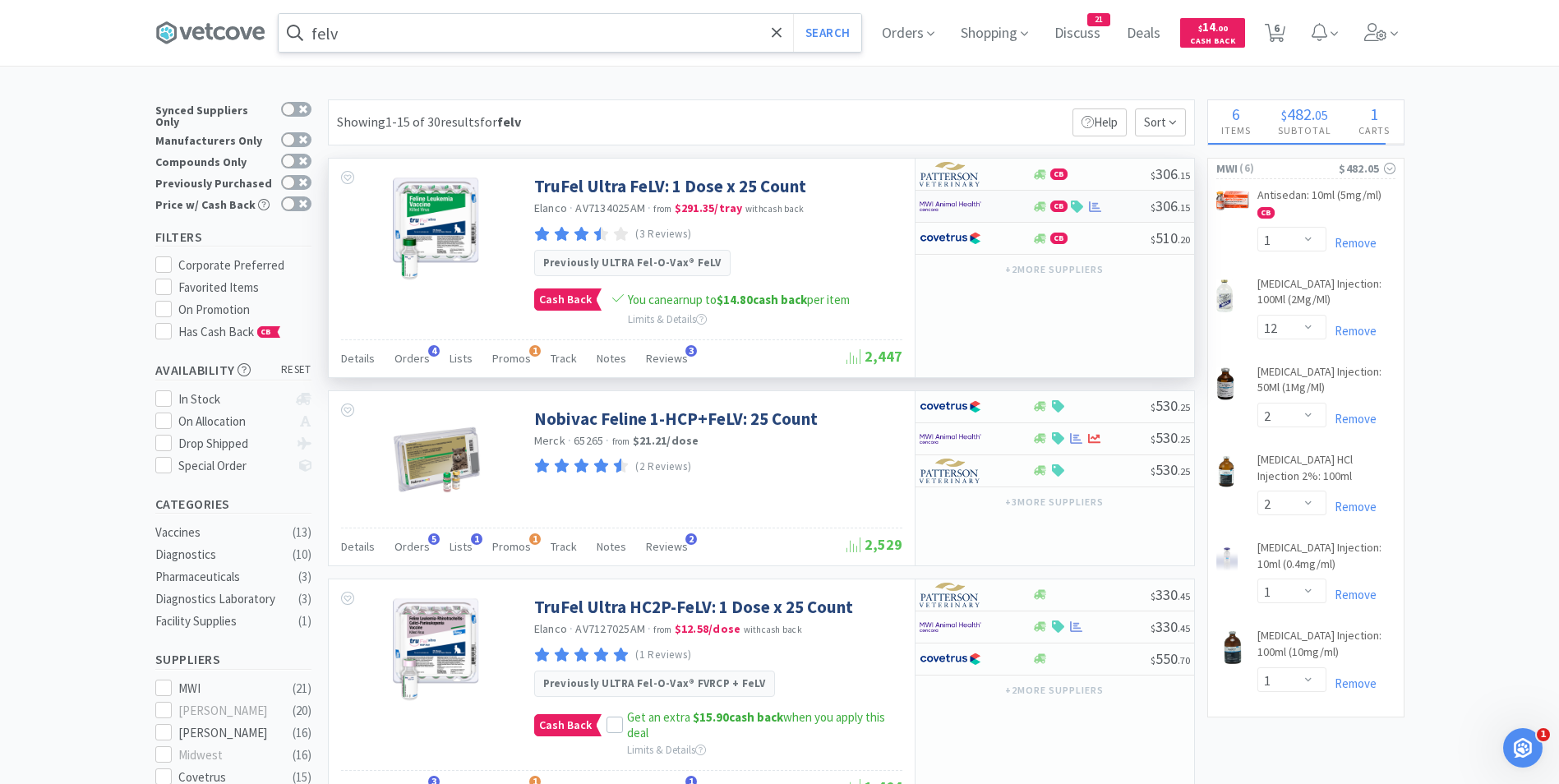
click at [931, 207] on img at bounding box center [950, 206] width 61 height 24
select select "1"
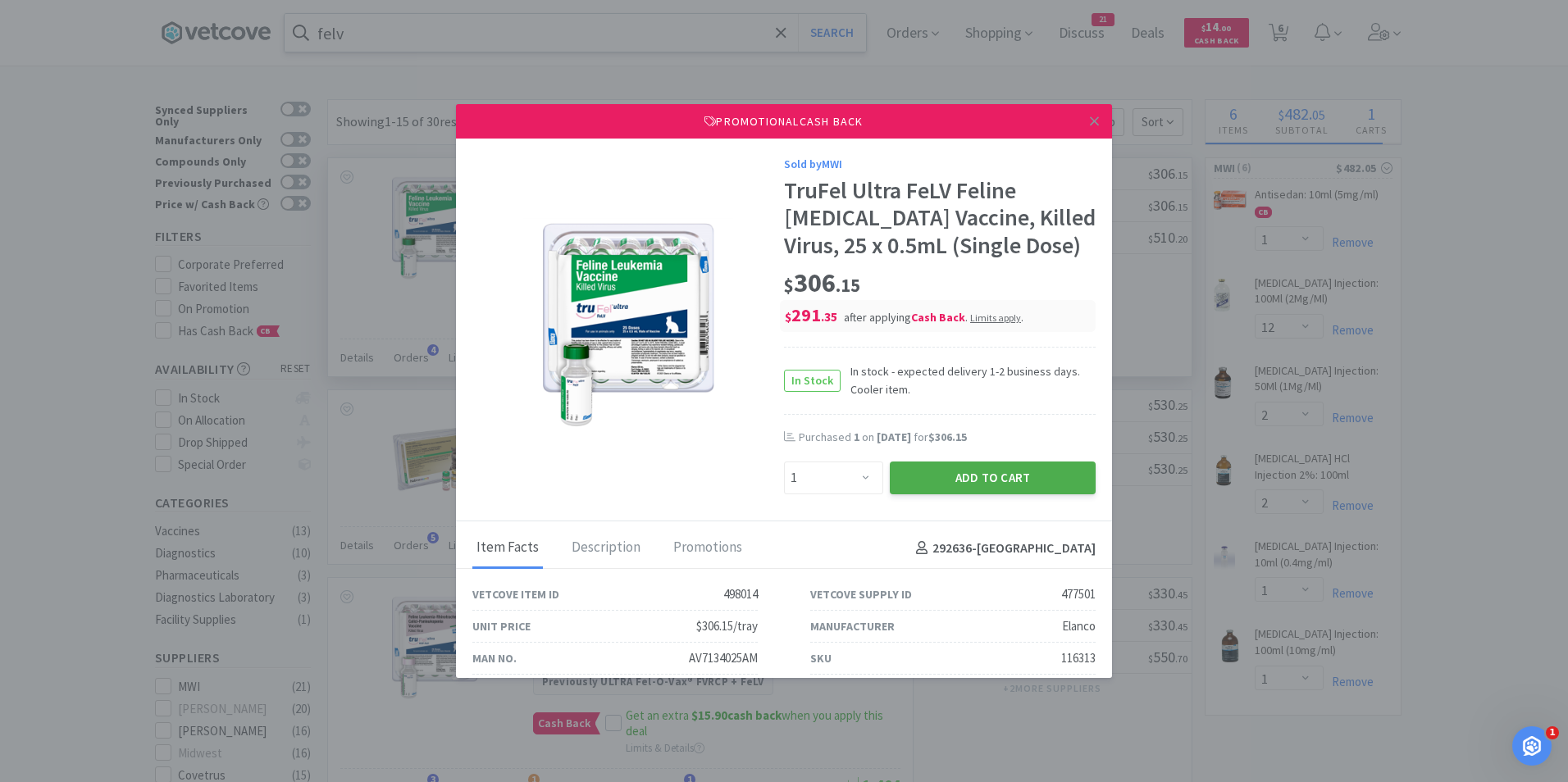
click at [1015, 476] on button "Add to Cart" at bounding box center [992, 477] width 206 height 33
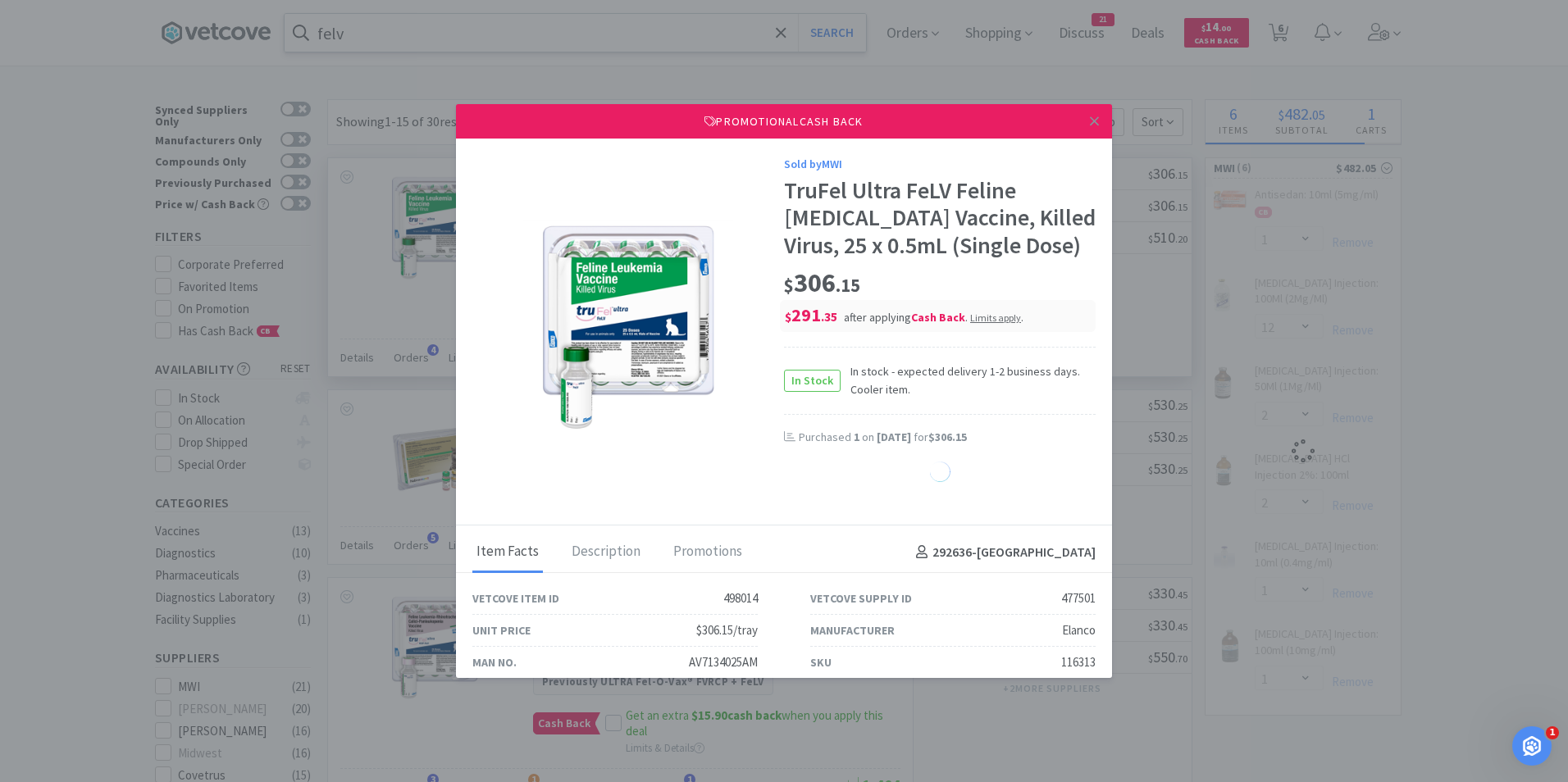
select select "1"
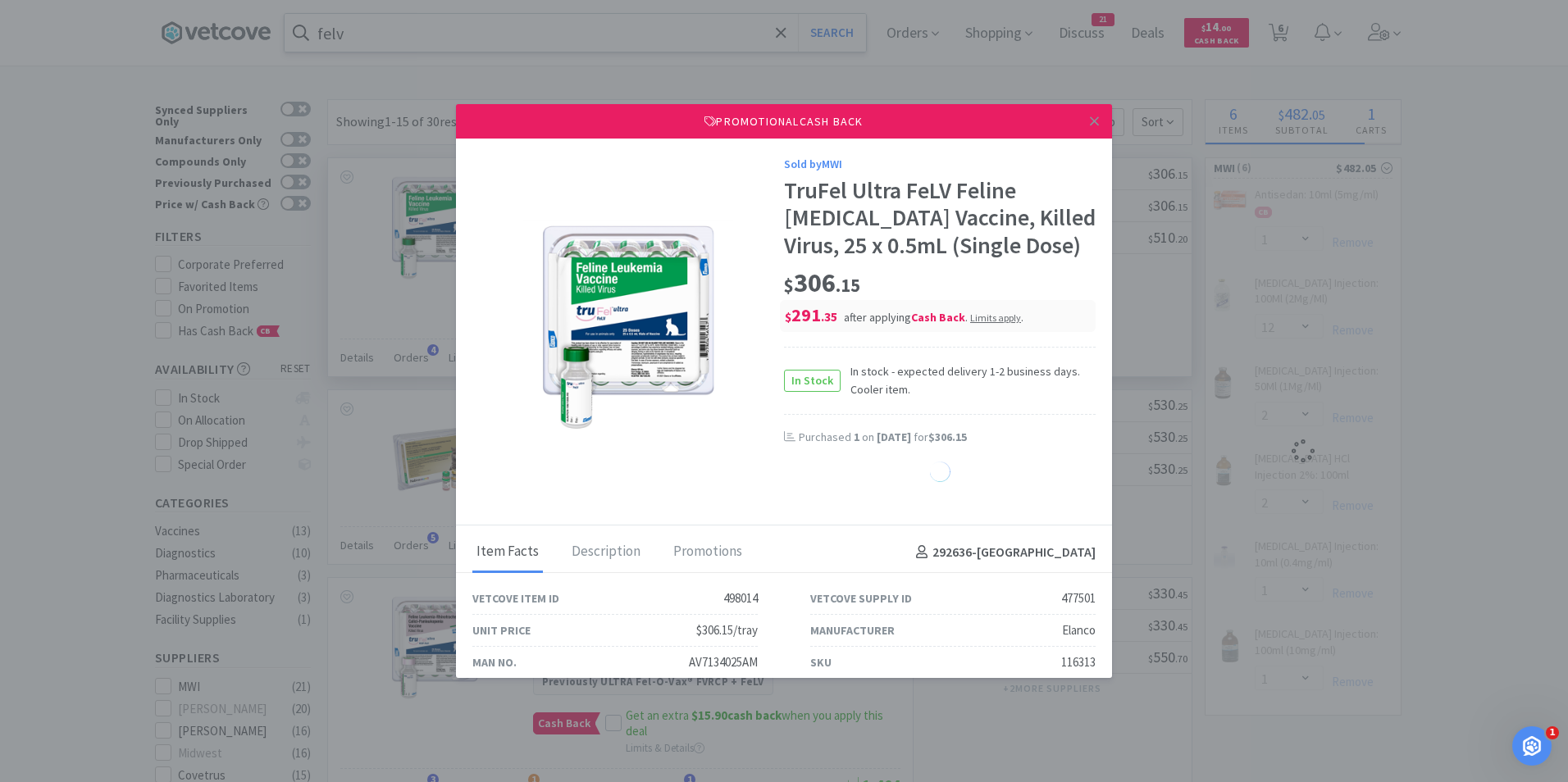
select select "1"
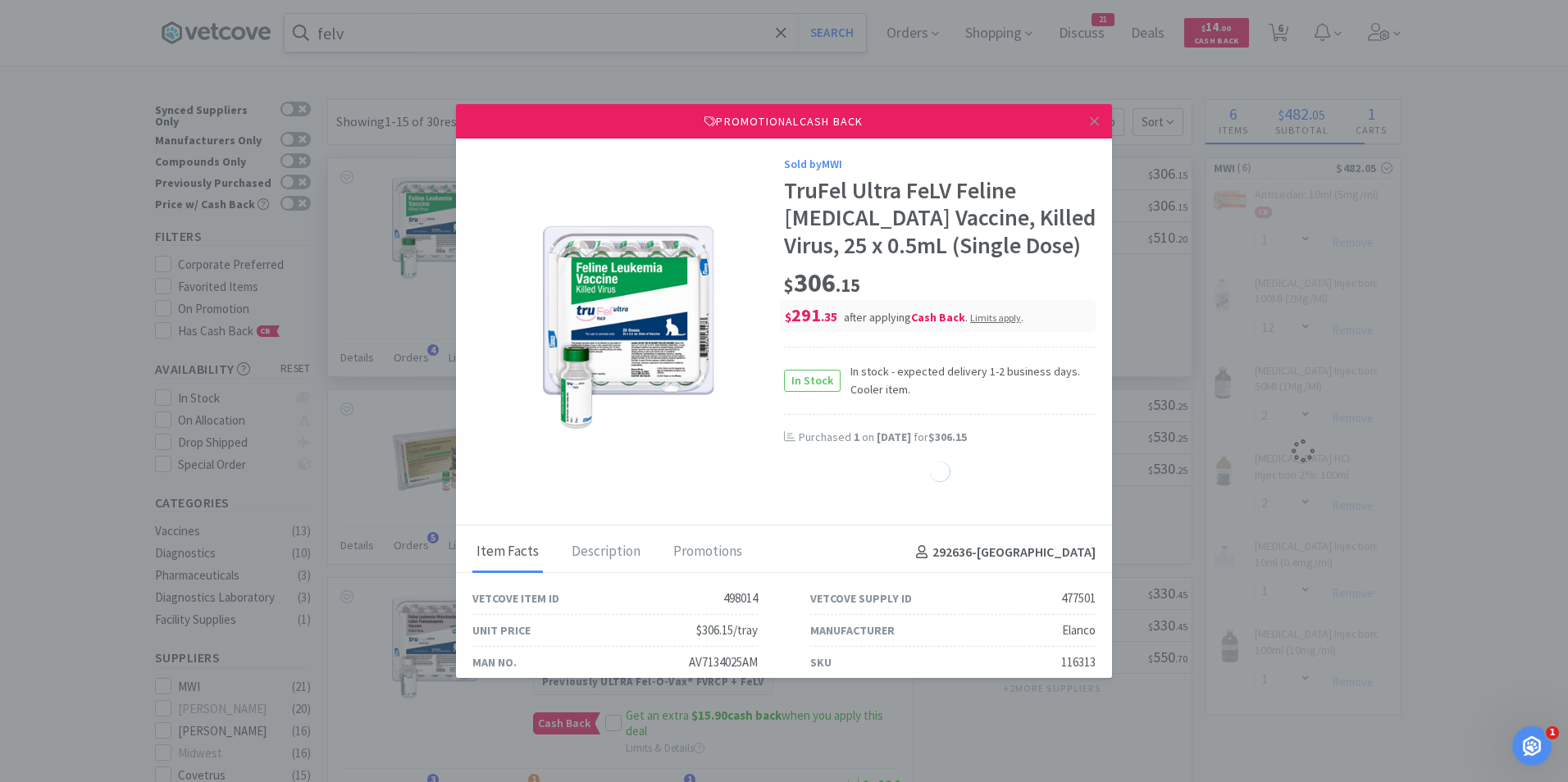
select select "1"
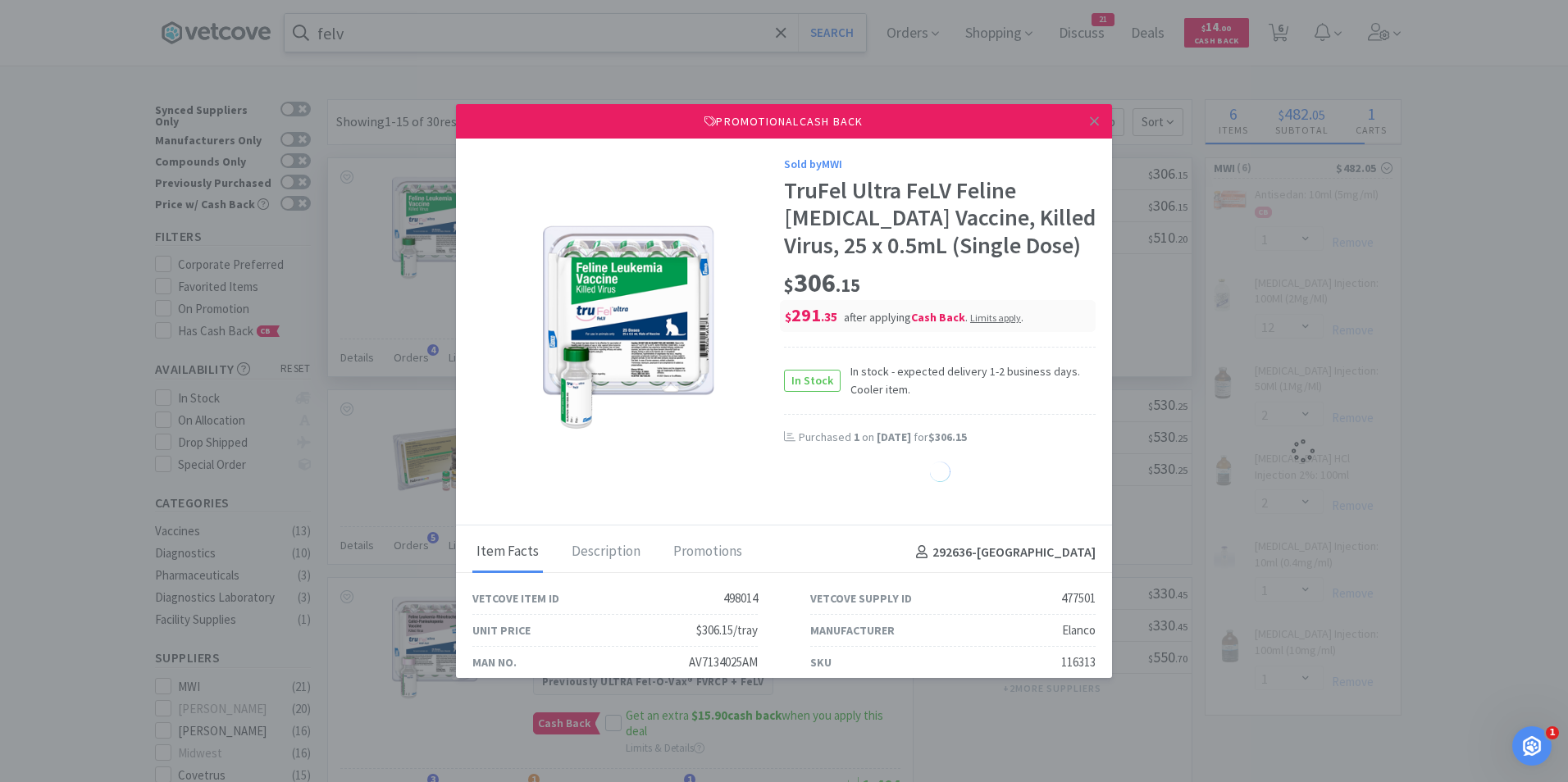
select select "1"
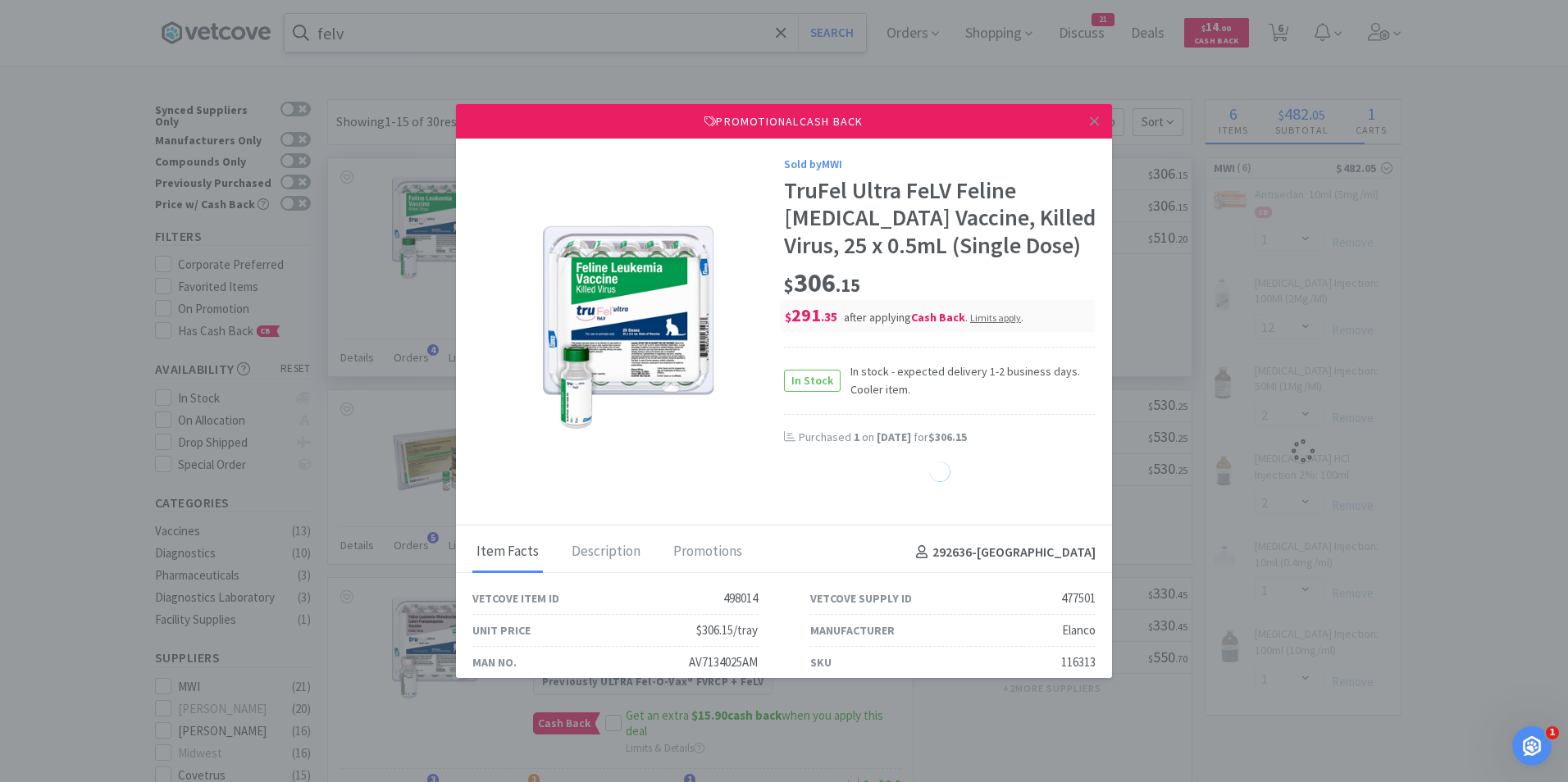
select select "1"
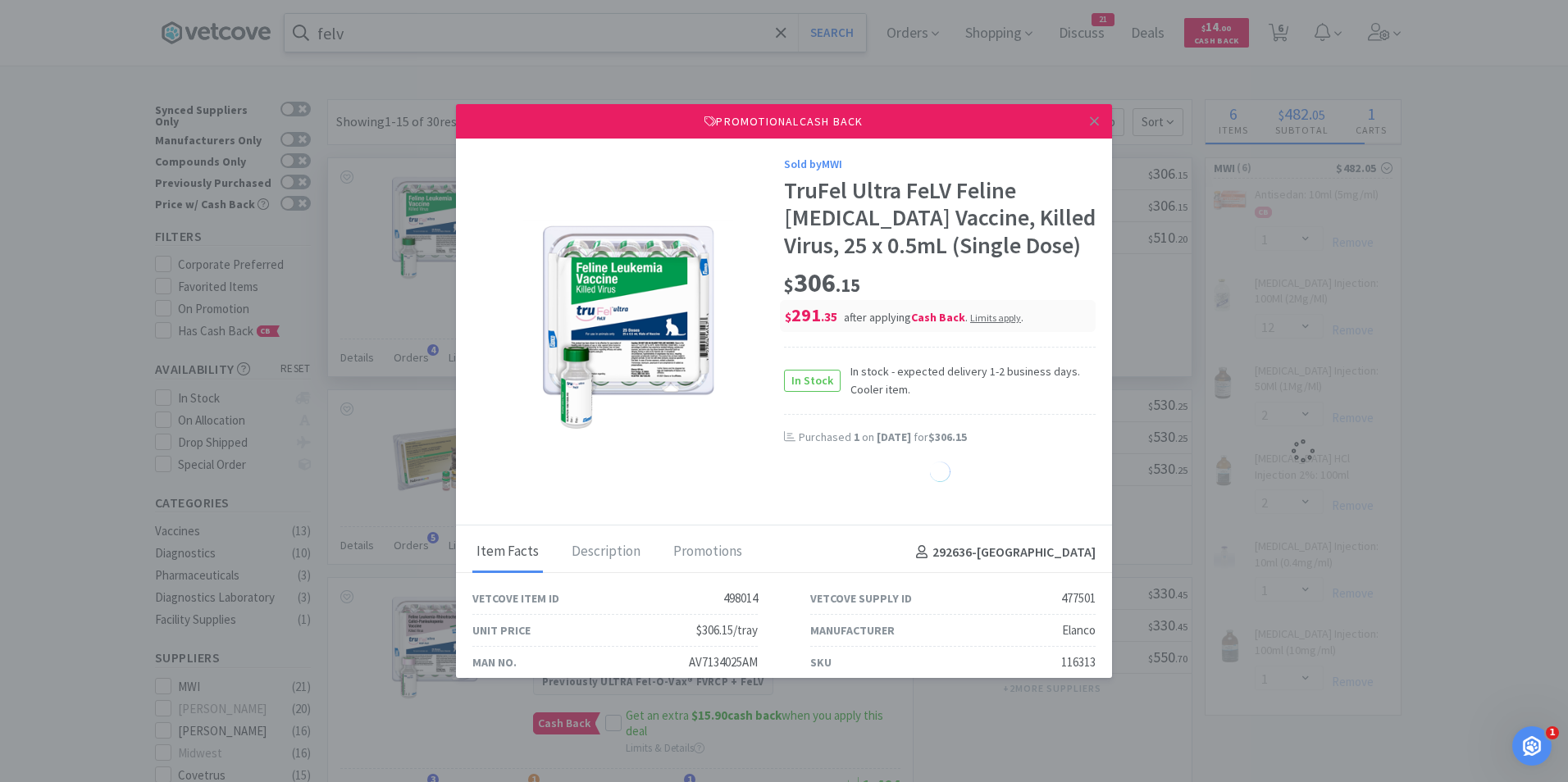
select select "1"
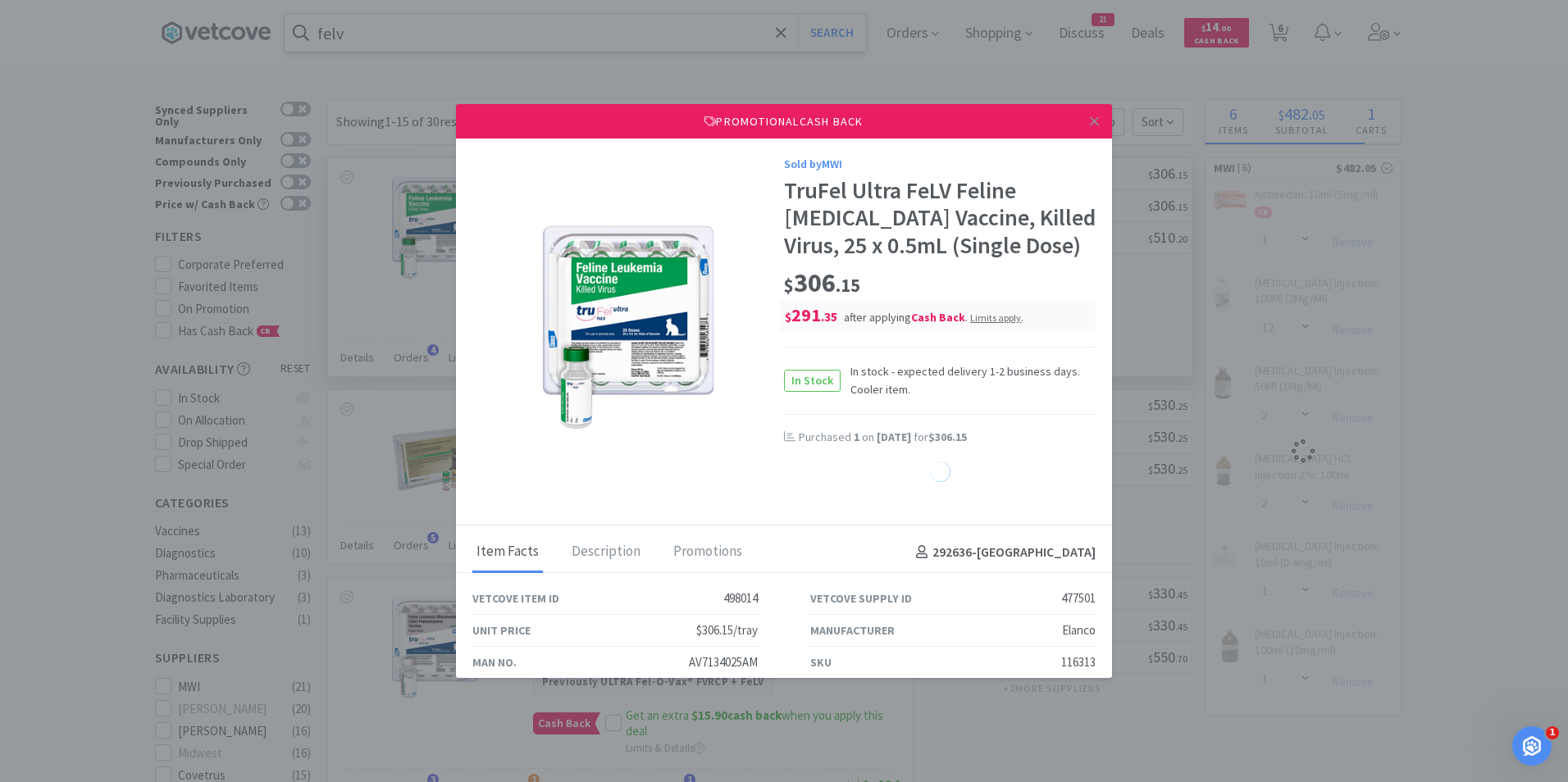
select select "1"
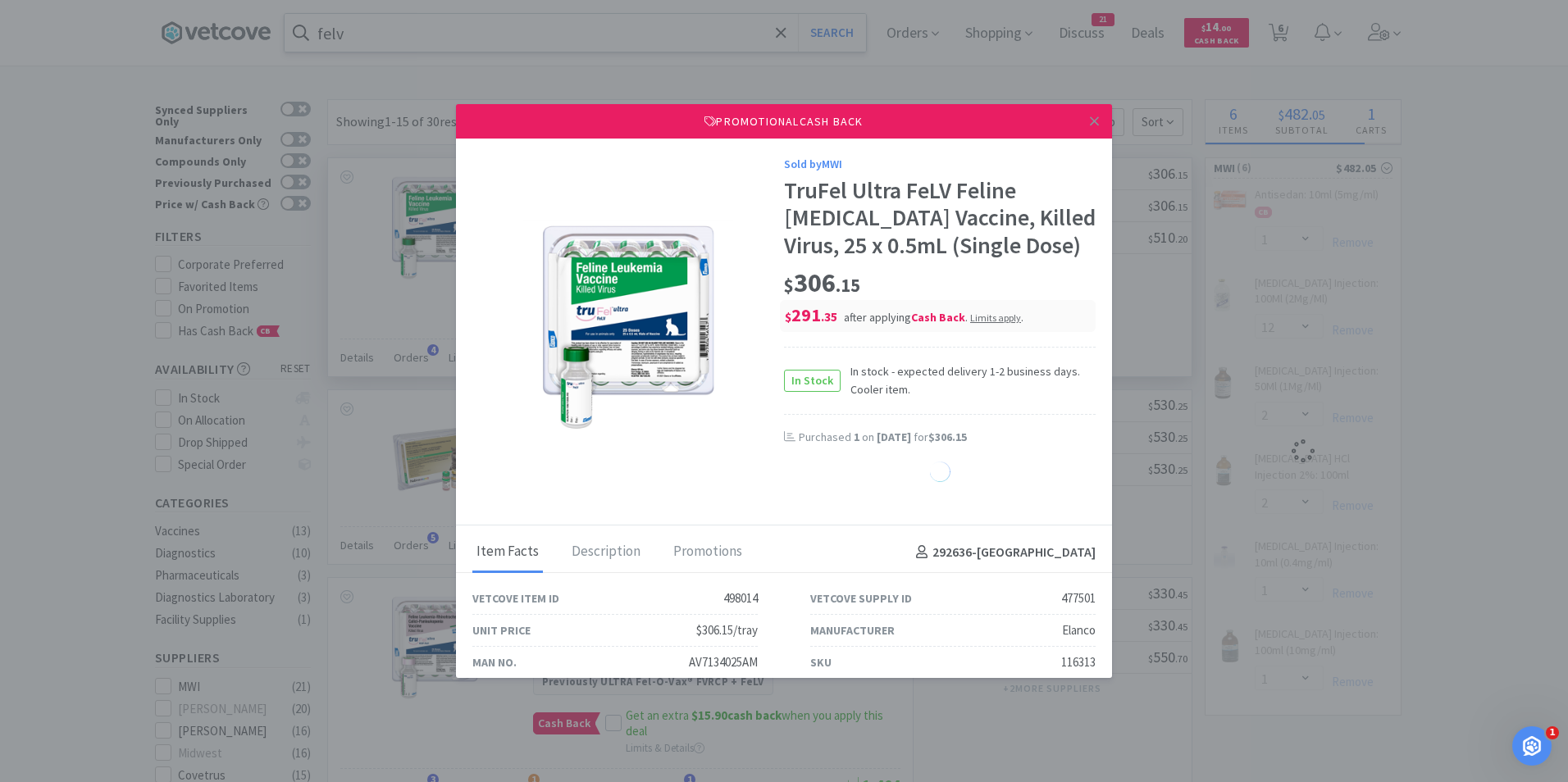
select select "1"
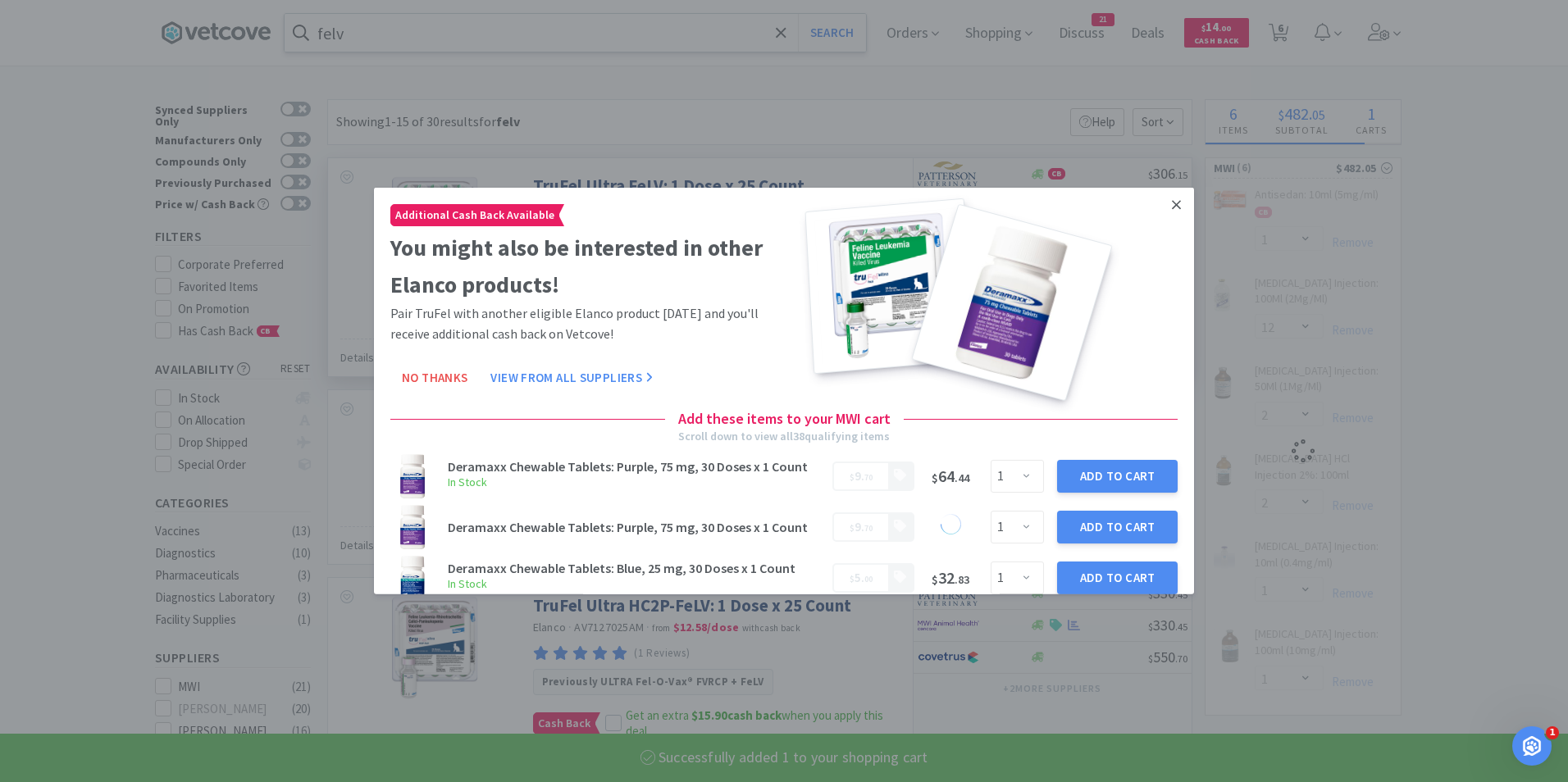
click at [1168, 204] on link at bounding box center [1176, 206] width 29 height 35
select select "1"
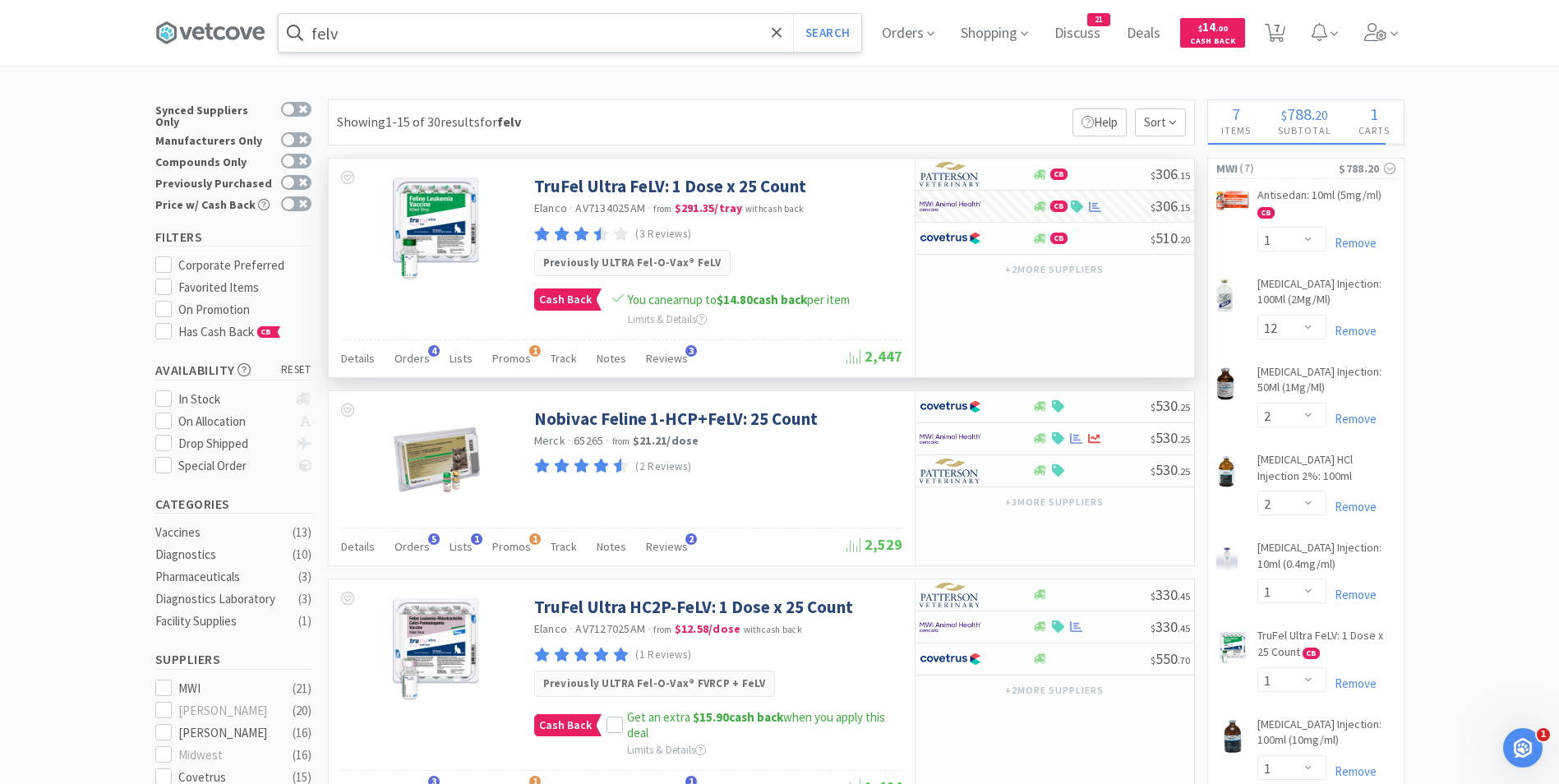
click at [432, 40] on input "felv" at bounding box center [570, 33] width 583 height 38
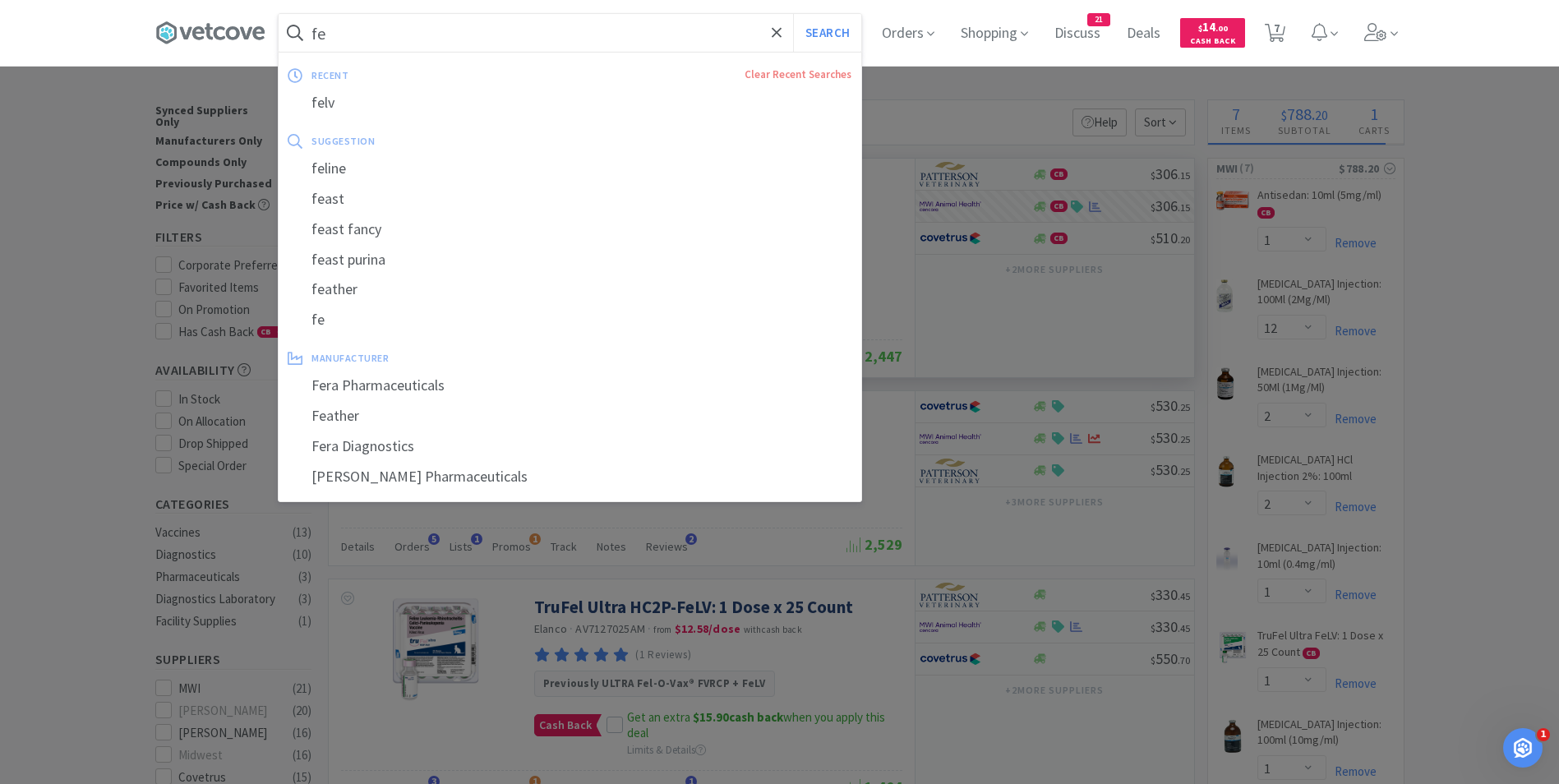
type input "f"
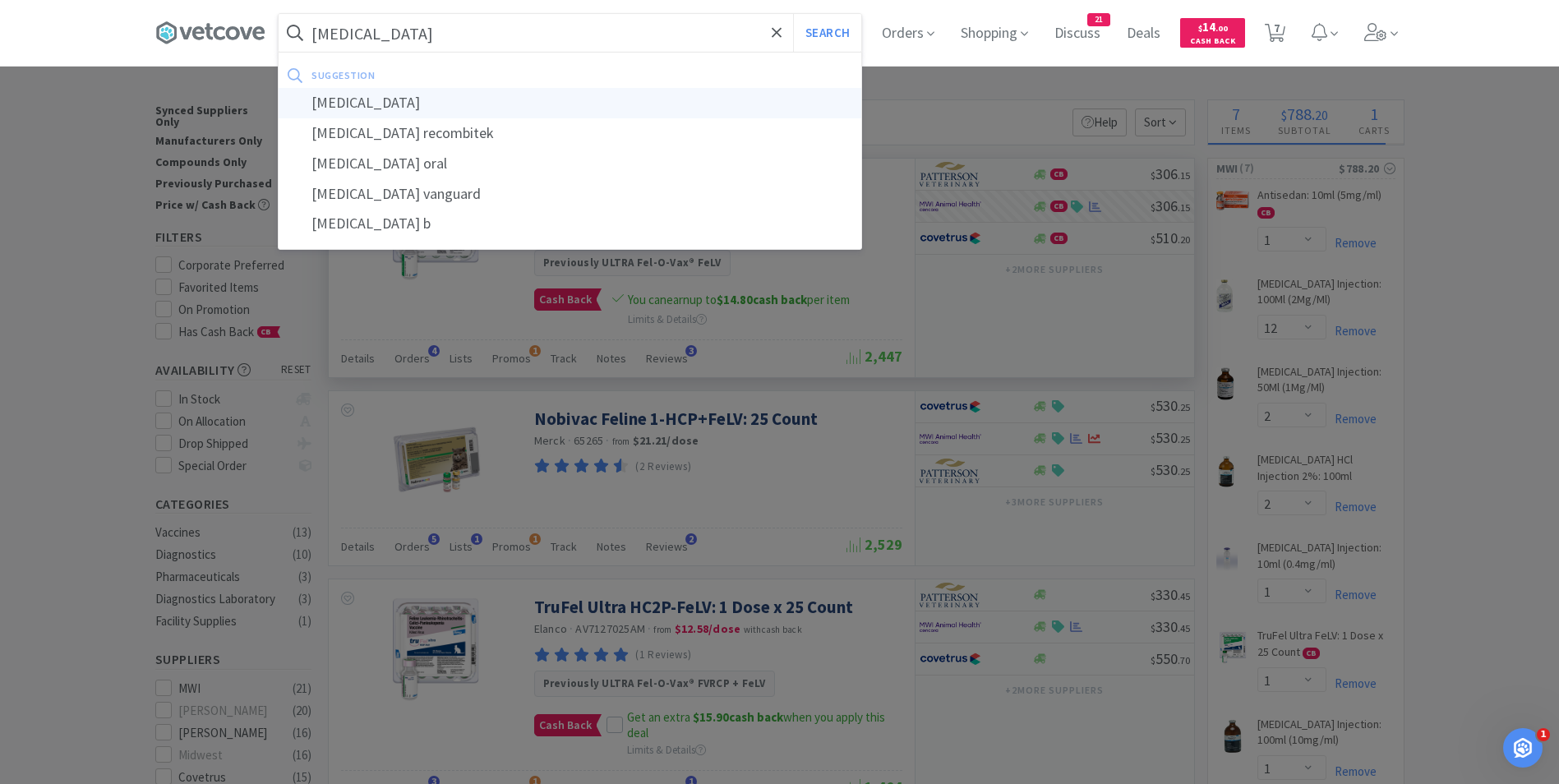
type input "[MEDICAL_DATA]"
click at [401, 102] on div "[MEDICAL_DATA]" at bounding box center [570, 103] width 583 height 30
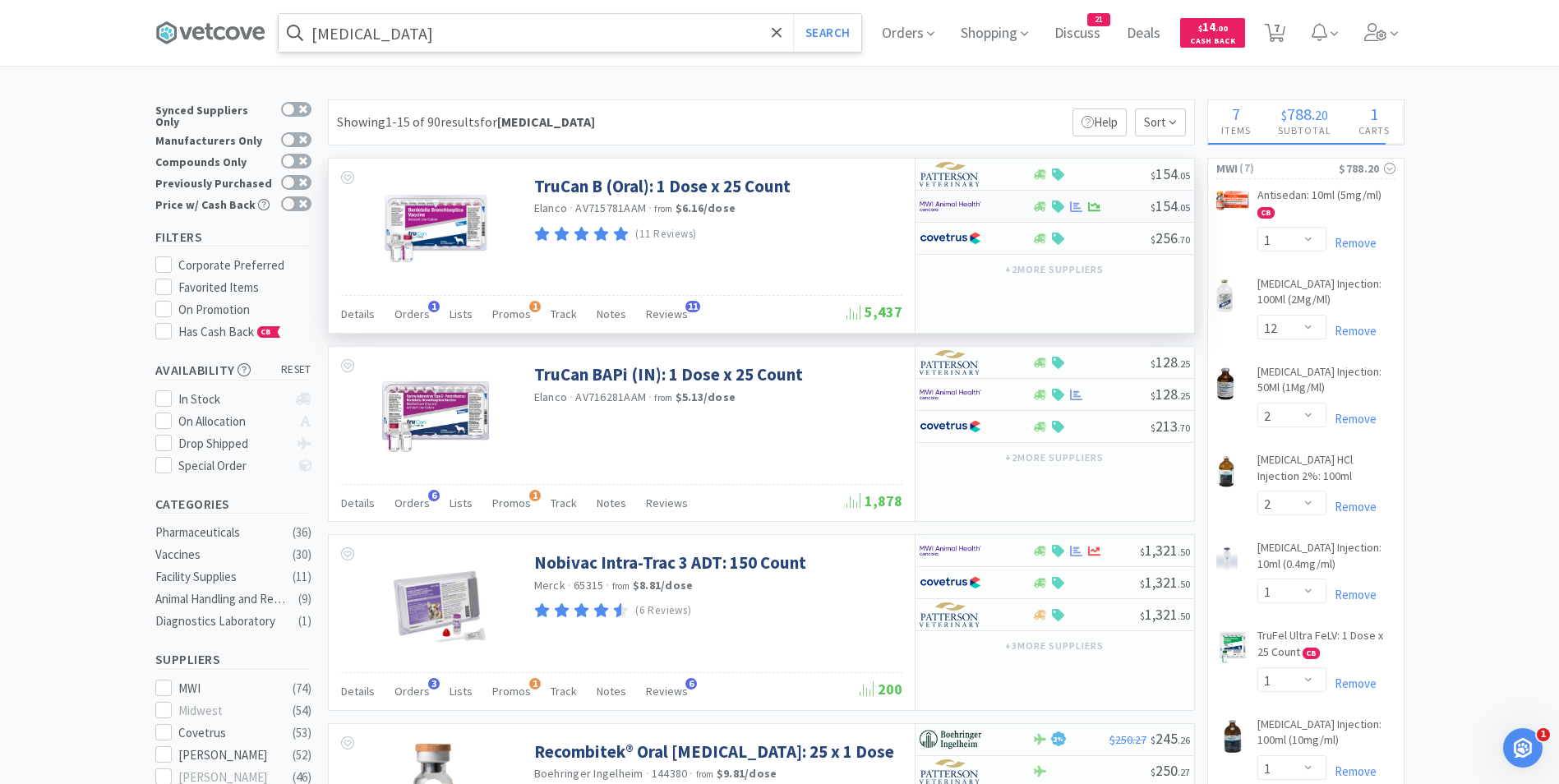
click at [924, 207] on img at bounding box center [950, 206] width 61 height 24
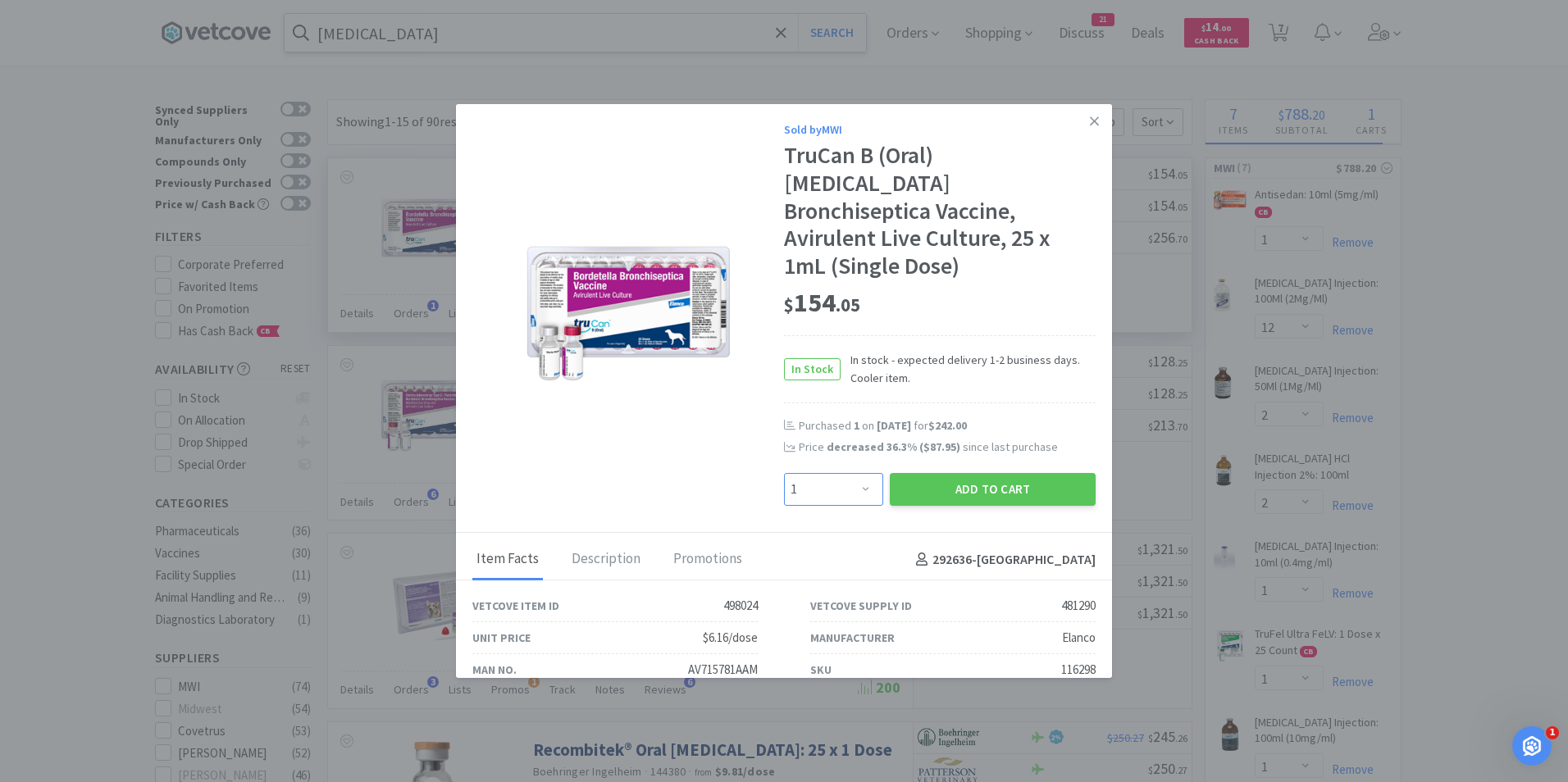
click at [858, 473] on select "Enter Quantity 1 2 3 4 5 6 7 8 9 10 11 12 13 14 15 16 17 18 19 20 Enter Quantity" at bounding box center [834, 489] width 99 height 33
select select "2"
click at [784, 473] on select "Enter Quantity 1 2 3 4 5 6 7 8 9 10 11 12 13 14 15 16 17 18 19 20 Enter Quantity" at bounding box center [834, 489] width 99 height 33
click at [985, 473] on button "Add to Cart" at bounding box center [992, 489] width 206 height 33
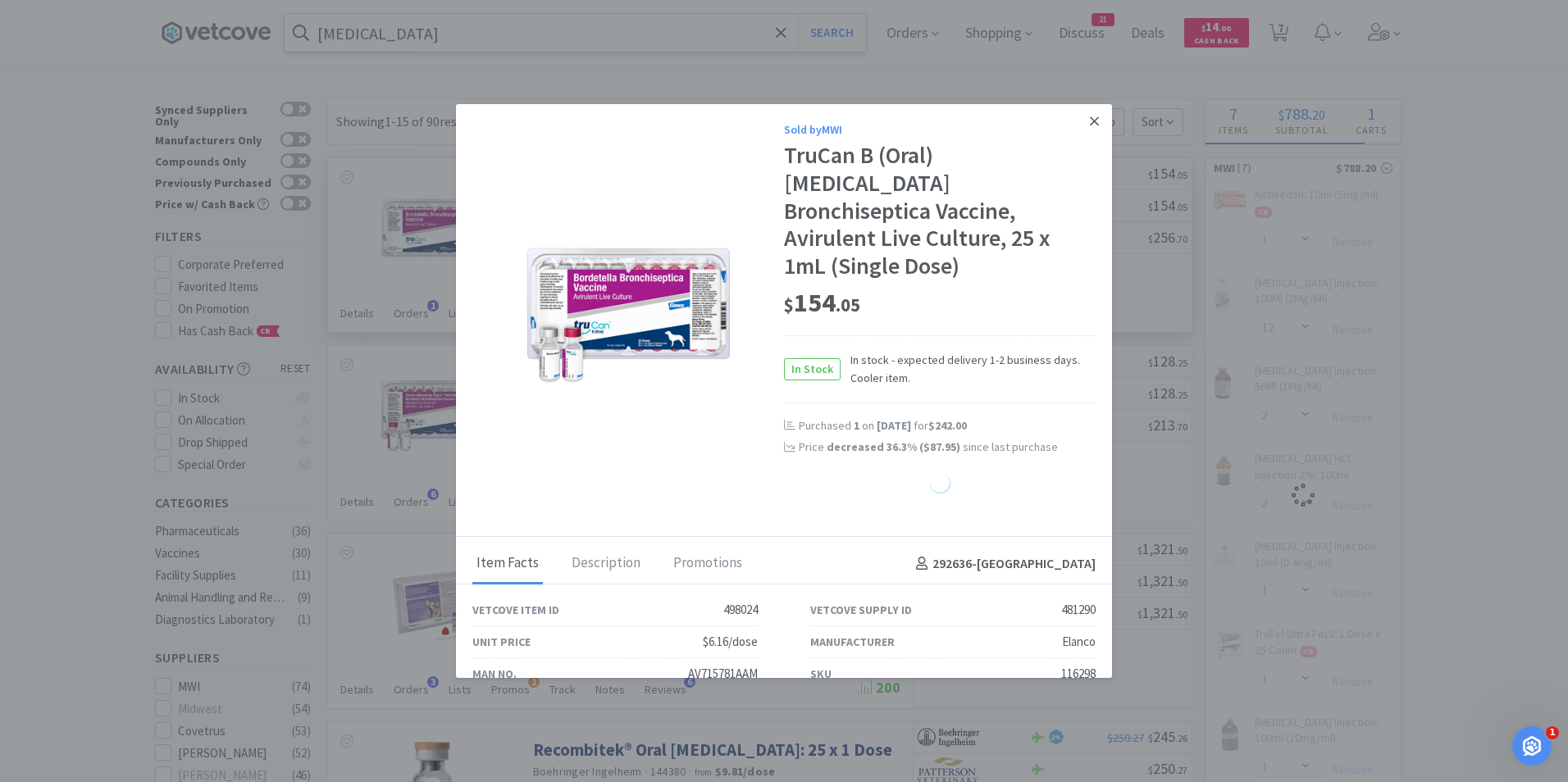
select select "1"
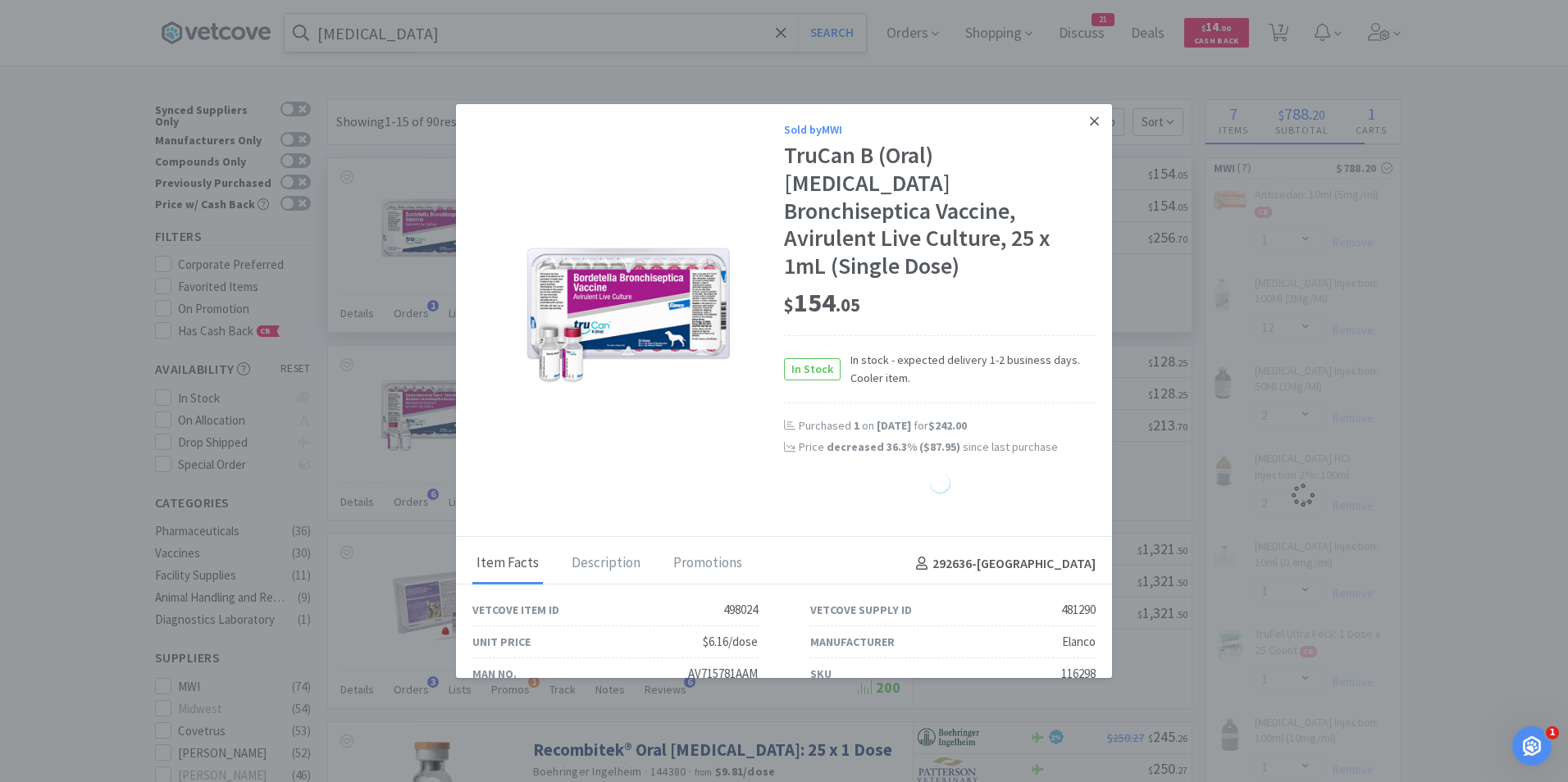
select select "1"
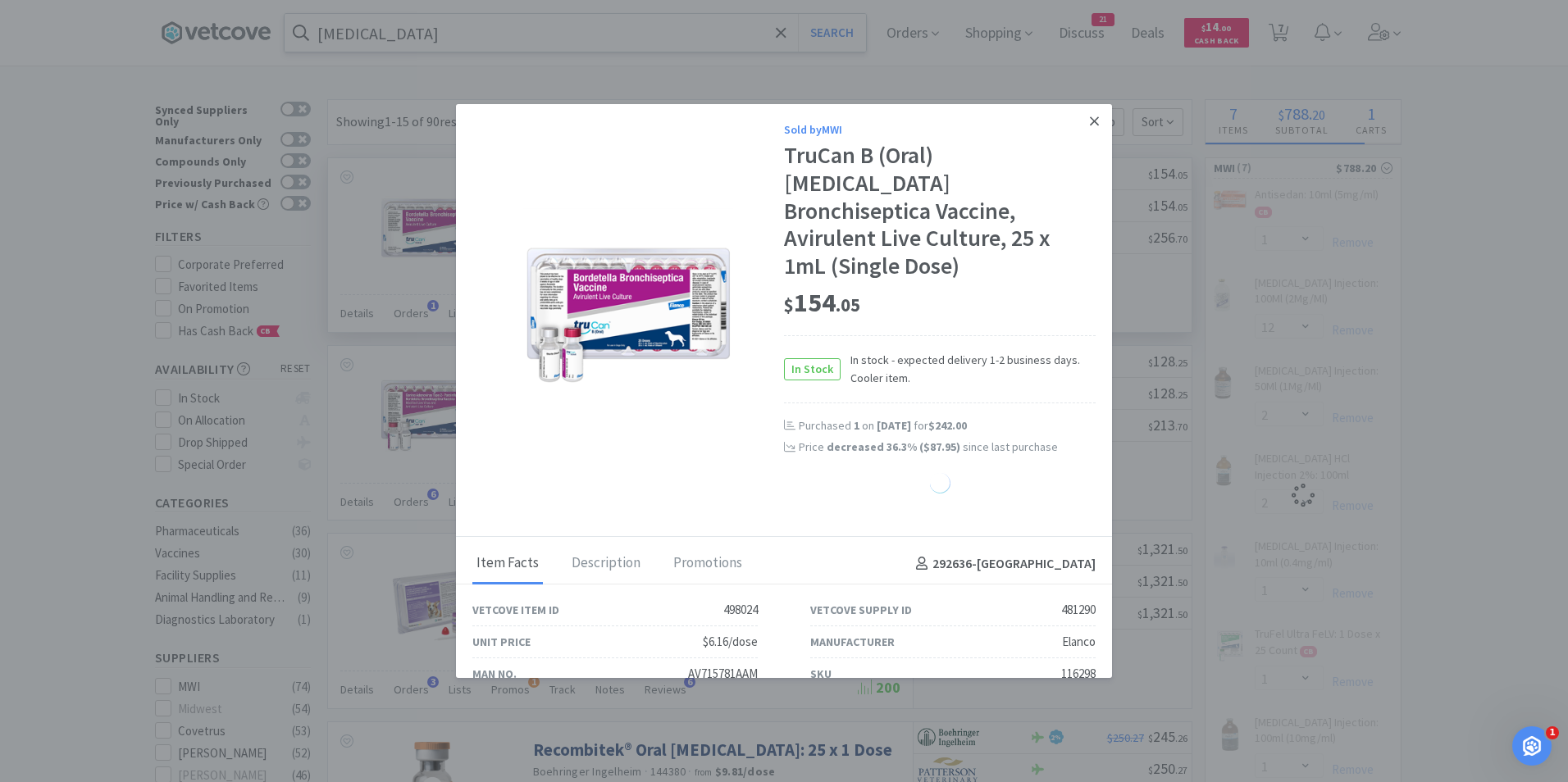
select select "1"
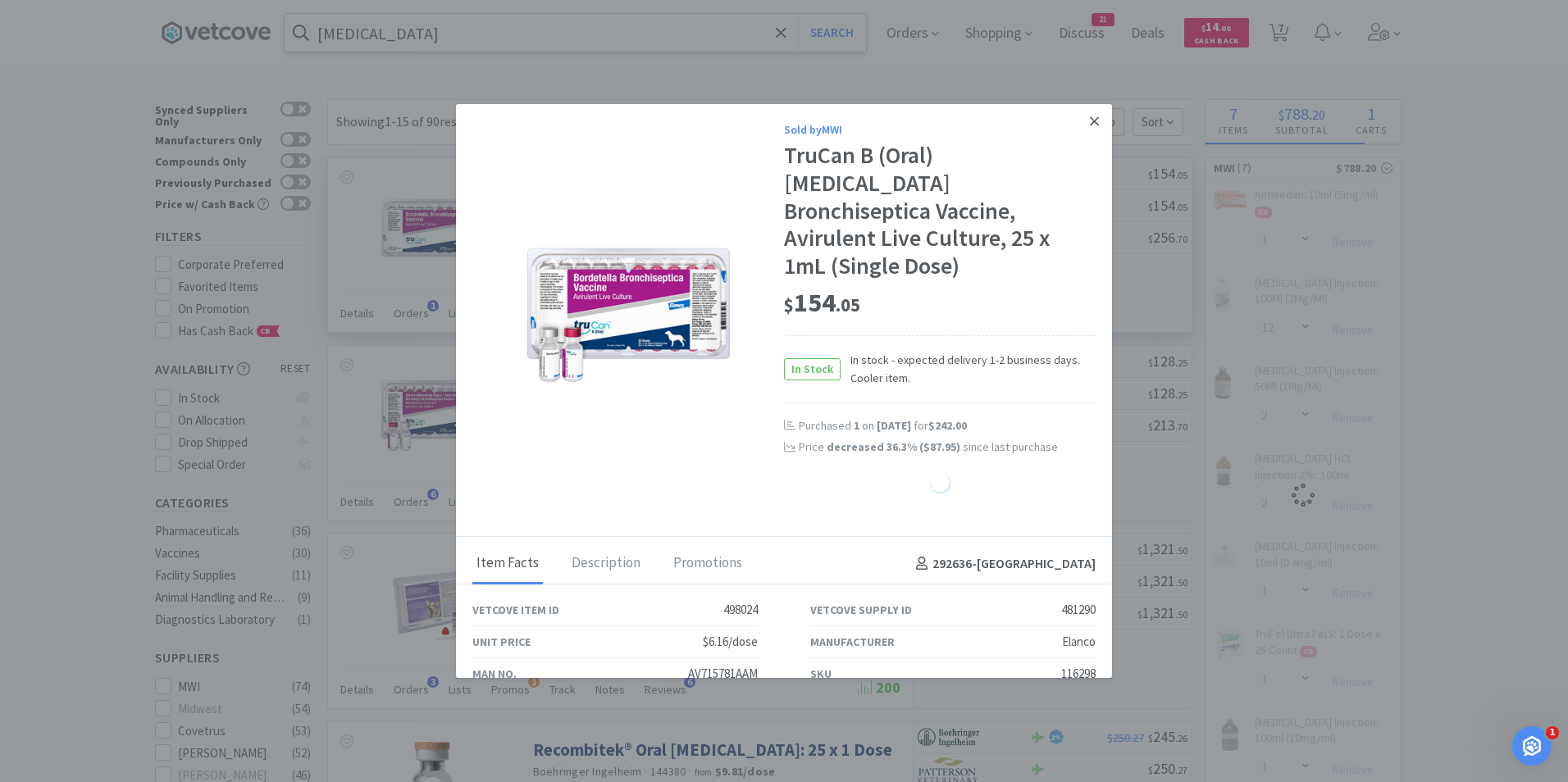
select select "1"
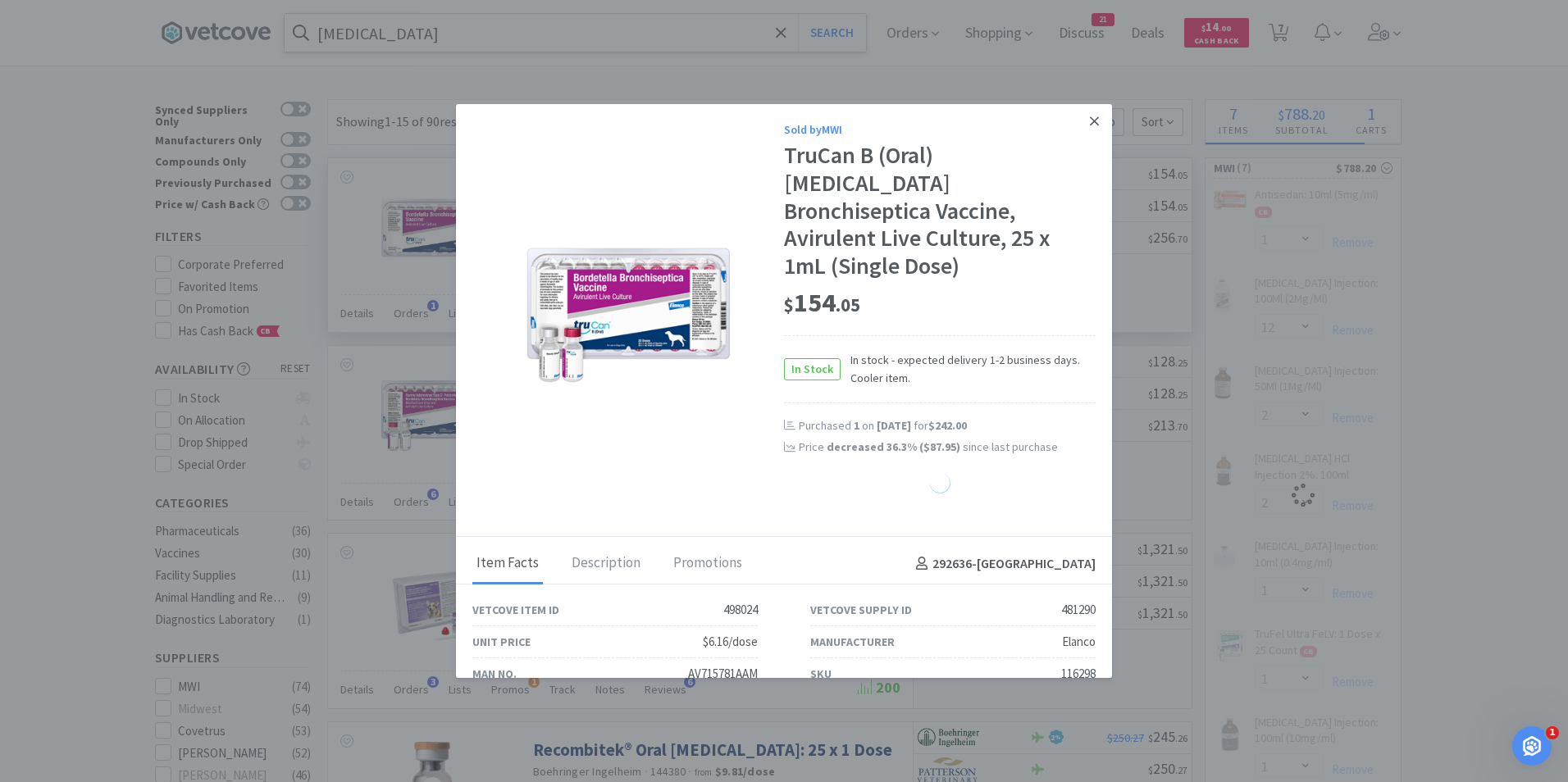
select select "1"
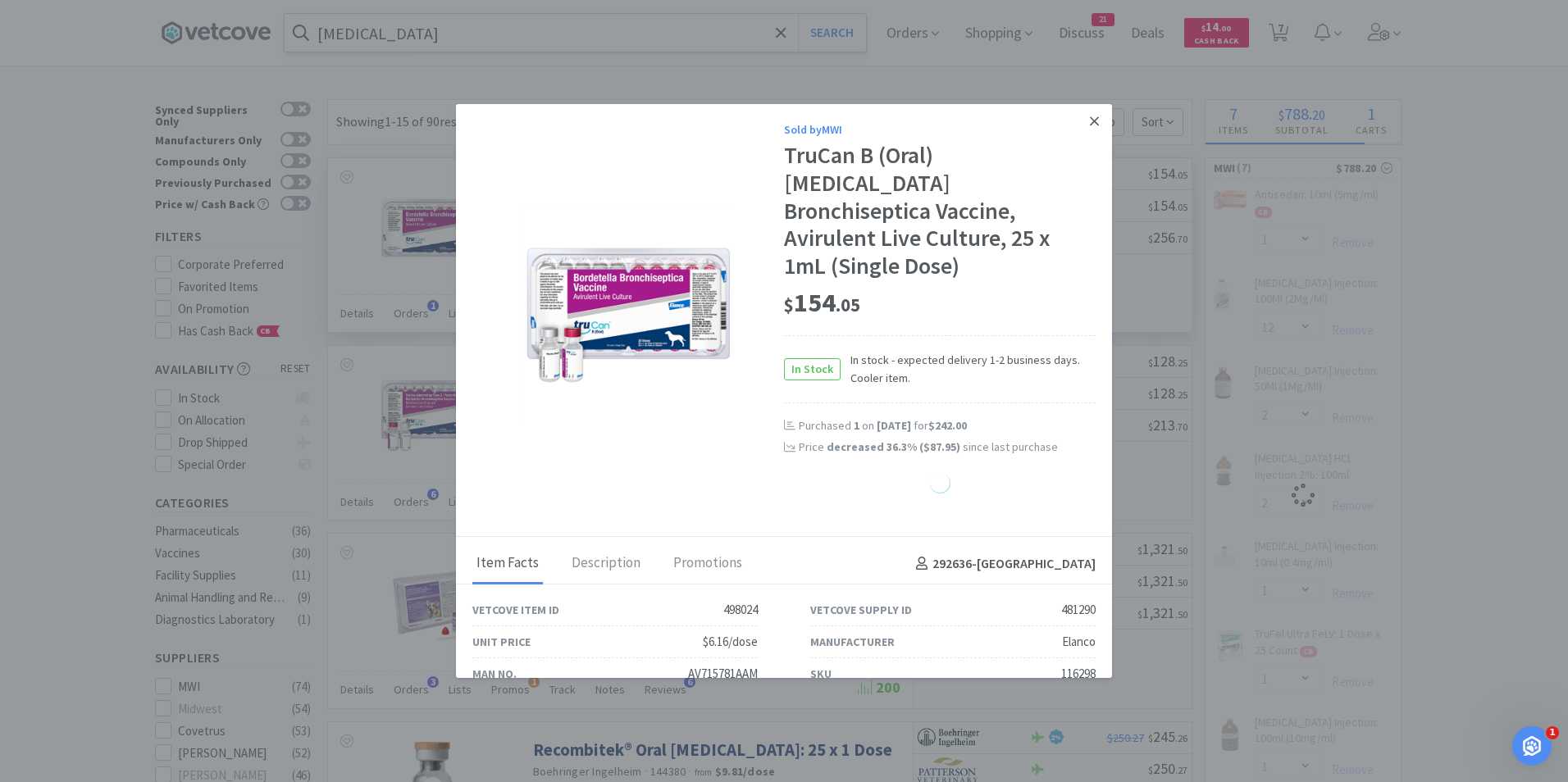
select select "1"
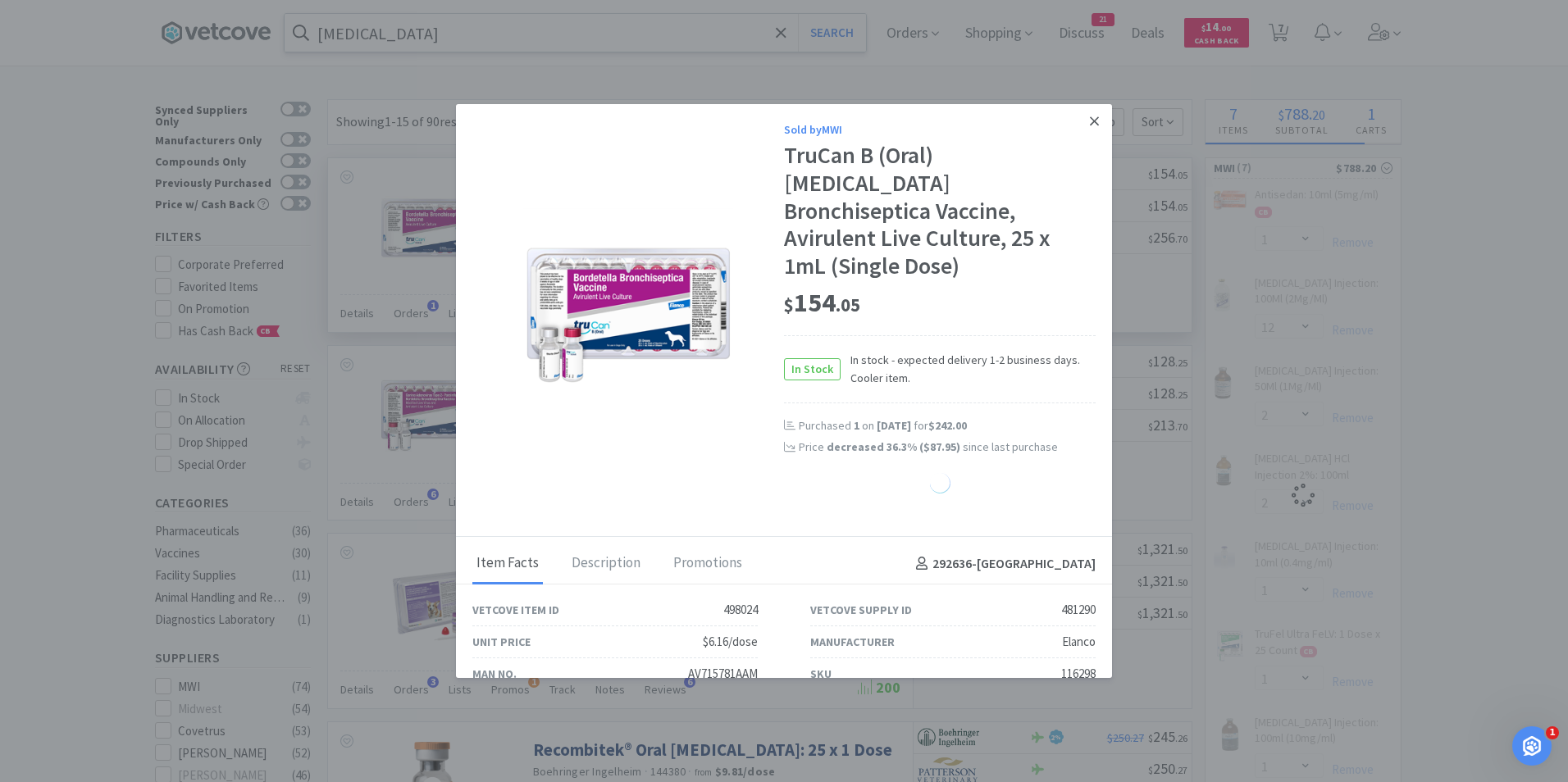
select select "1"
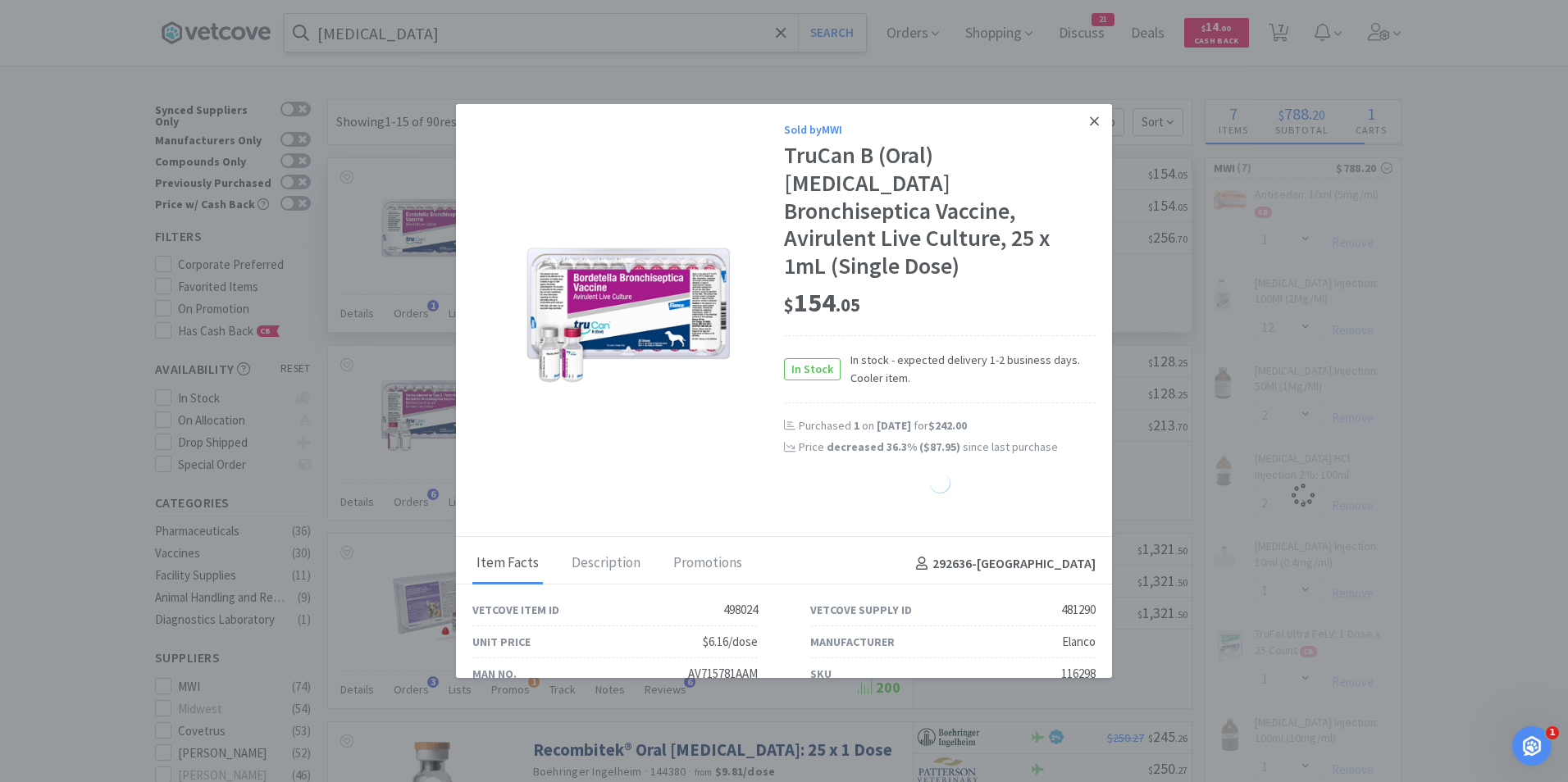
select select "1"
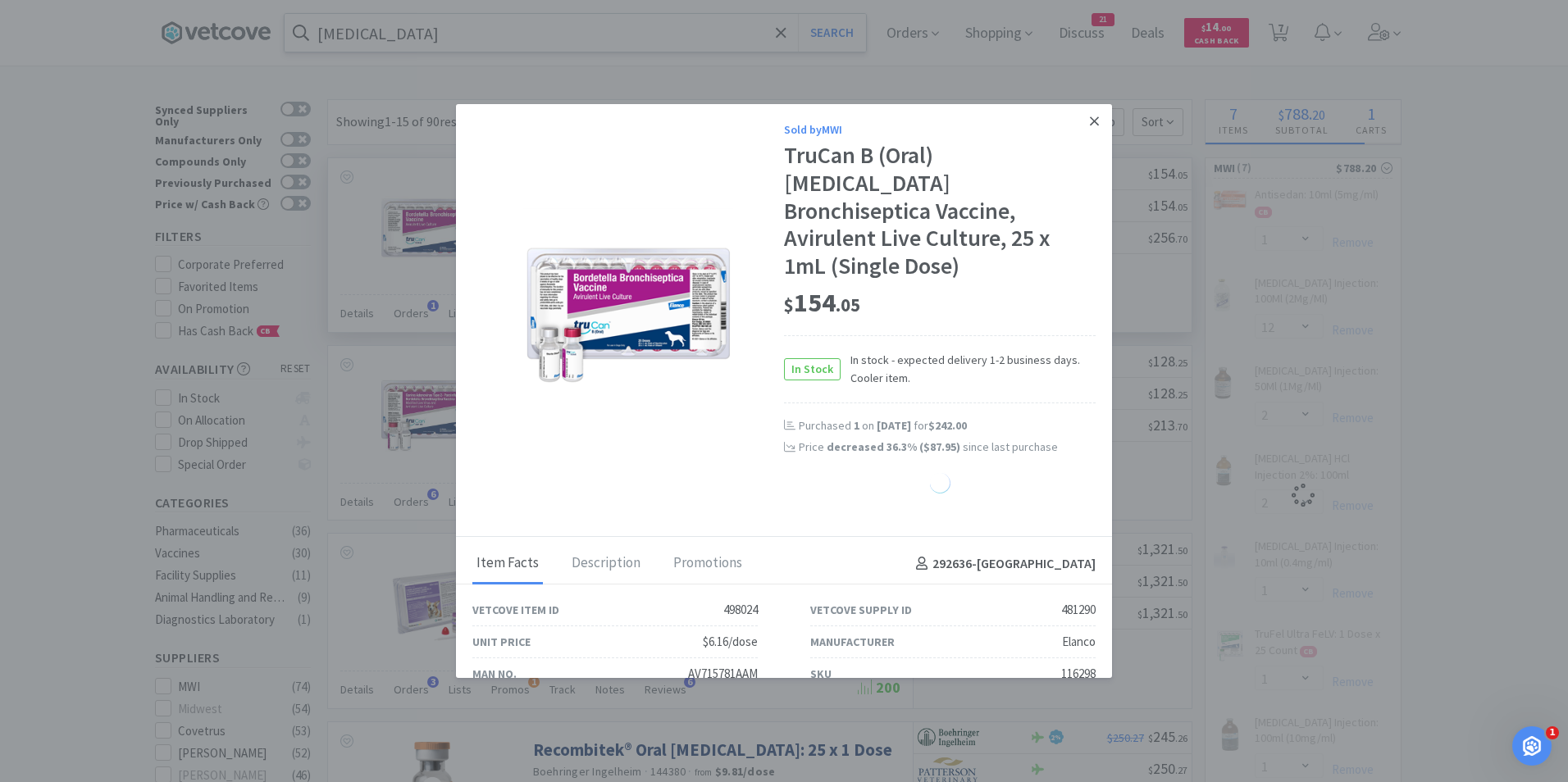
select select "1"
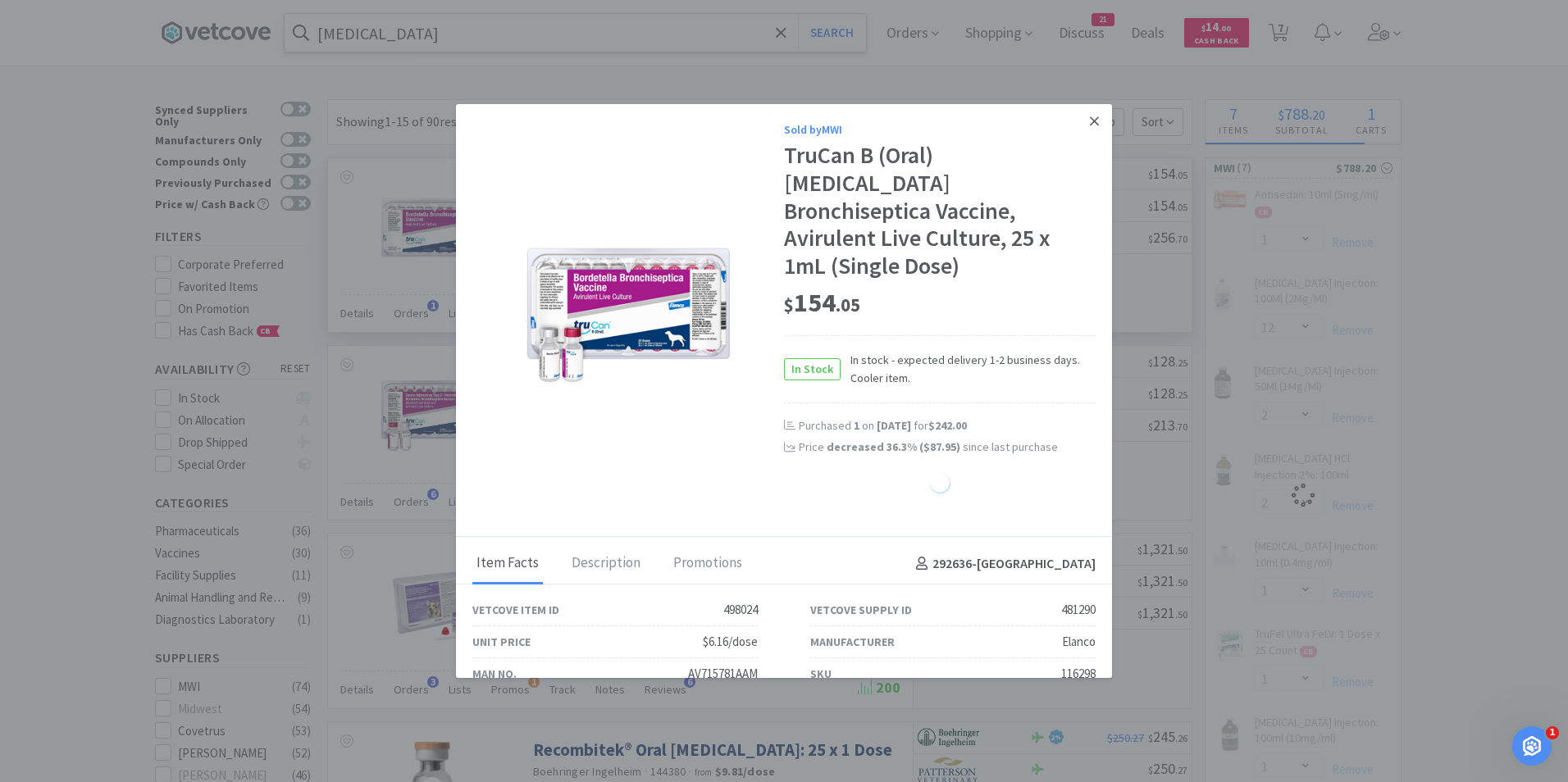
select select "1"
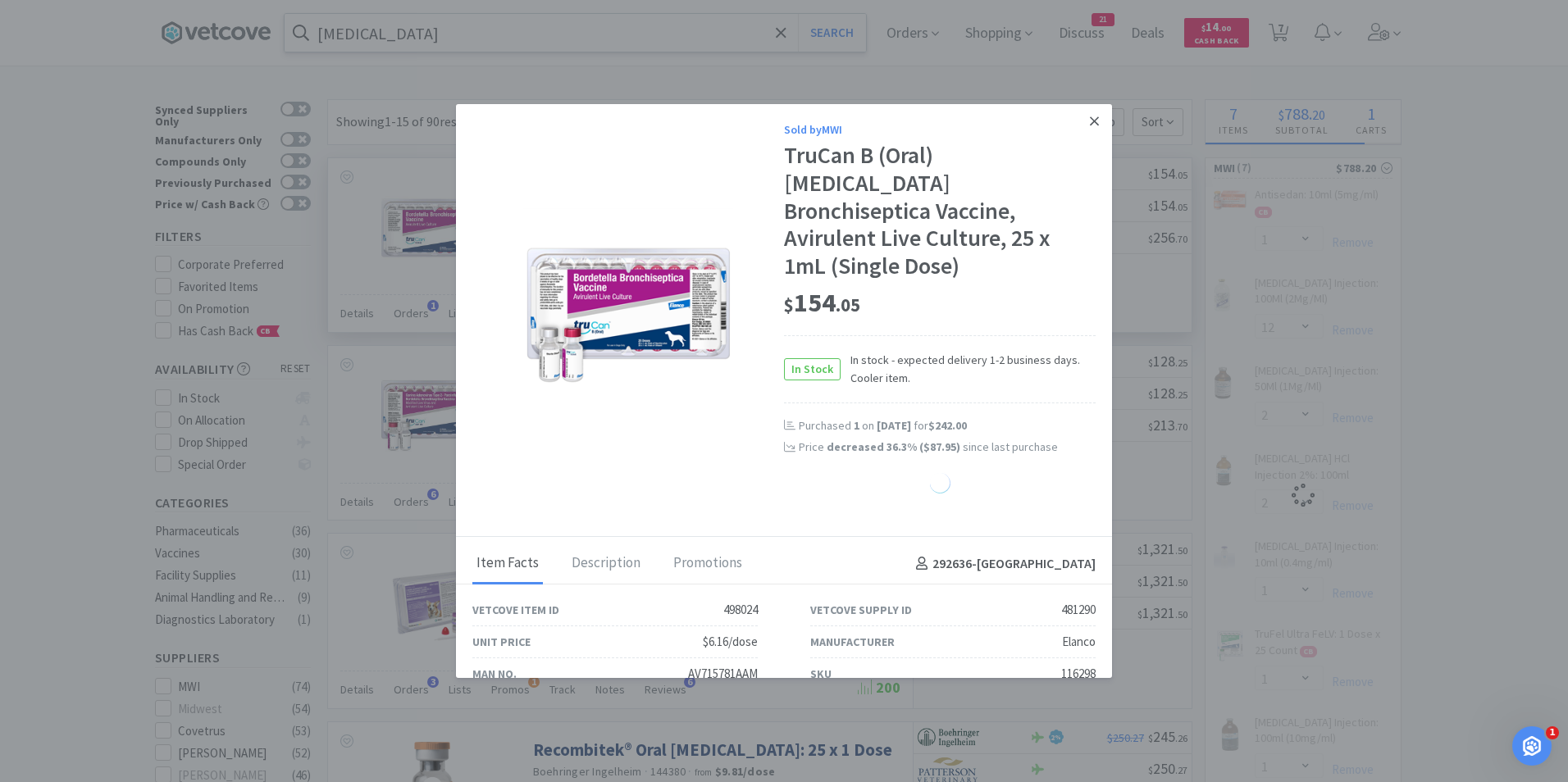
select select "1"
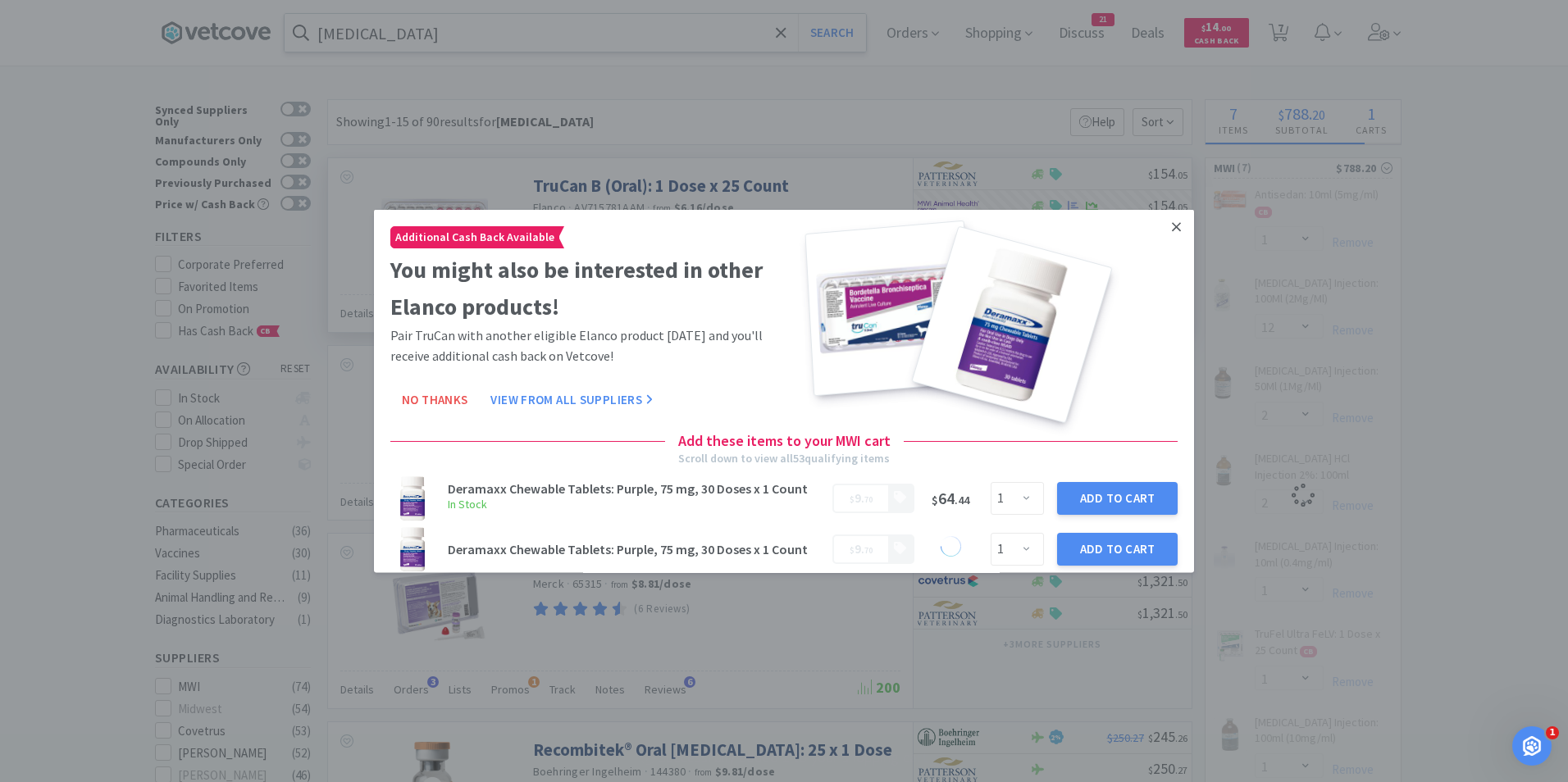
select select "2"
select select "1"
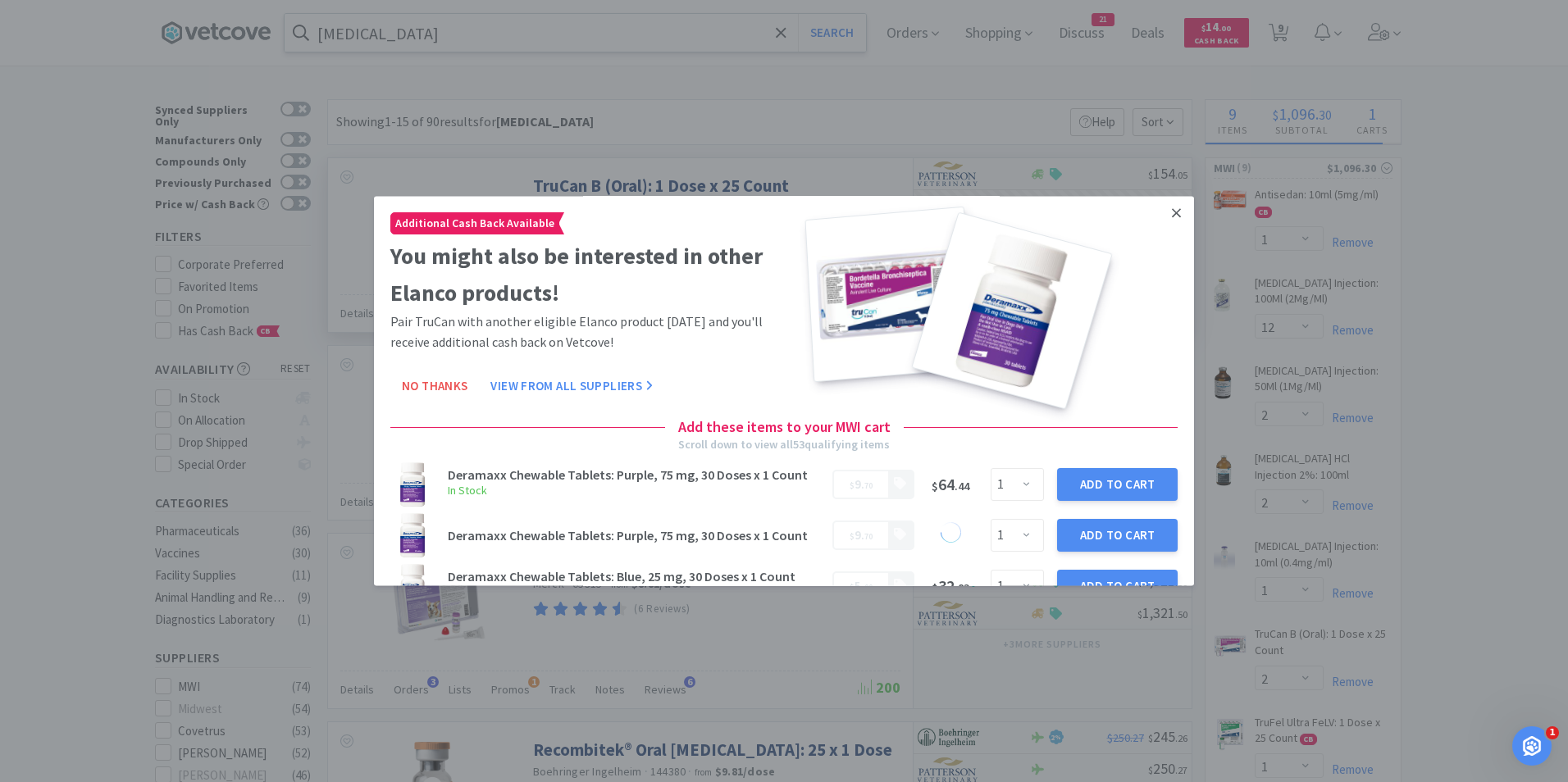
click at [1172, 209] on icon at bounding box center [1176, 213] width 9 height 15
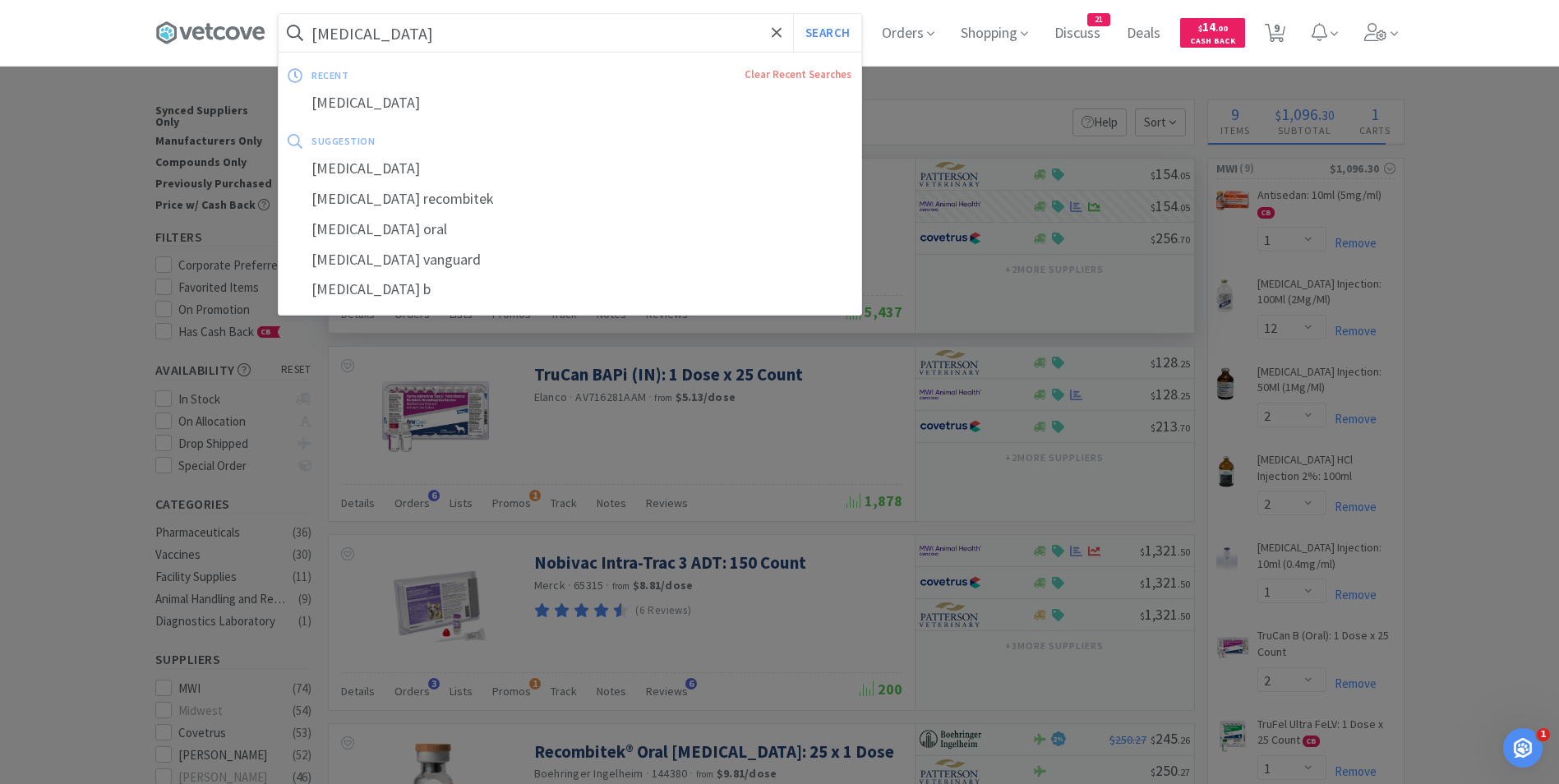
click at [320, 29] on input "[MEDICAL_DATA]" at bounding box center [570, 33] width 583 height 38
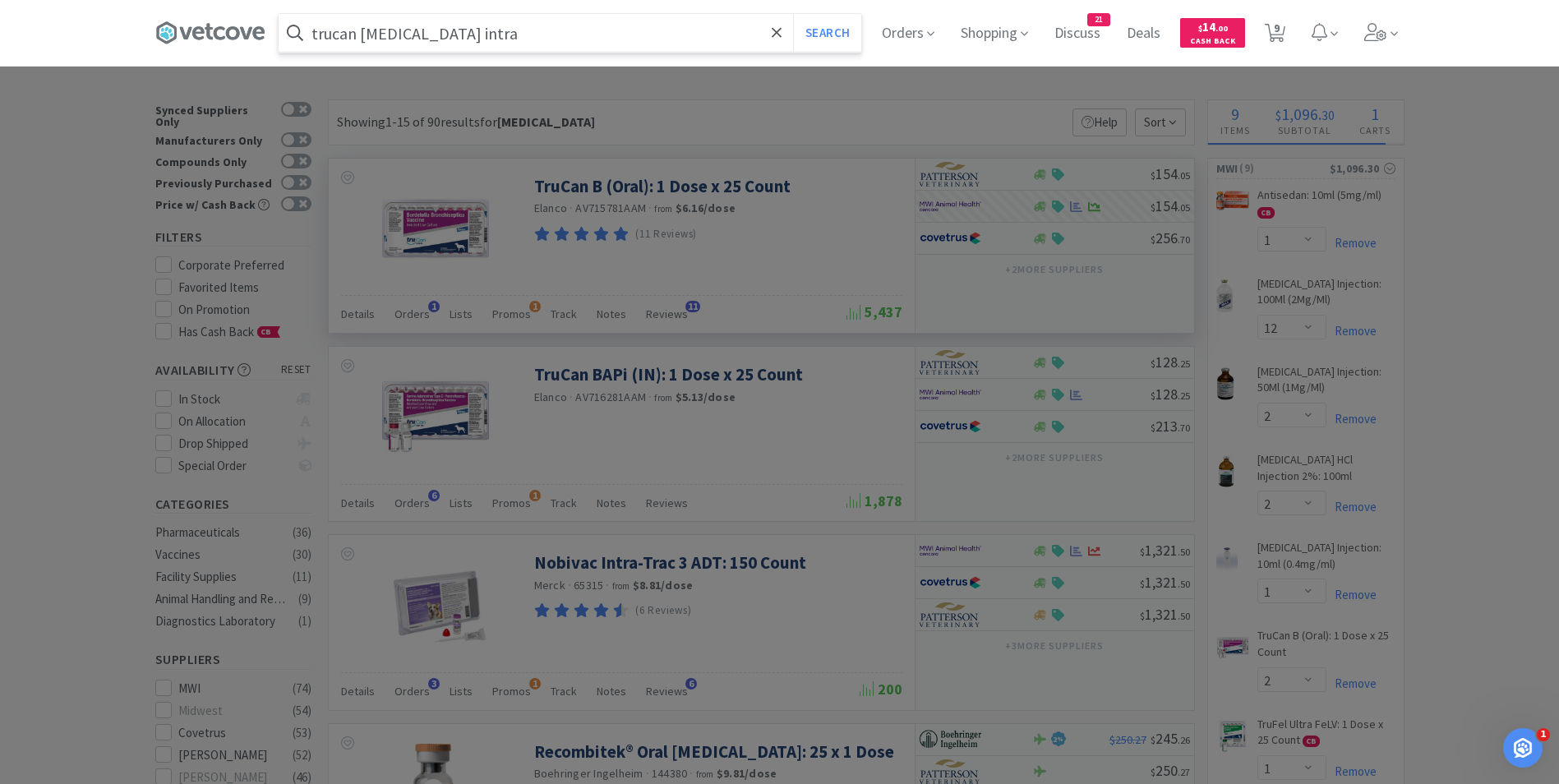
type input "trucan [MEDICAL_DATA] intra"
click at [793, 14] on button "Search" at bounding box center [827, 33] width 68 height 38
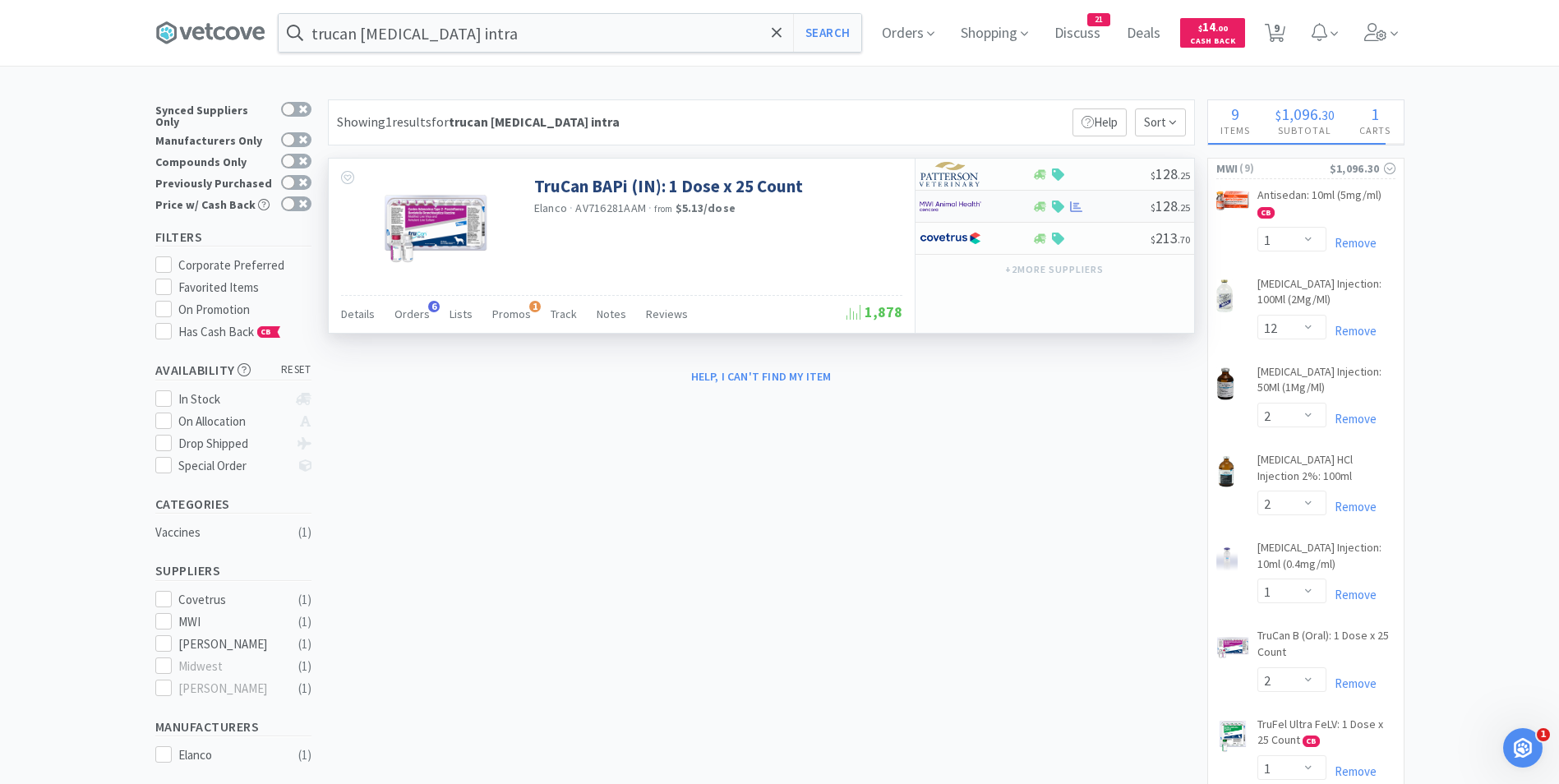
click at [945, 206] on img at bounding box center [950, 206] width 61 height 24
select select "1"
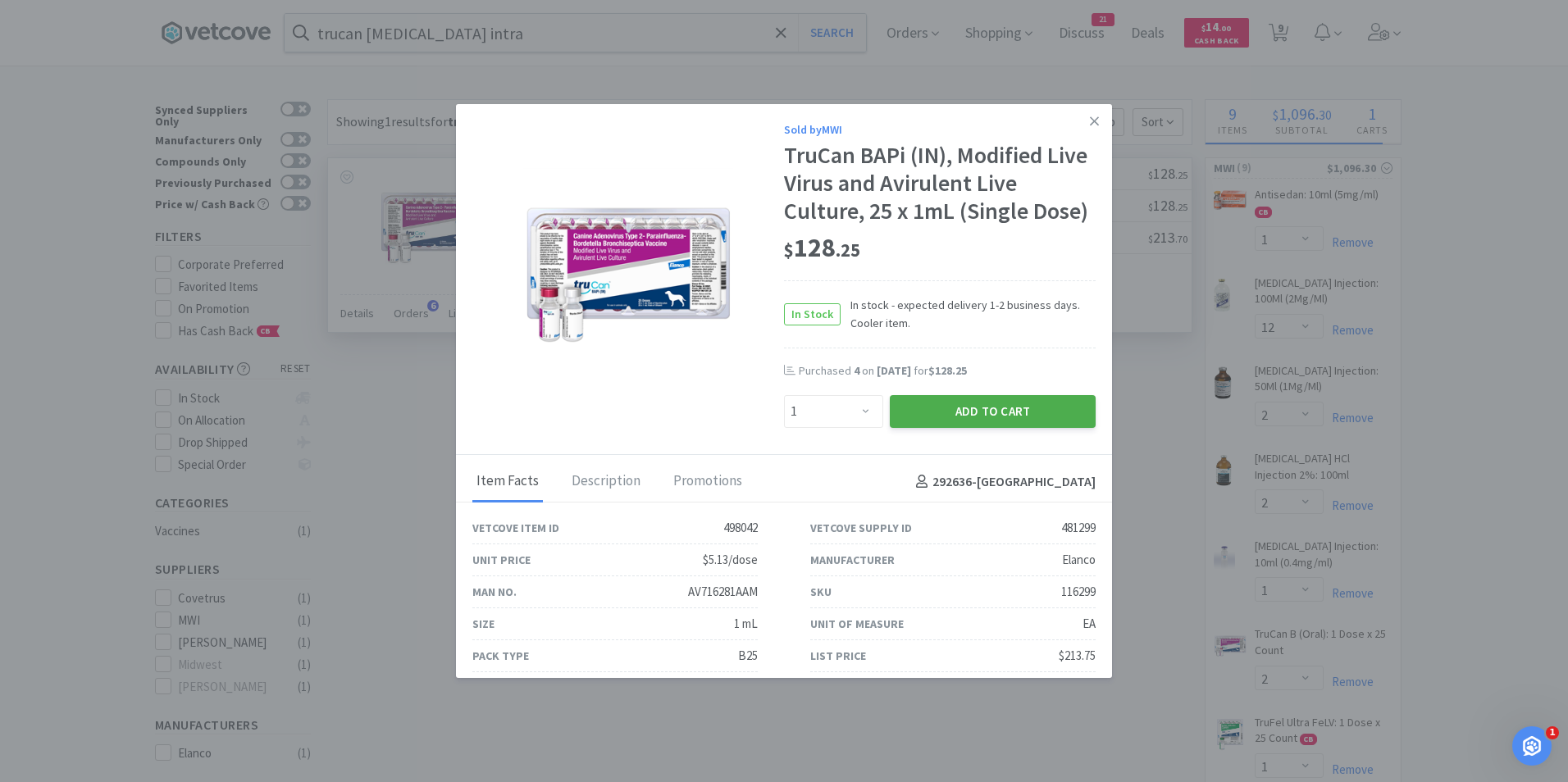
click at [977, 410] on button "Add to Cart" at bounding box center [992, 411] width 206 height 33
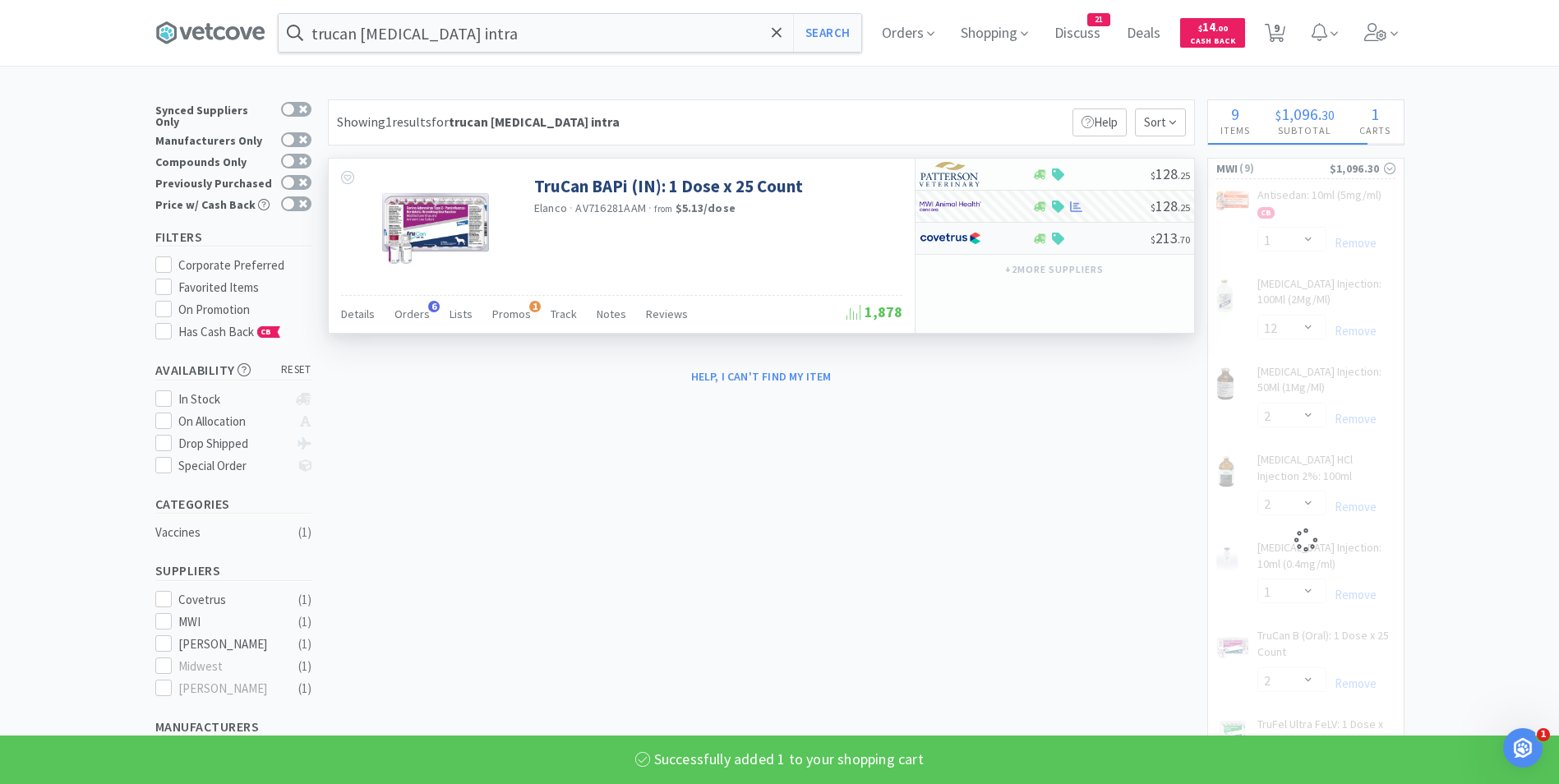
select select "1"
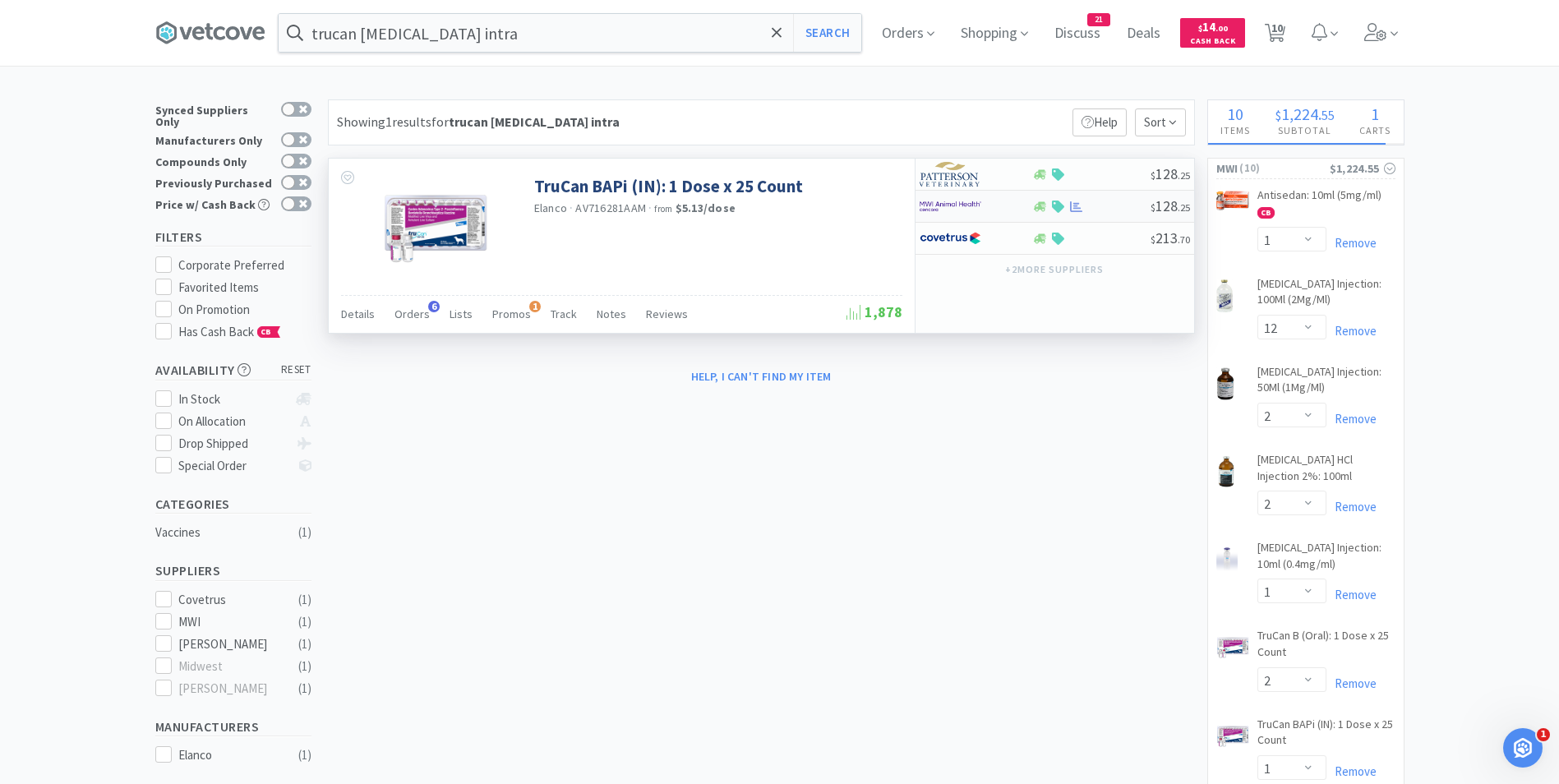
click at [926, 205] on img at bounding box center [950, 206] width 61 height 24
select select "1"
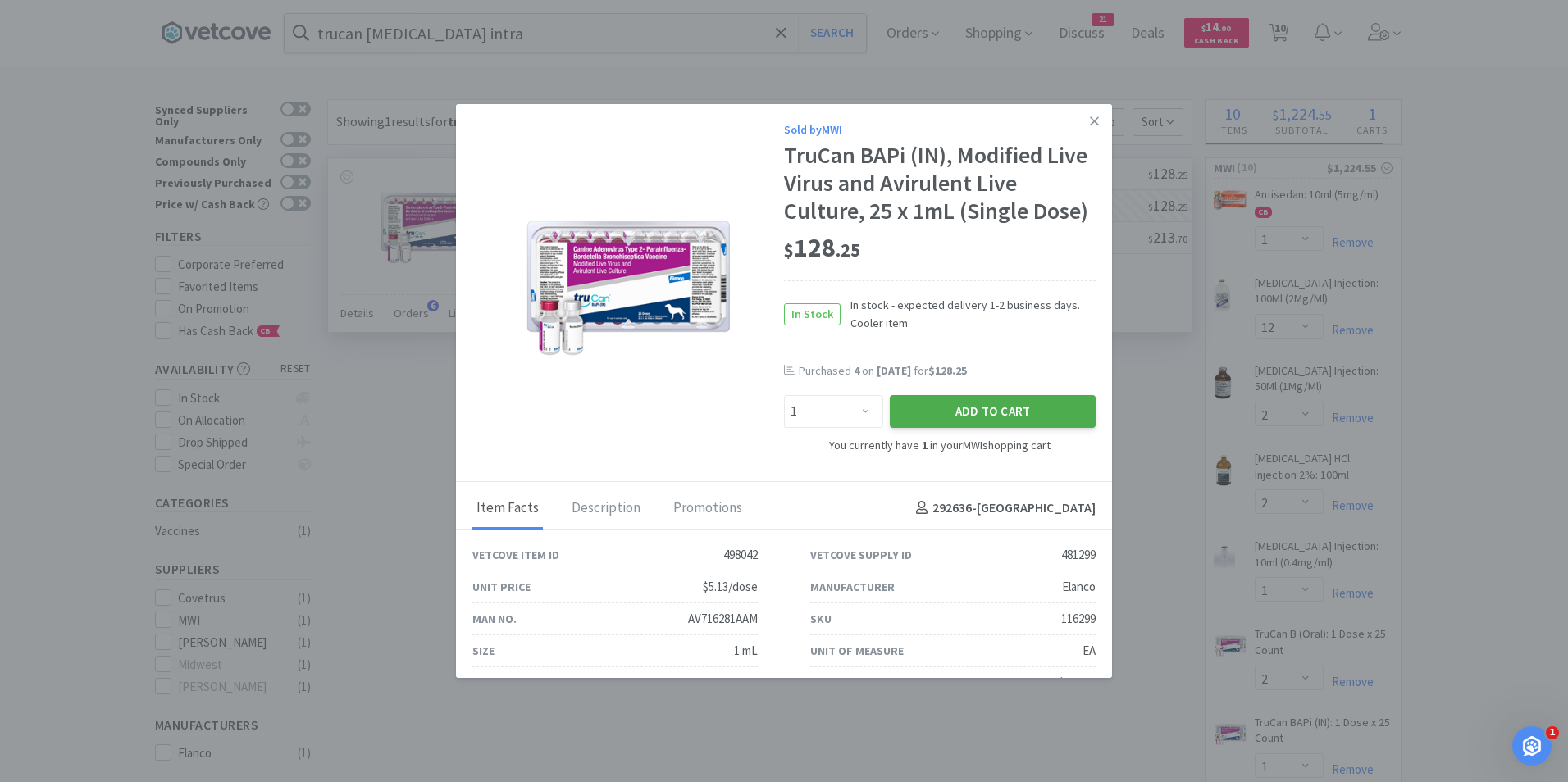
click at [937, 413] on button "Add to Cart" at bounding box center [992, 411] width 206 height 33
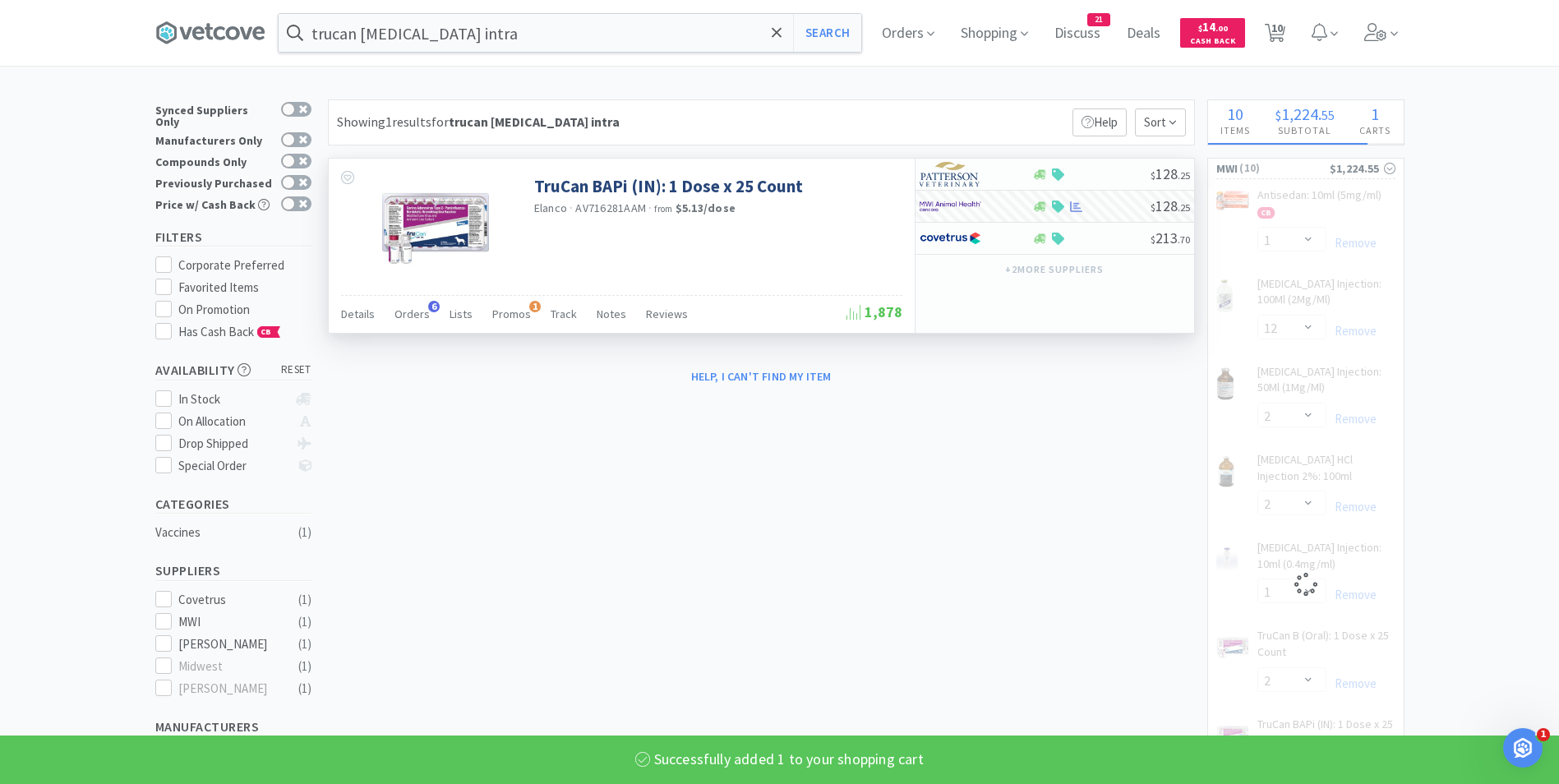
select select "2"
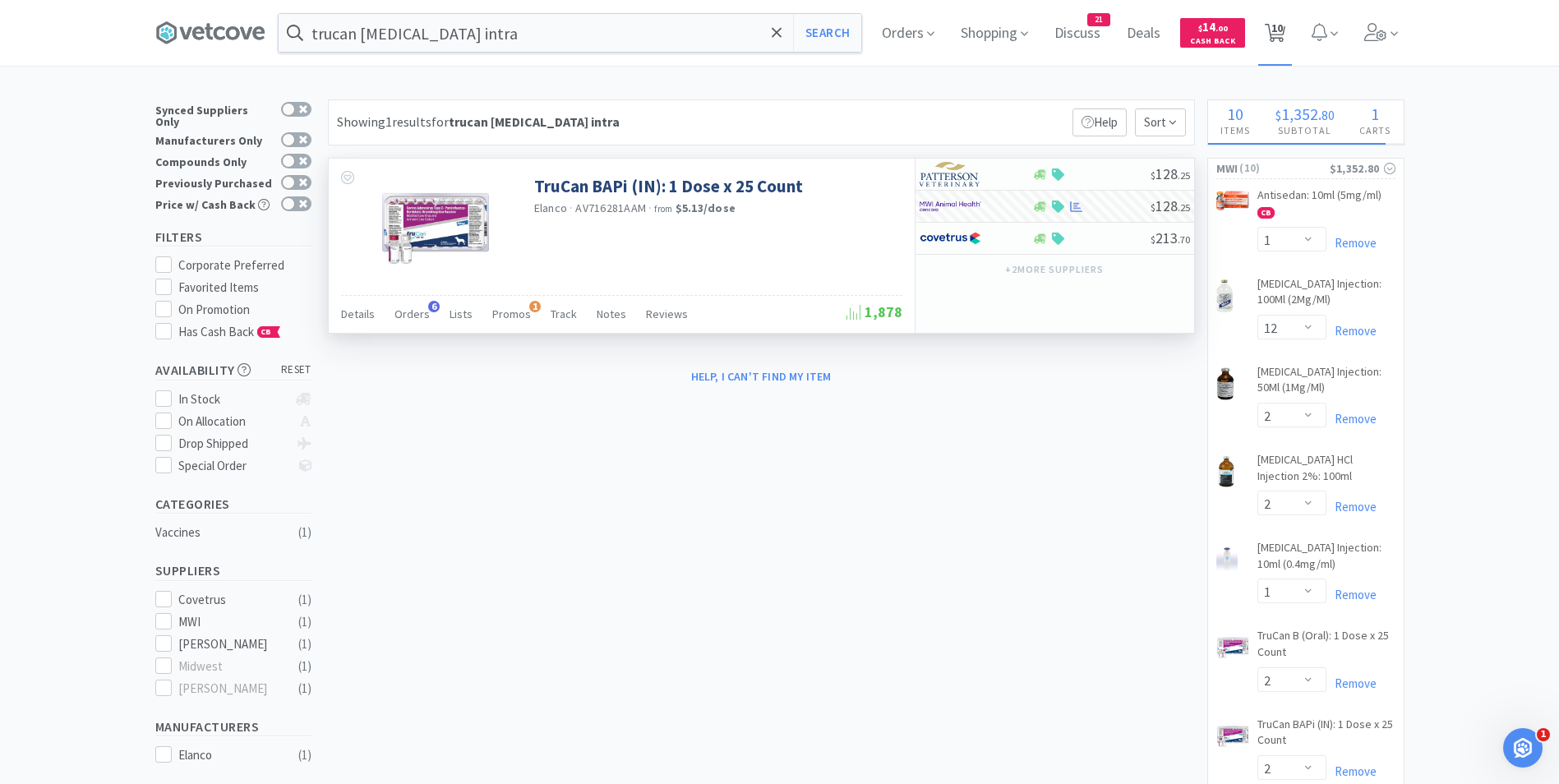
click at [1280, 29] on span "10" at bounding box center [1277, 28] width 12 height 66
select select "1"
select select "12"
select select "2"
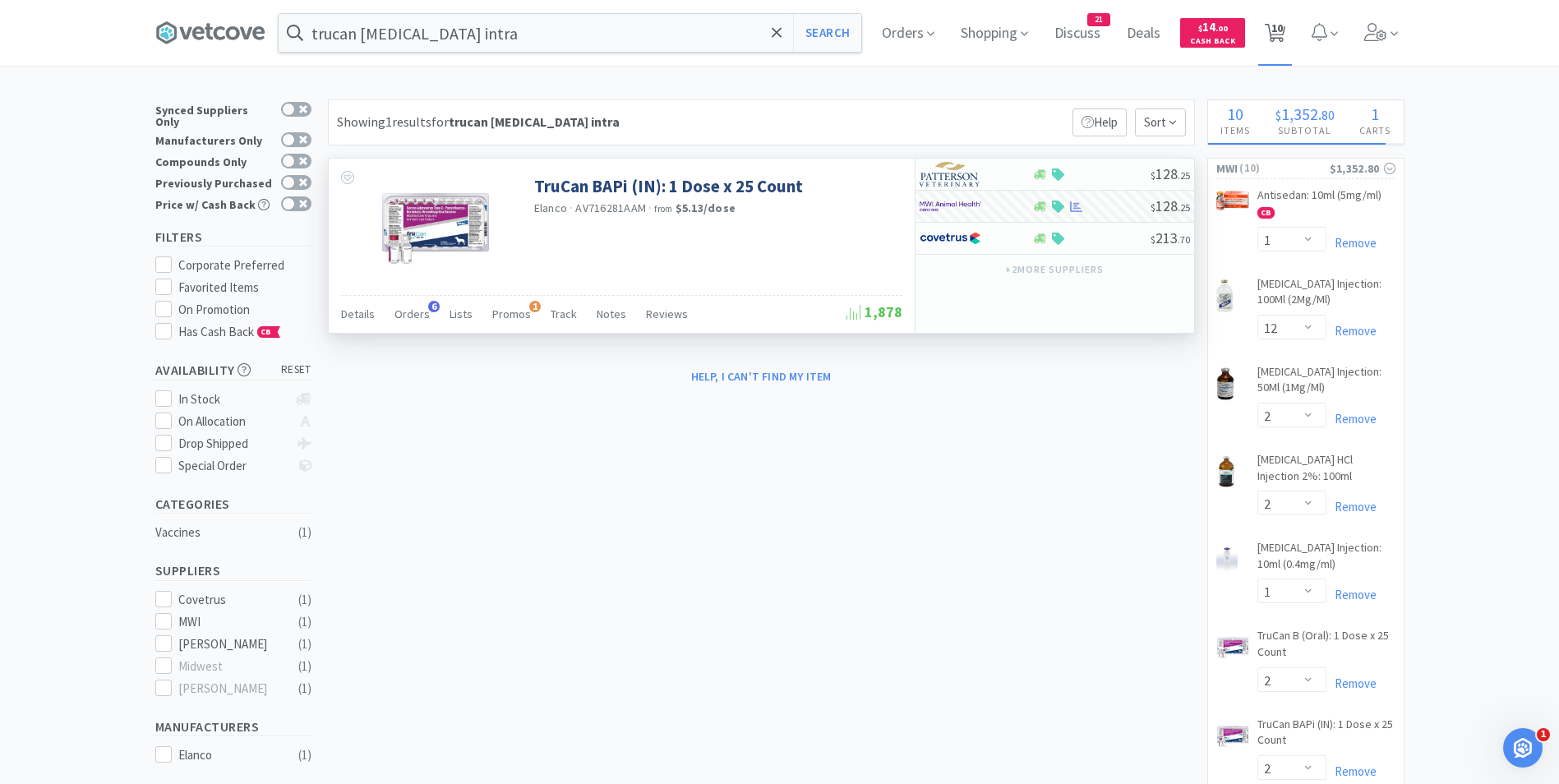
select select "1"
select select "2"
select select "1"
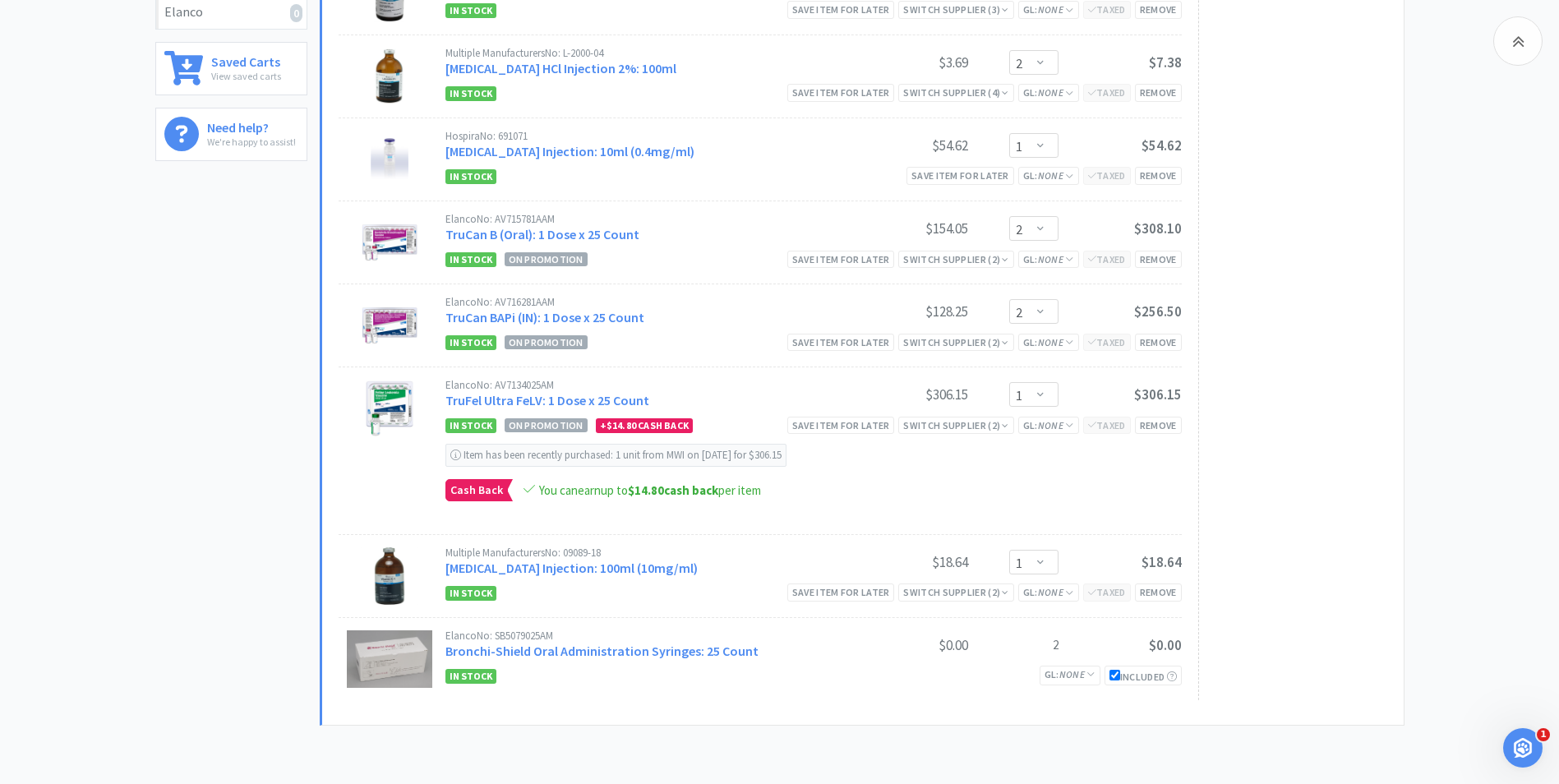
scroll to position [555, 0]
click at [1161, 258] on div "Remove" at bounding box center [1159, 257] width 47 height 18
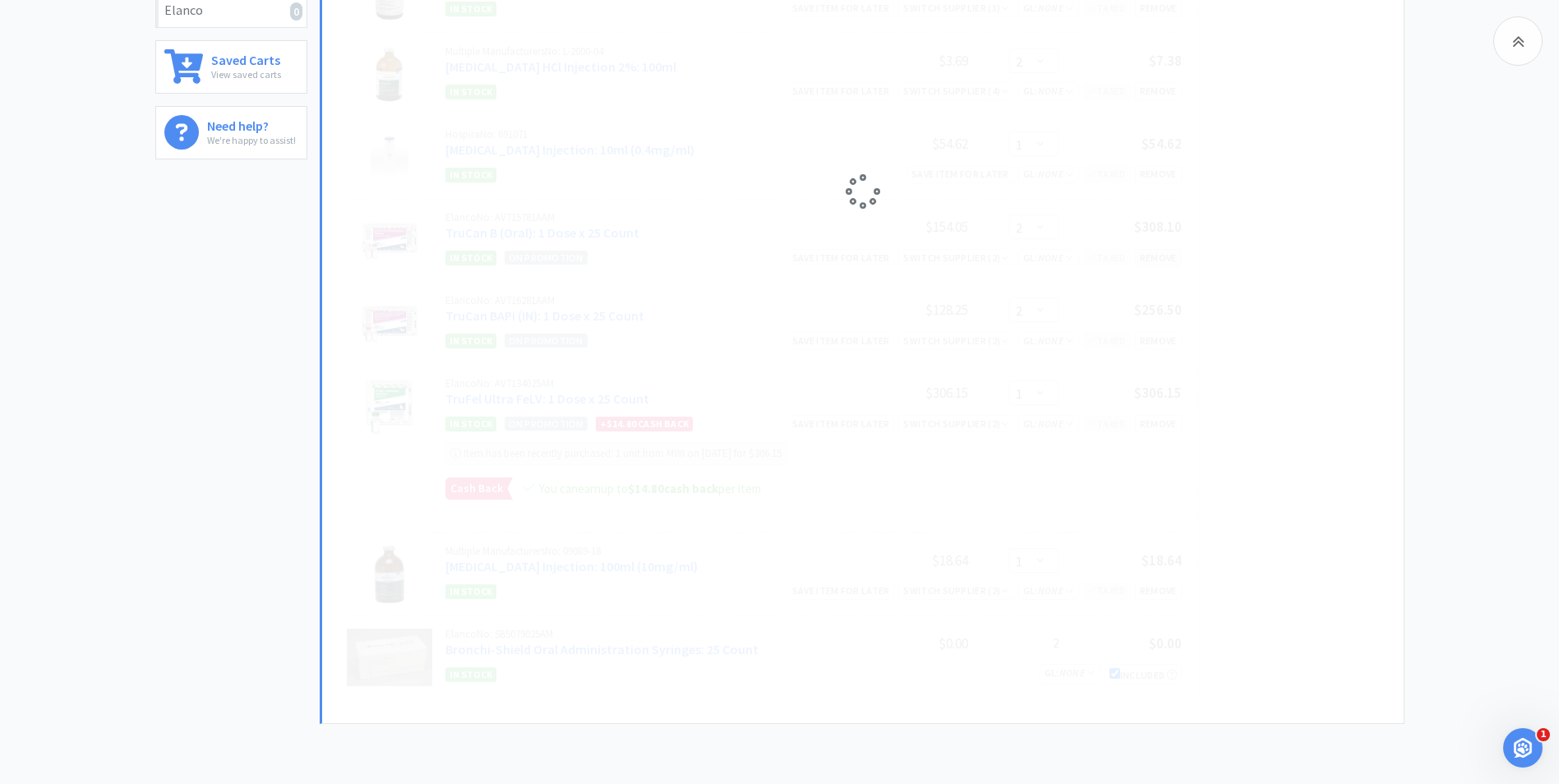
select select "1"
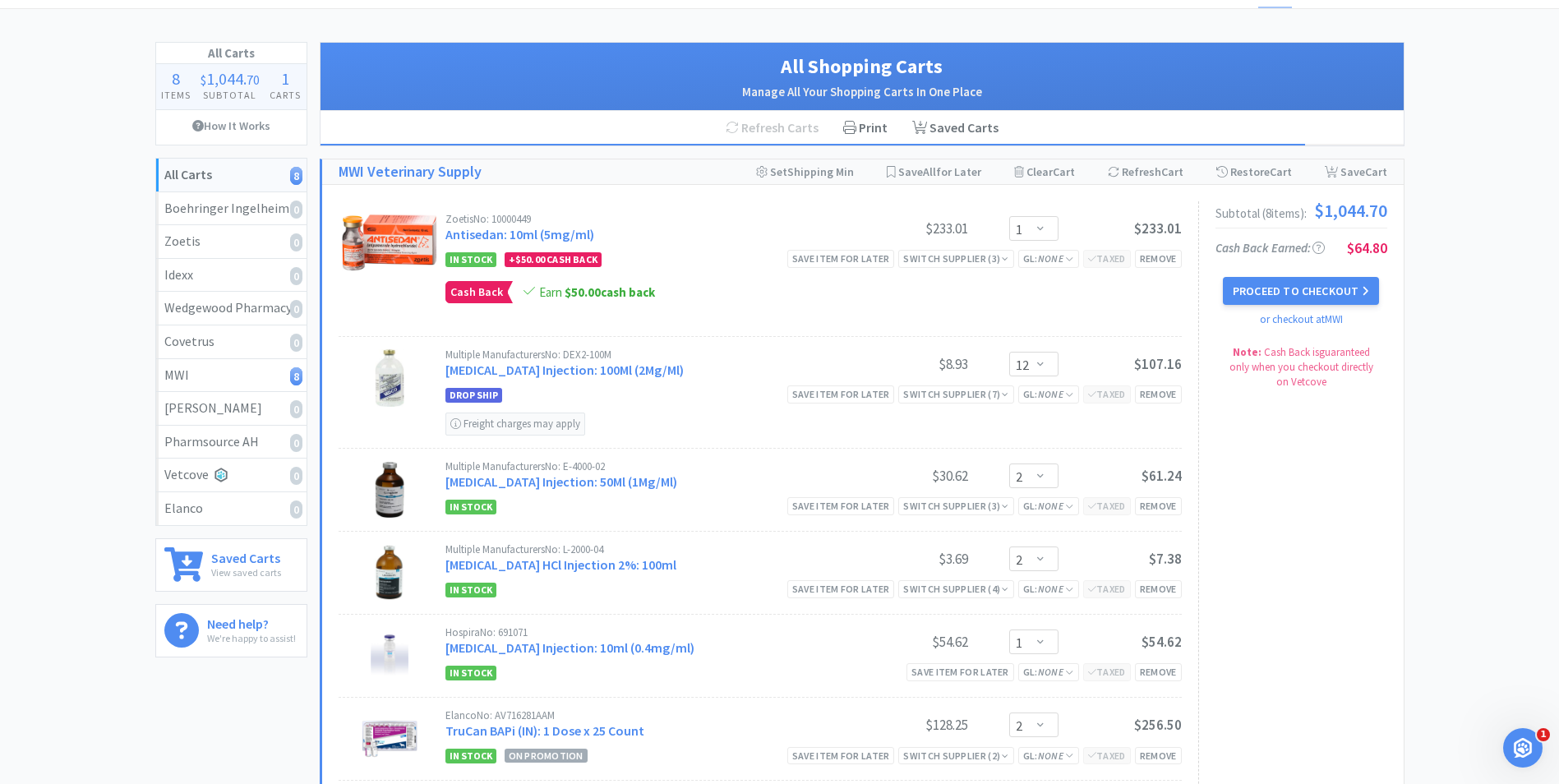
scroll to position [0, 0]
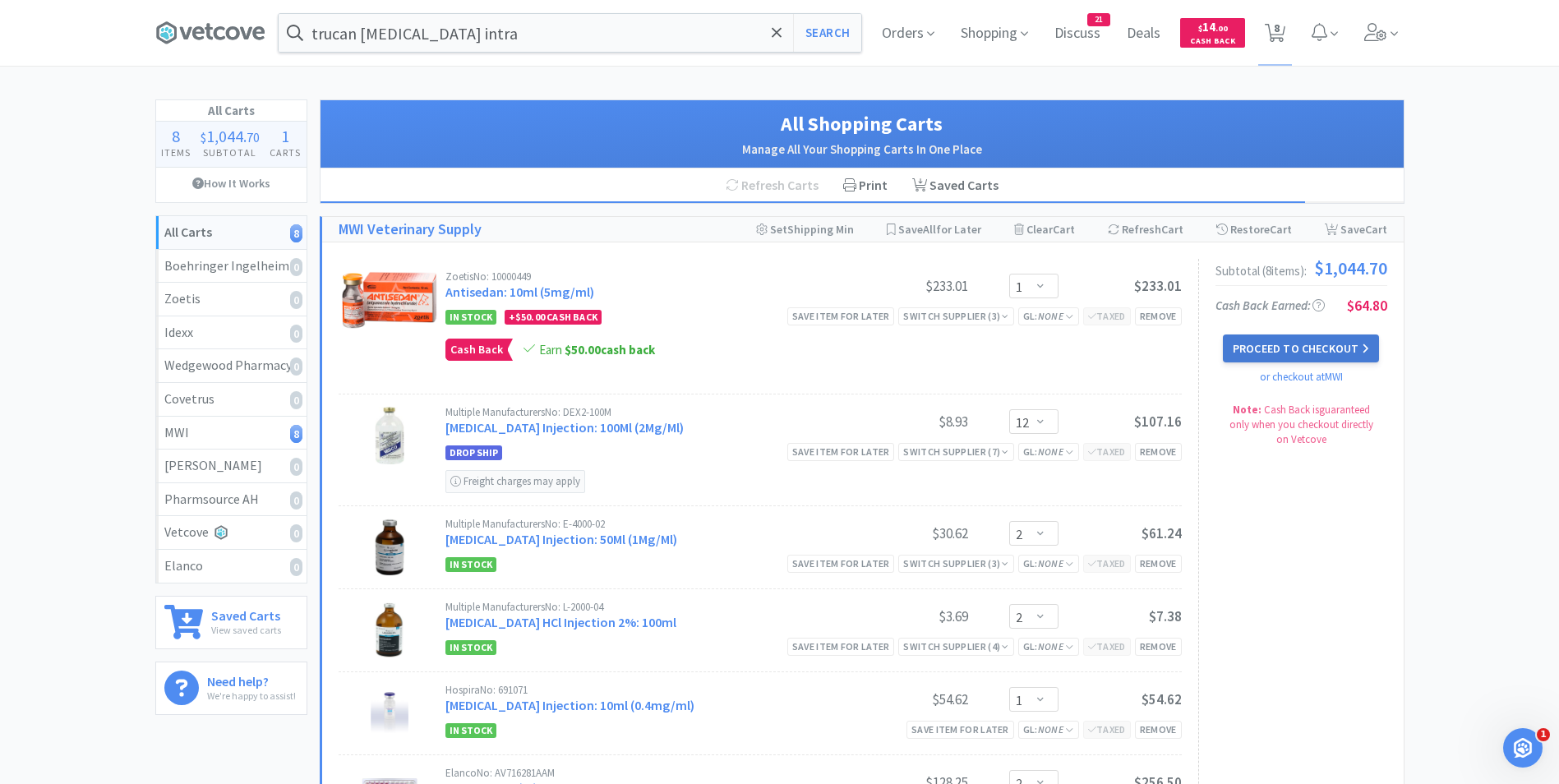
click at [1294, 340] on button "Proceed to Checkout" at bounding box center [1302, 348] width 156 height 28
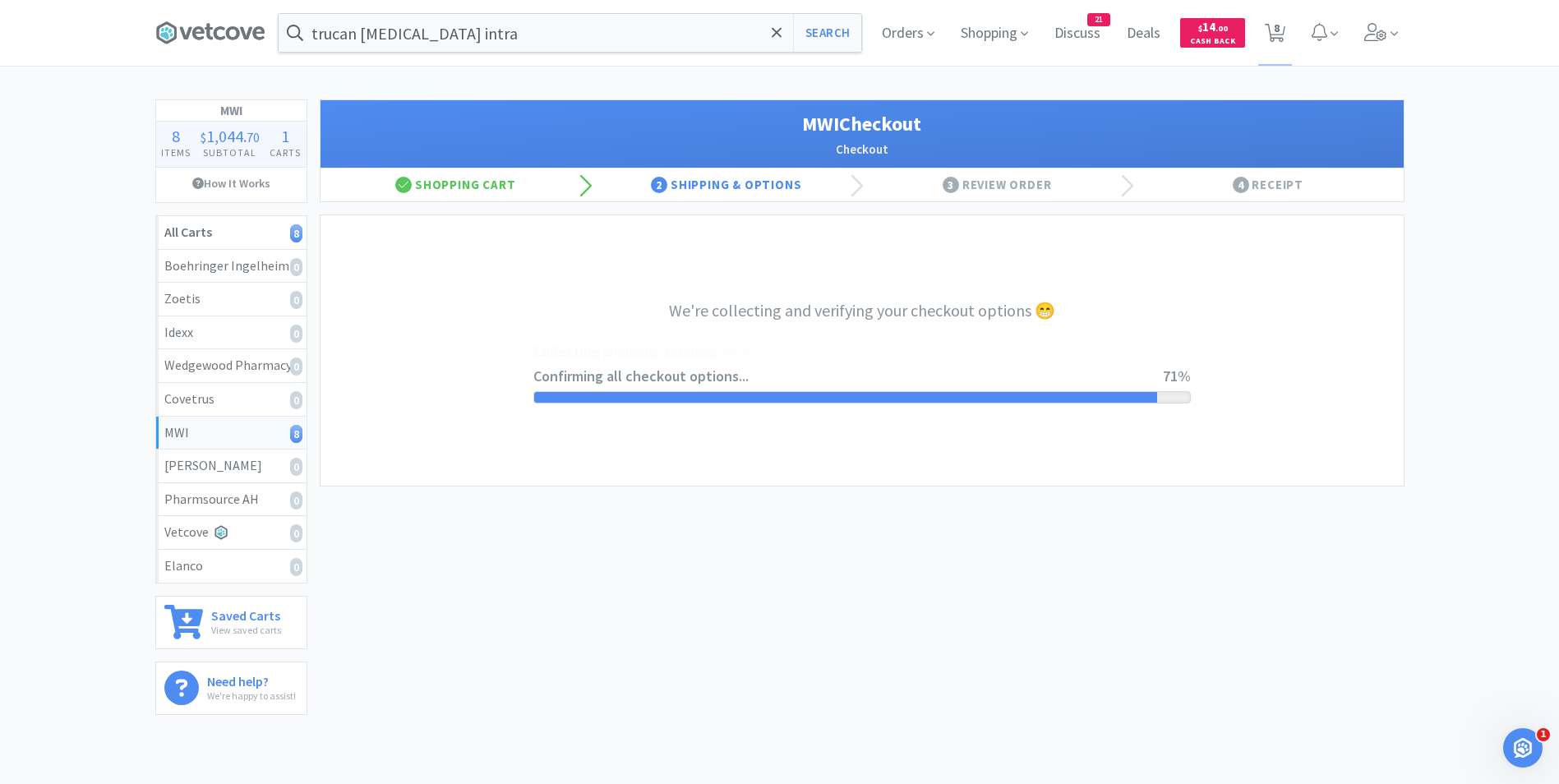
select select "STD_"
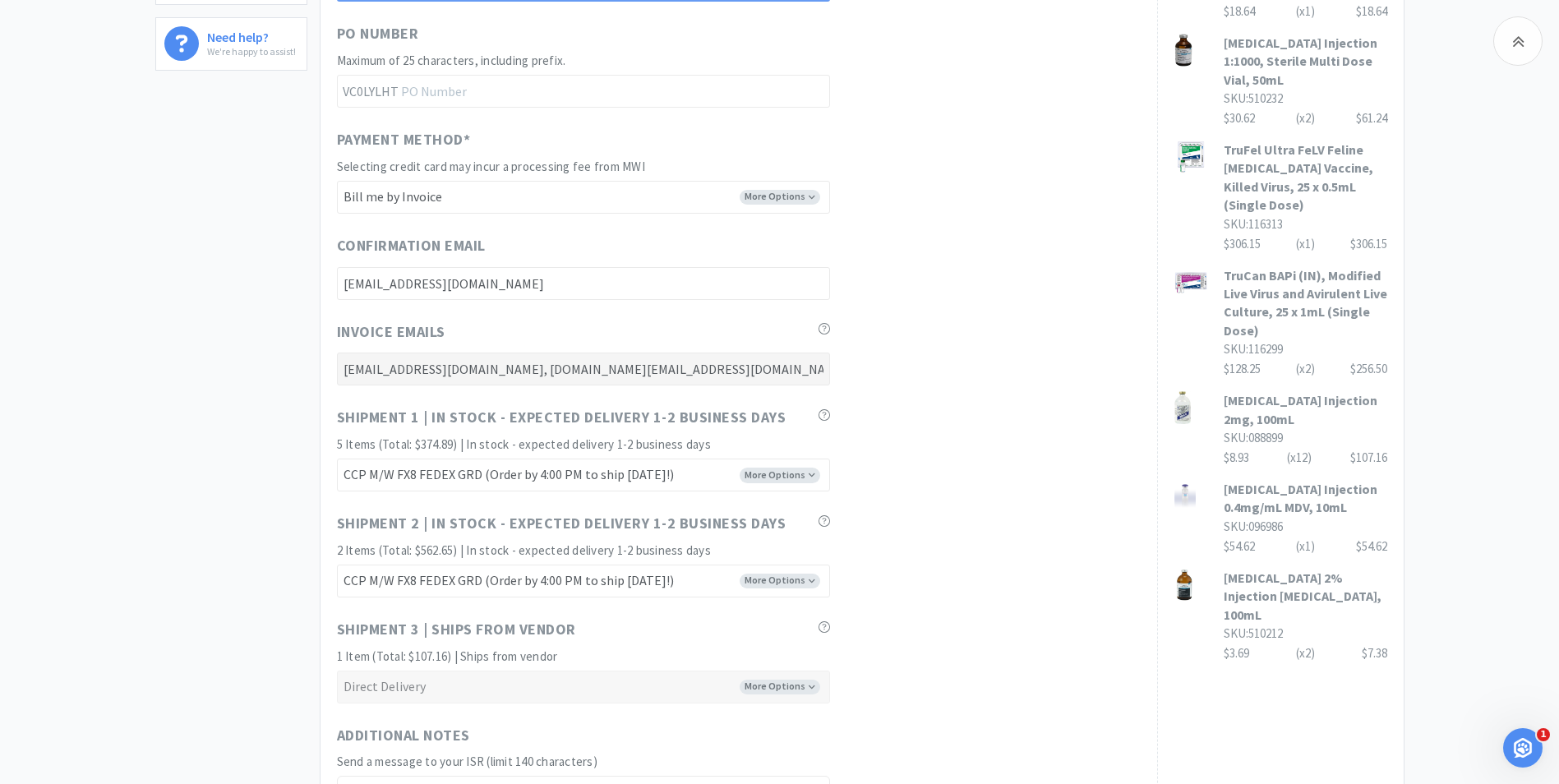
scroll to position [1105, 0]
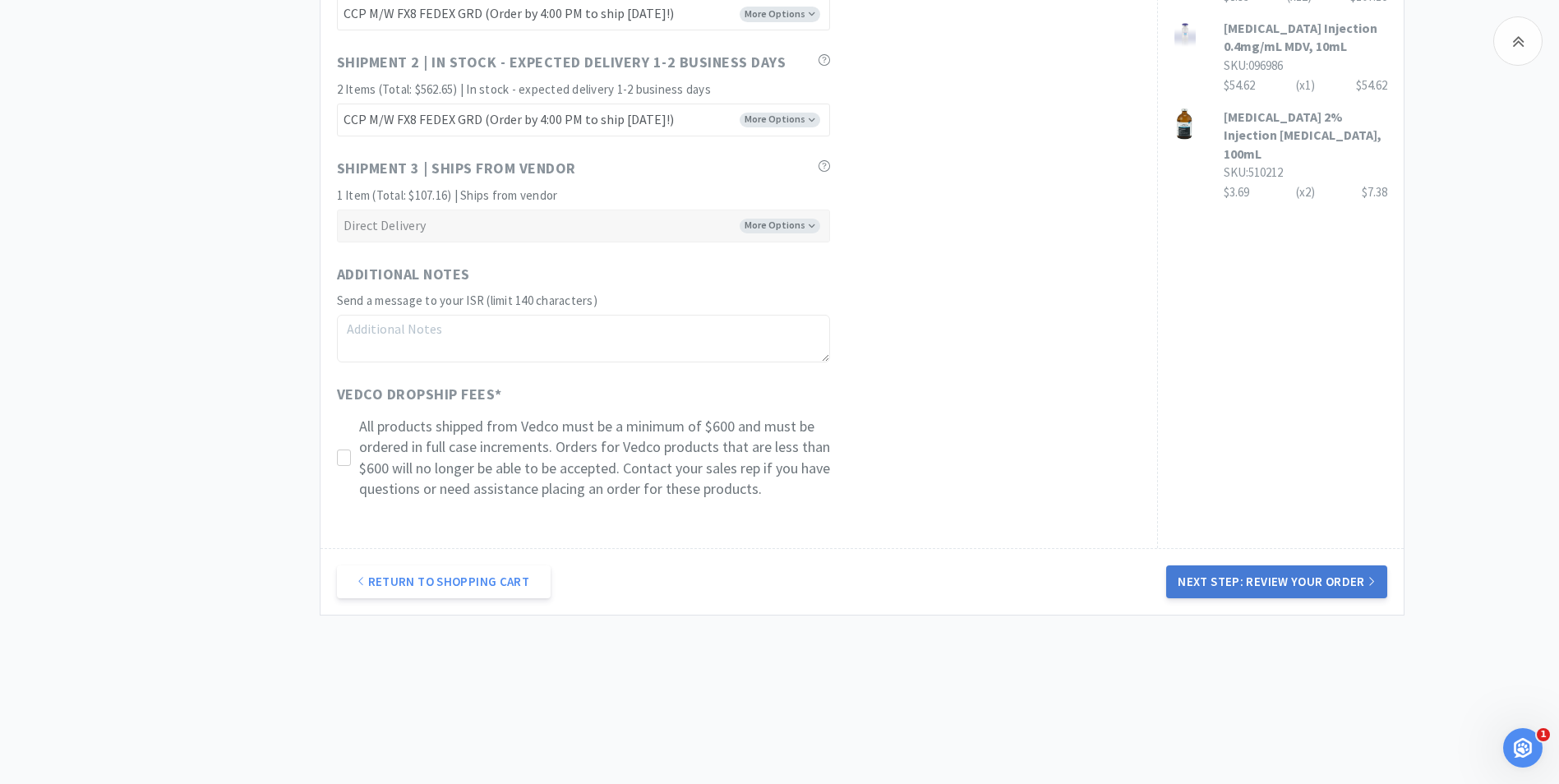
click at [1272, 577] on button "Next Step: Review Your Order" at bounding box center [1276, 581] width 220 height 33
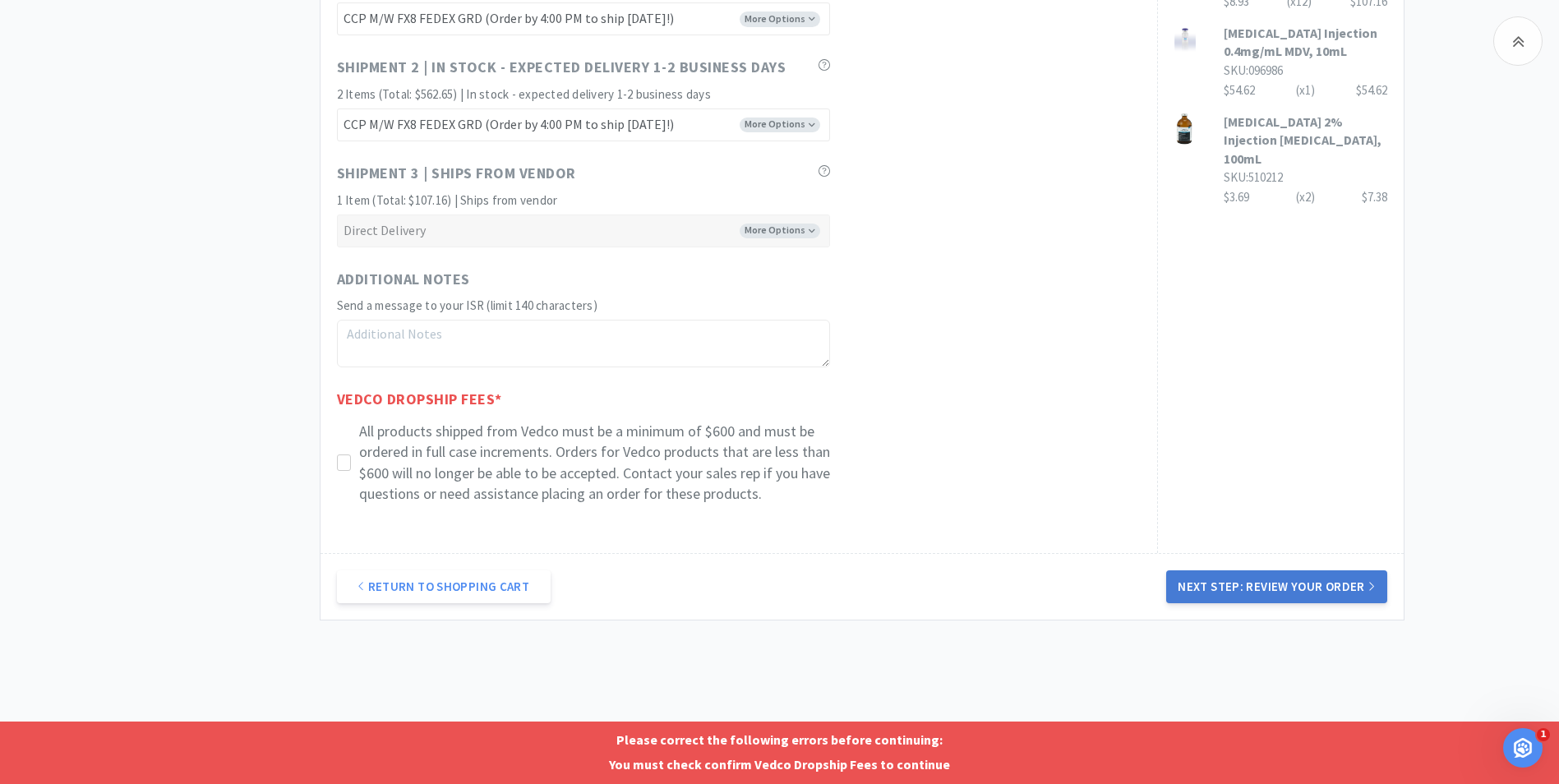
scroll to position [1101, 0]
click at [347, 462] on icon at bounding box center [344, 462] width 13 height 13
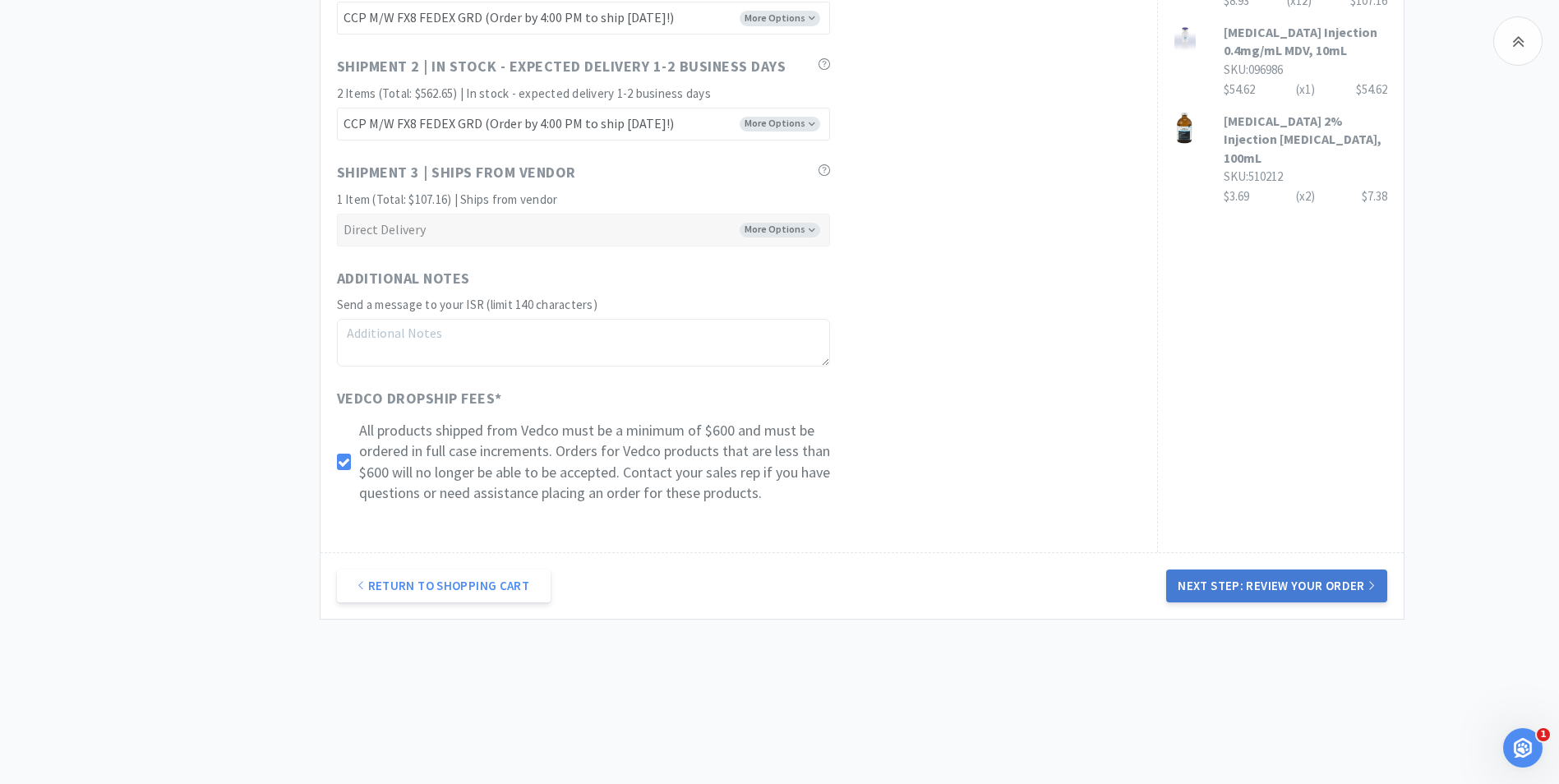
click at [1238, 581] on button "Next Step: Review Your Order" at bounding box center [1276, 585] width 220 height 33
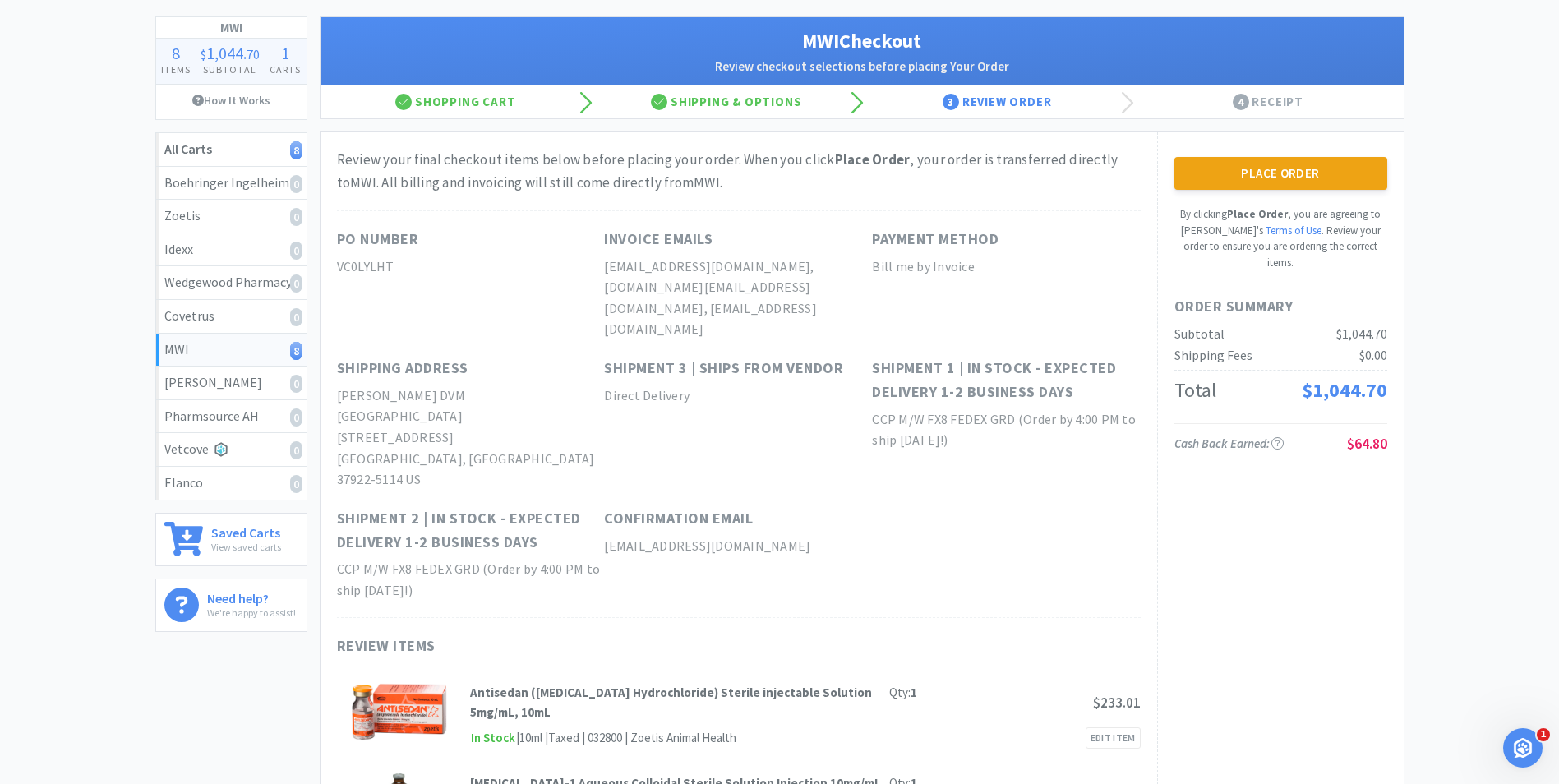
scroll to position [0, 0]
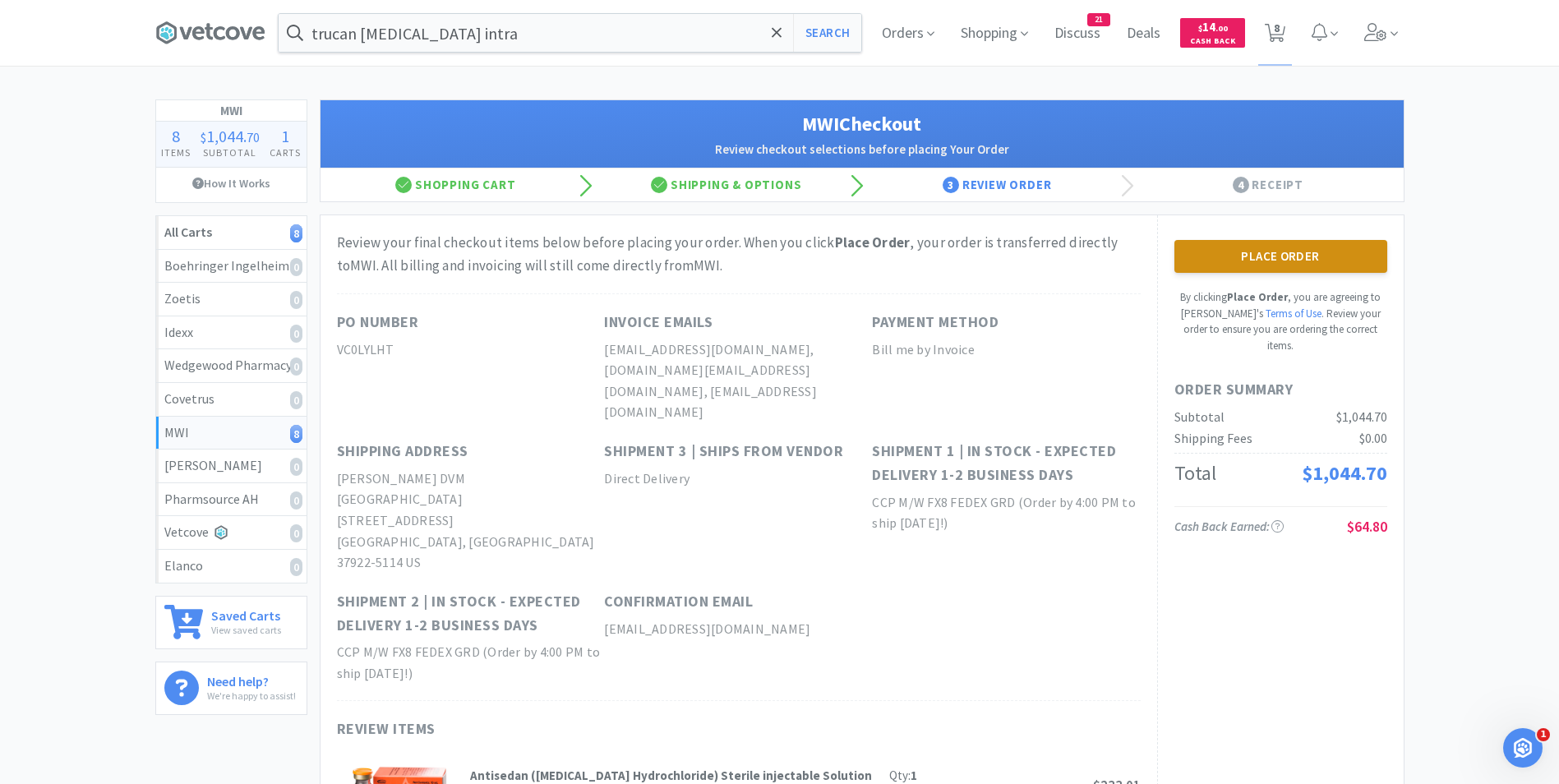
click at [1290, 252] on button "Place Order" at bounding box center [1281, 256] width 213 height 33
